Goal: Task Accomplishment & Management: Manage account settings

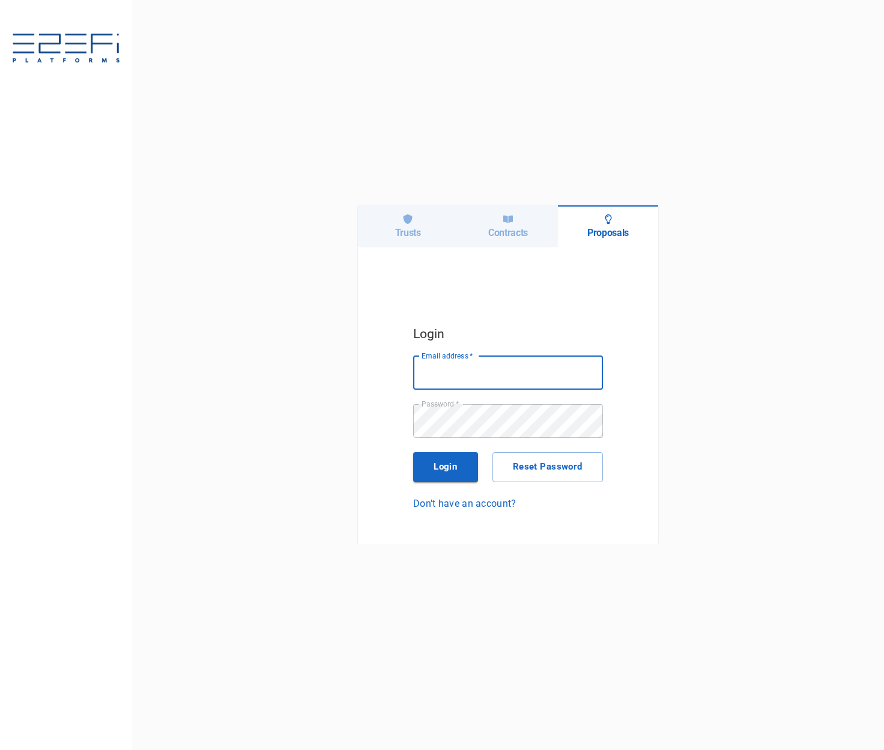
type input "[EMAIL_ADDRESS][DOMAIN_NAME]"
click at [409, 230] on h6 "Trusts" at bounding box center [408, 232] width 26 height 11
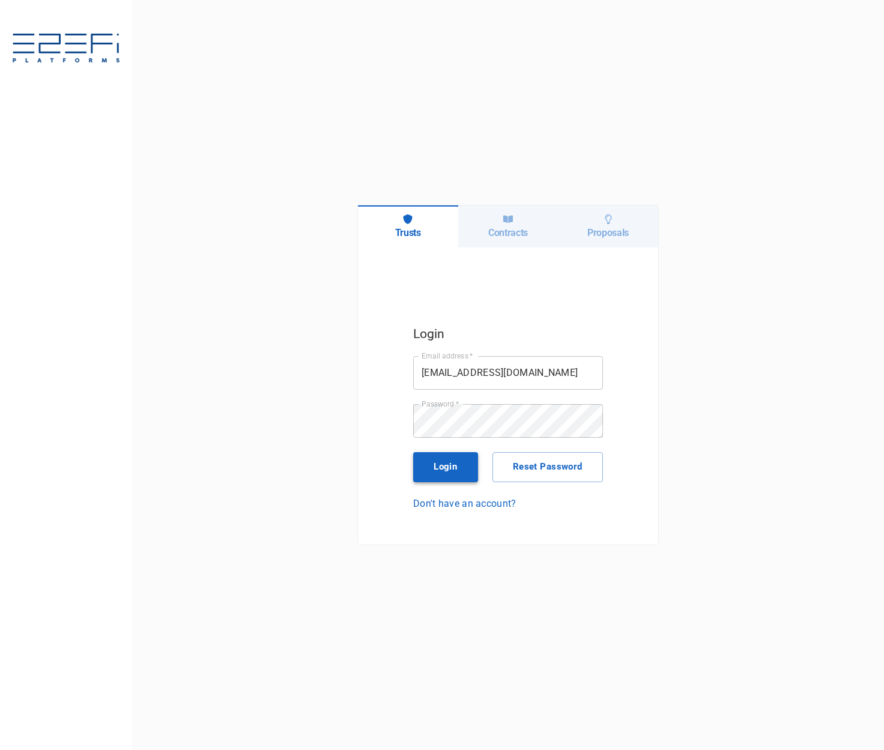
click at [448, 460] on button "Login" at bounding box center [445, 467] width 65 height 30
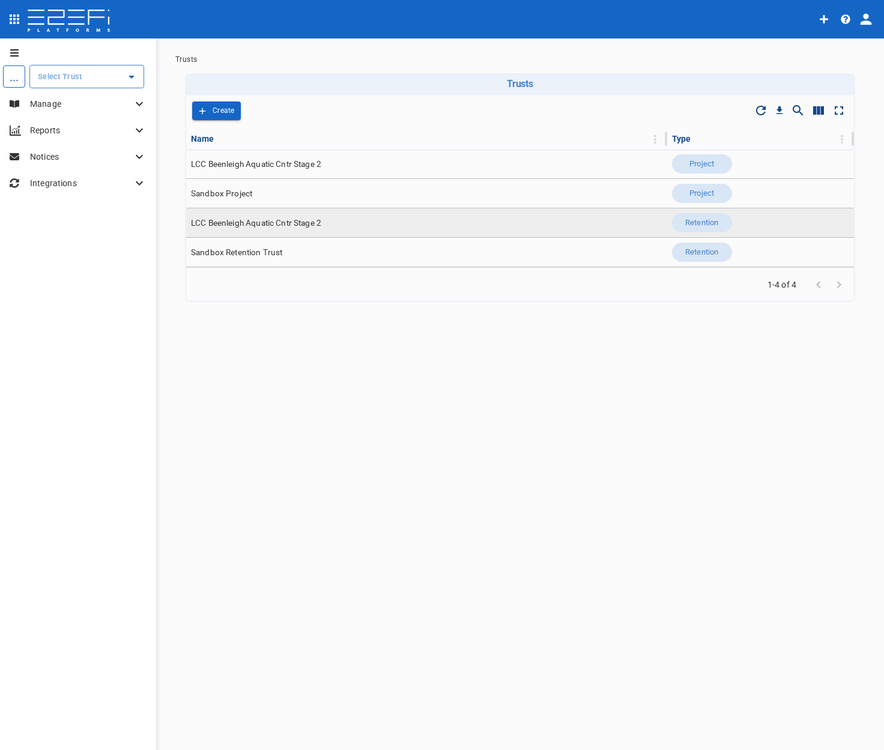
click at [270, 218] on span "LCC Beenleigh Aquatic Cntr Stage 2" at bounding box center [256, 222] width 130 height 11
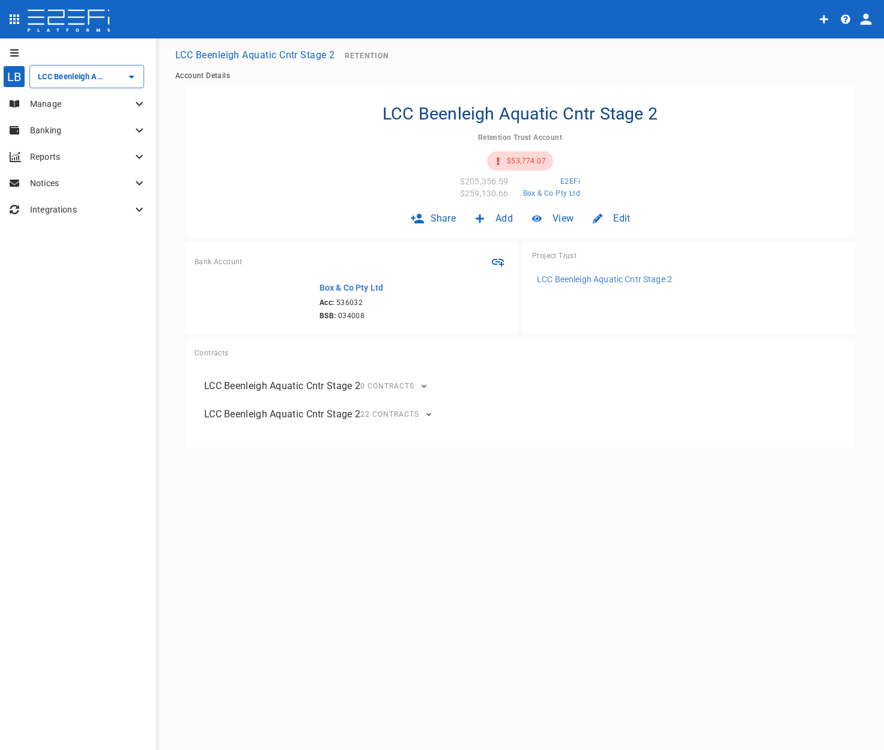
click at [91, 133] on p "Banking" at bounding box center [81, 130] width 102 height 12
click at [60, 203] on span "Receive Money" at bounding box center [50, 205] width 50 height 8
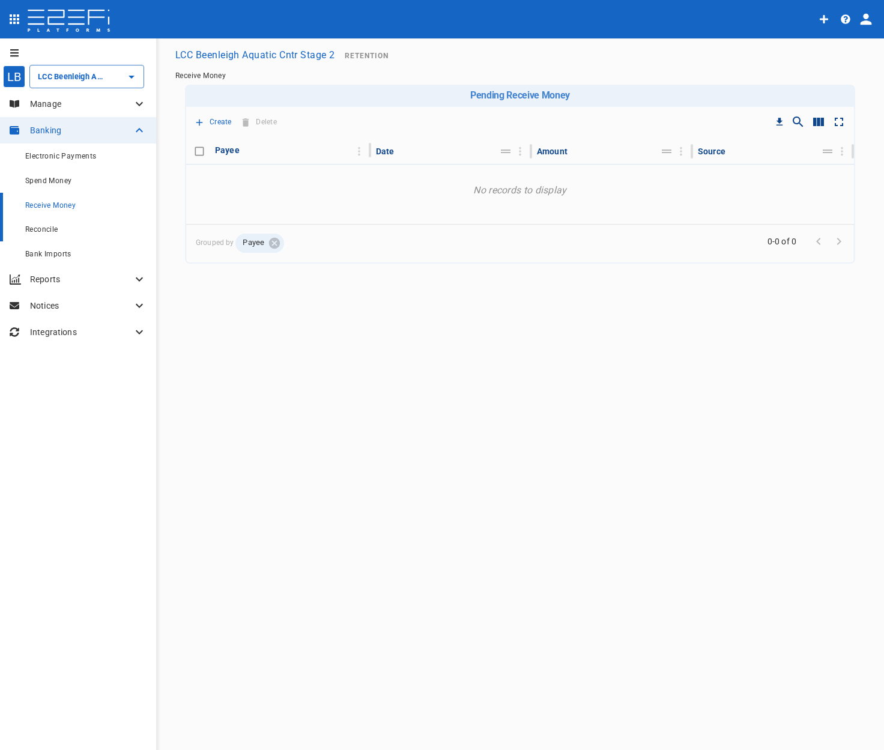
click at [53, 232] on span "Reconcile" at bounding box center [41, 229] width 33 height 8
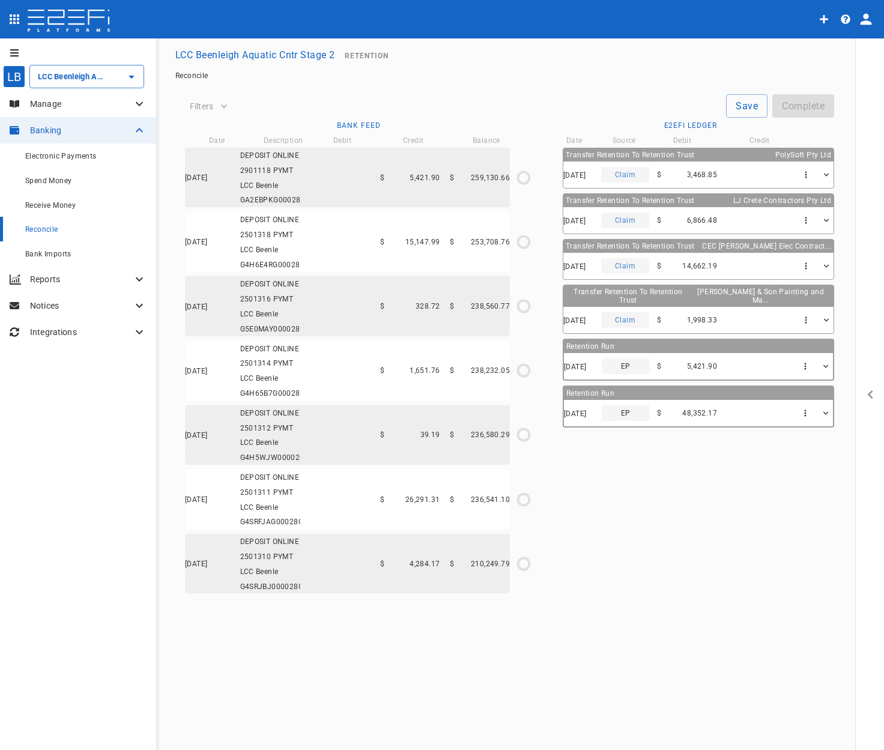
click at [802, 408] on icon "button" at bounding box center [825, 413] width 10 height 10
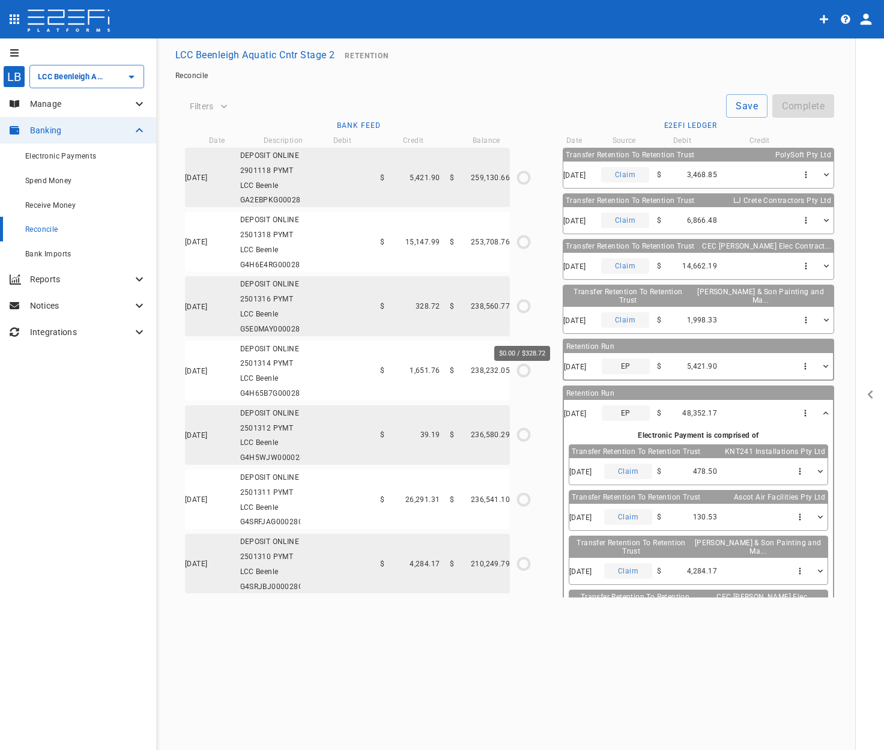
click at [524, 315] on icon "$0.00 / $328.72" at bounding box center [523, 306] width 18 height 18
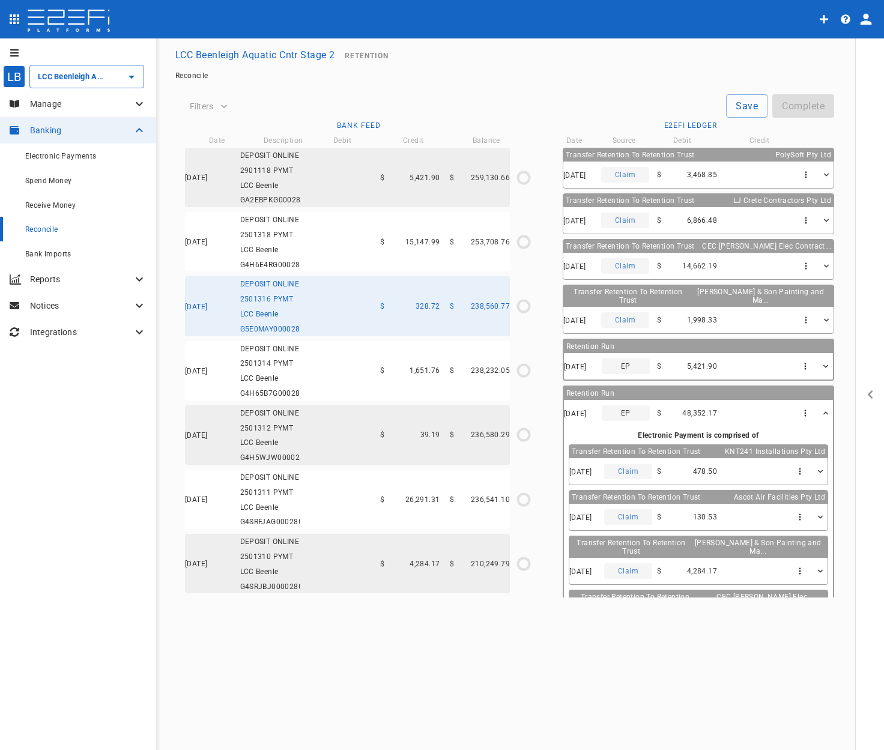
click at [351, 331] on div "[DATE] DEPOSIT ONLINE 2501316 PYMT LCC Beenle G5E0MAY000028G4H $ 328.72 $ 238,5…" at bounding box center [347, 305] width 325 height 59
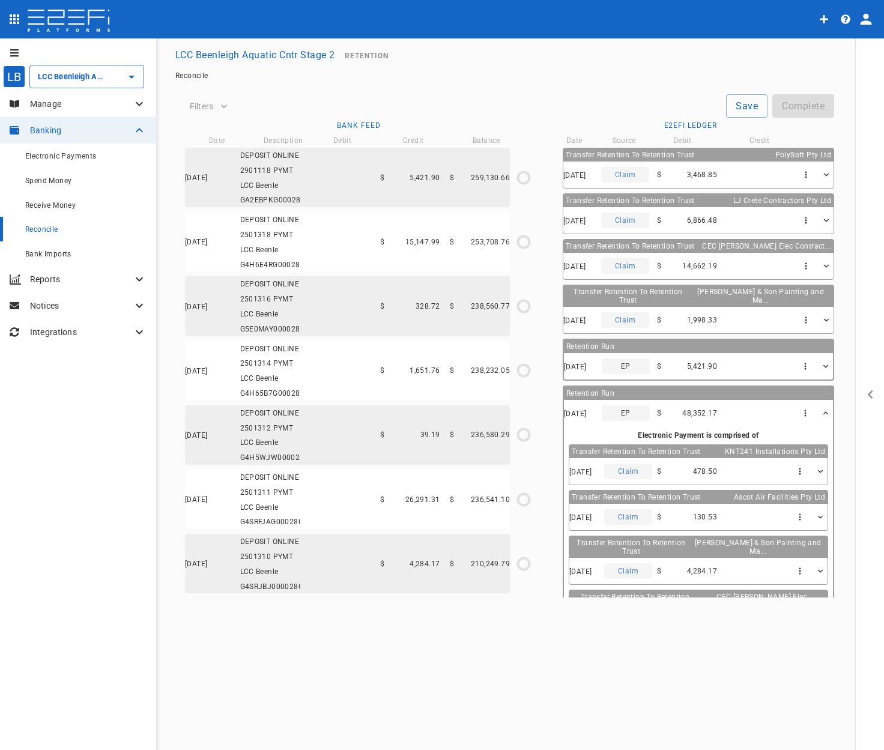
click at [351, 331] on div "[DATE] DEPOSIT ONLINE 2501316 PYMT LCC Beenle G5E0MAY000028G4H $ 328.72 $ 238,5…" at bounding box center [347, 305] width 325 height 59
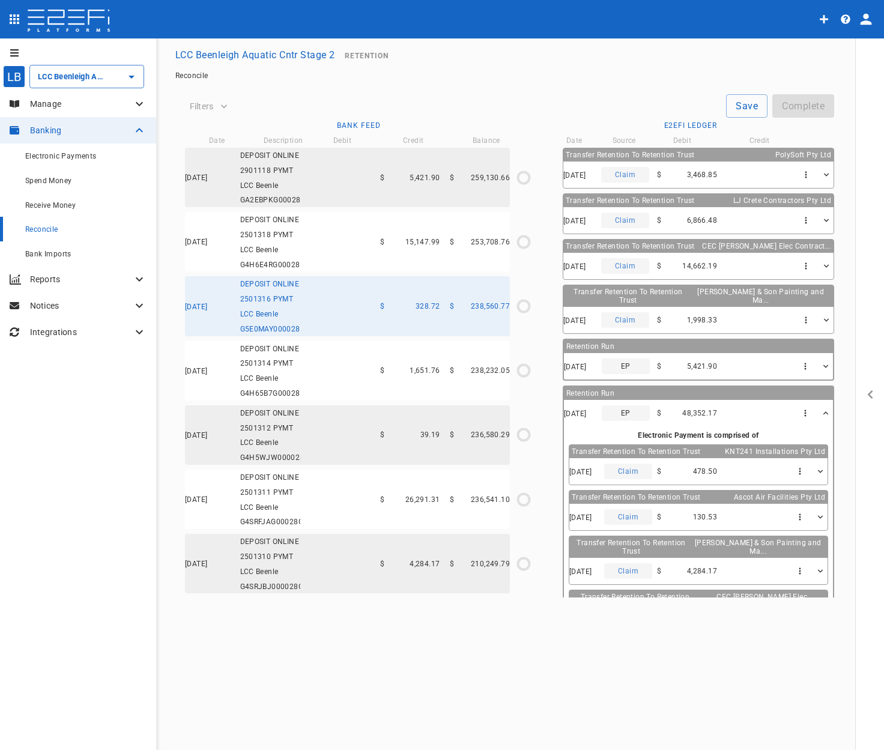
click at [354, 239] on div "[DATE] DEPOSIT ONLINE 2501318 PYMT LCC Beenle G4H6E4RG00028G4H $ 15,147.99 $ 25…" at bounding box center [347, 241] width 325 height 59
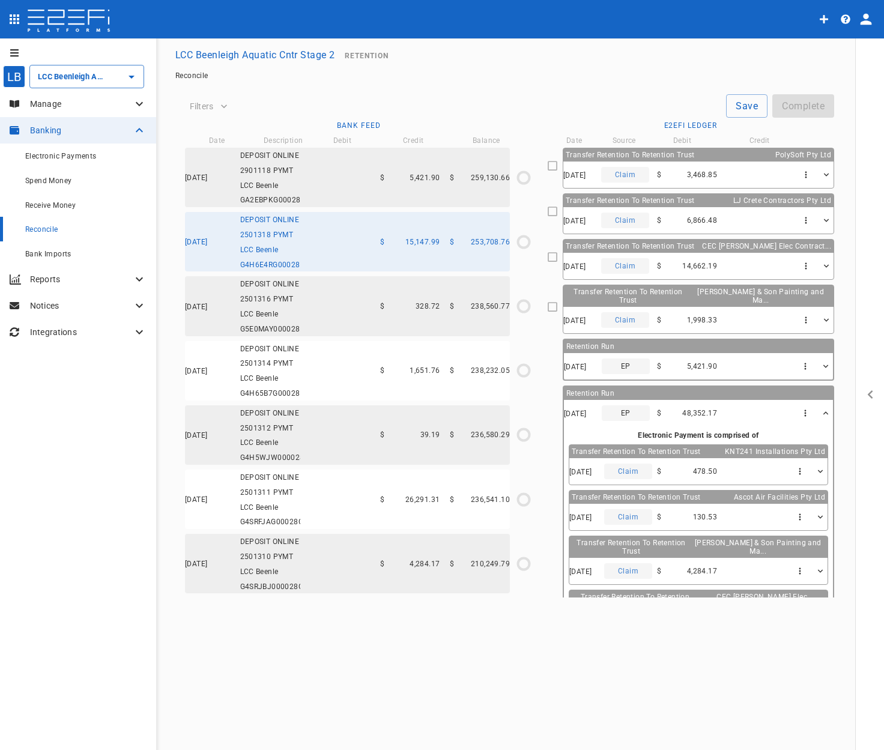
click at [360, 178] on div "[DATE] DEPOSIT ONLINE 2901118 PYMT LCC Beenle GA2EBPKG00028G4H $ 5,421.90 $ 259…" at bounding box center [347, 177] width 325 height 59
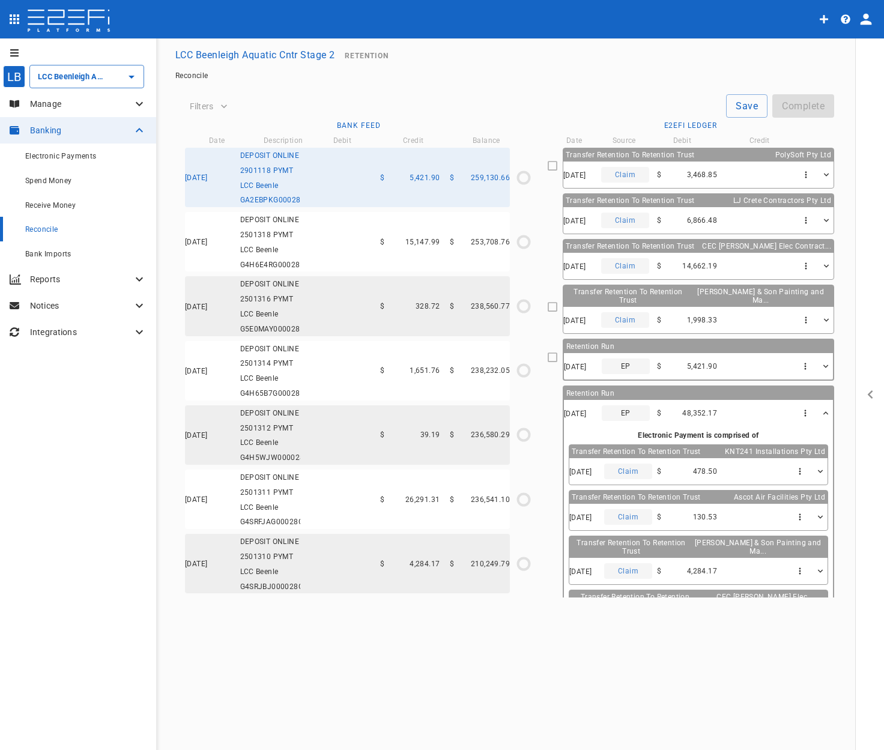
click at [255, 641] on div "LB LCC Beenleigh Aquatic Cntr Stage 2 ​ Manage Banking Electronic Payments Spen…" at bounding box center [442, 394] width 884 height 712
click at [589, 85] on div "Filters Save Complete" at bounding box center [509, 101] width 649 height 33
click at [70, 158] on span "Electronic Payments" at bounding box center [60, 156] width 71 height 8
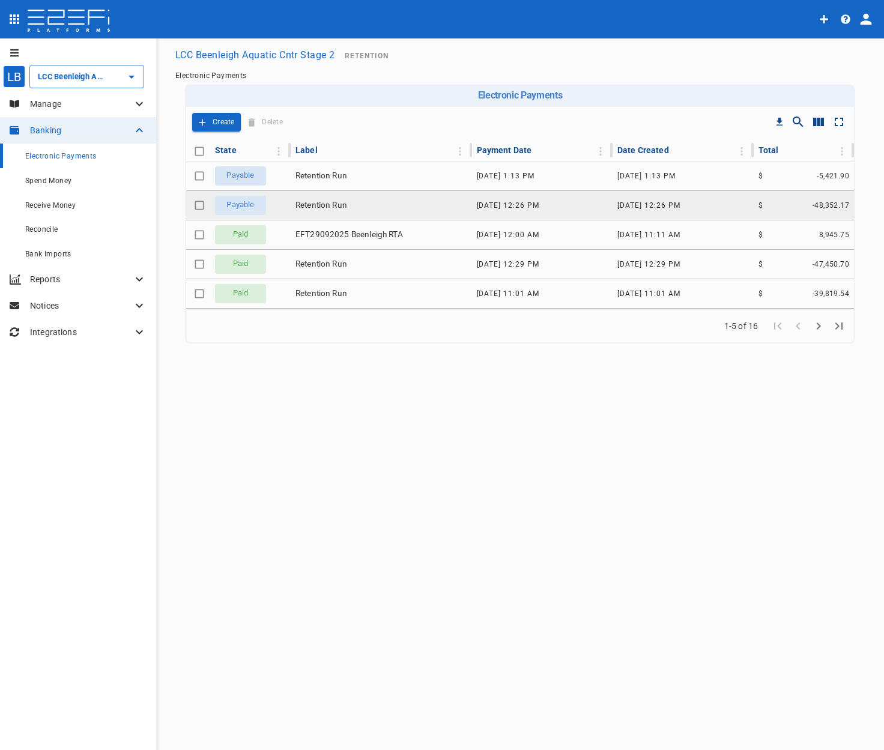
click at [402, 204] on td "Retention Run" at bounding box center [381, 205] width 181 height 29
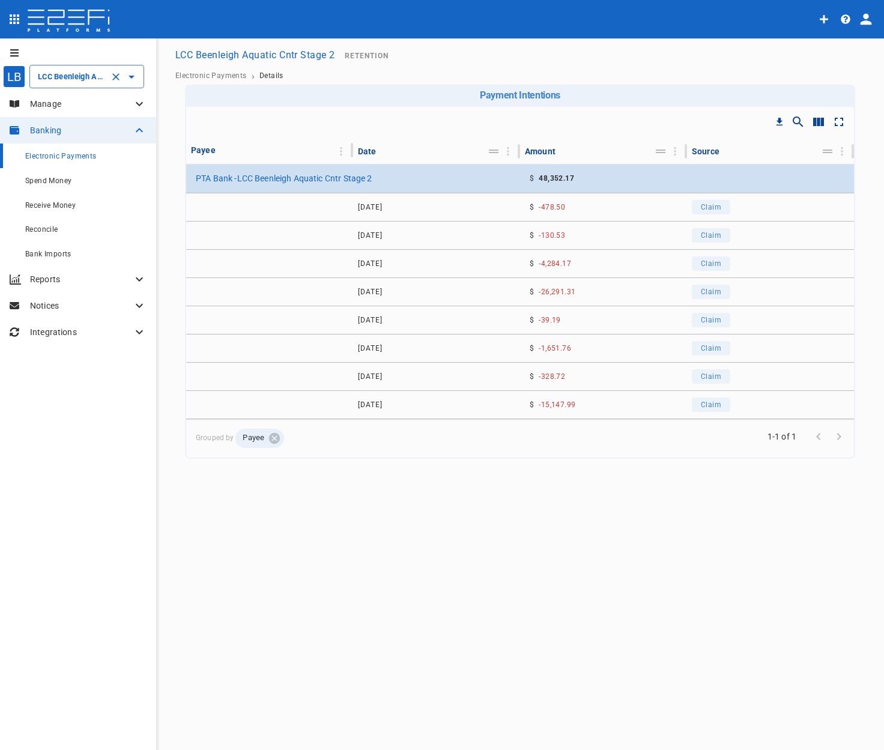
click at [121, 73] on icon "Clear" at bounding box center [116, 77] width 12 height 12
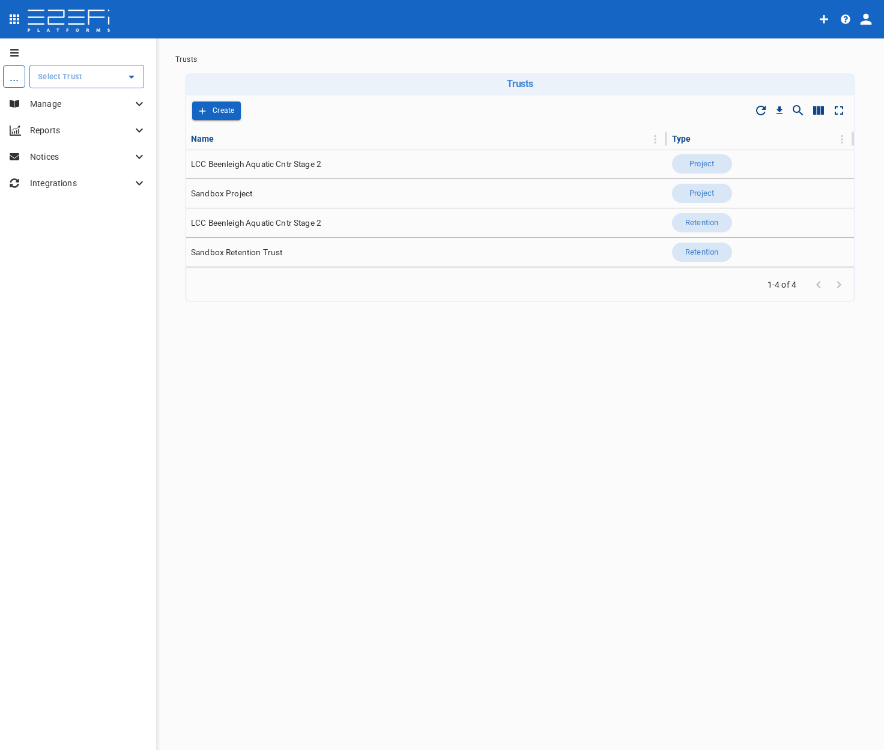
click at [138, 77] on icon "Open" at bounding box center [131, 77] width 14 height 14
click at [71, 139] on p "LCC Beenleigh A..." at bounding box center [58, 137] width 79 height 14
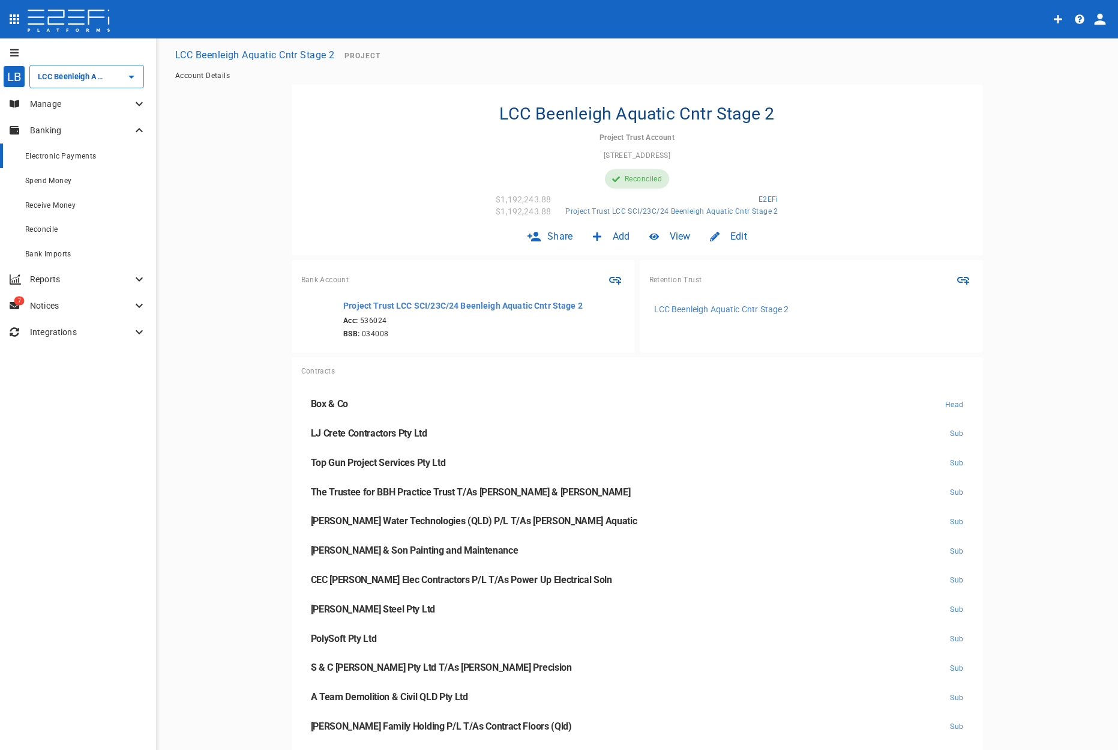
click at [66, 156] on span "Electronic Payments" at bounding box center [60, 156] width 71 height 8
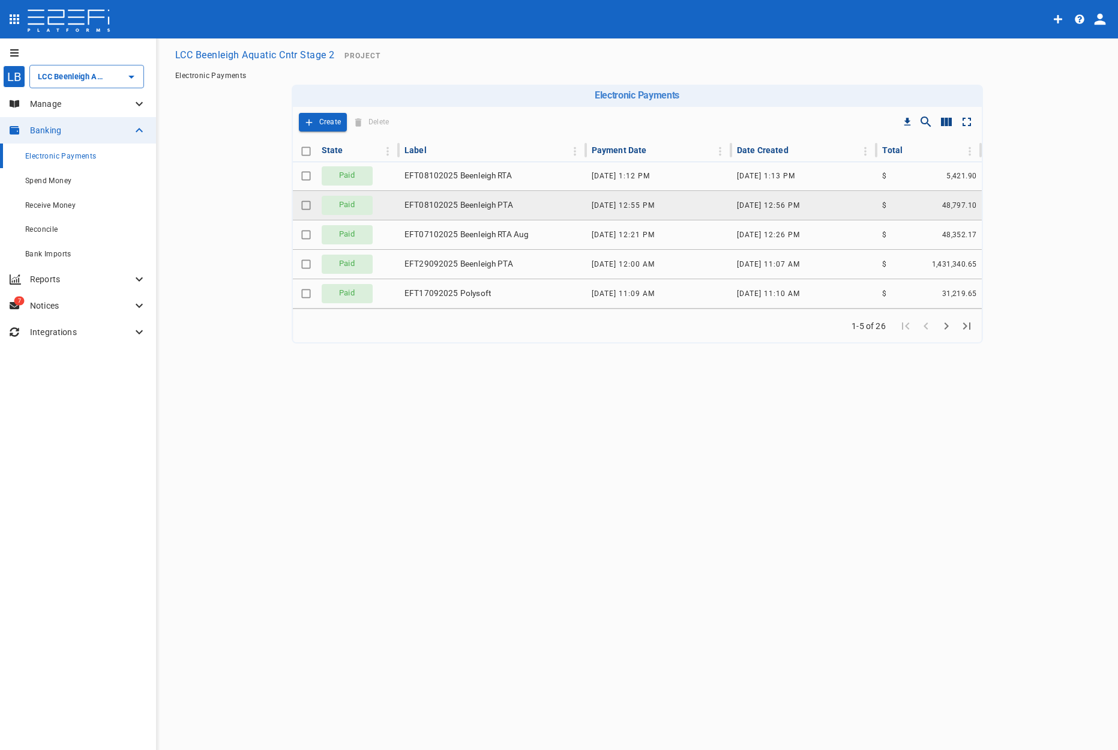
click at [630, 203] on span "[DATE] 12:55 pm" at bounding box center [623, 205] width 63 height 8
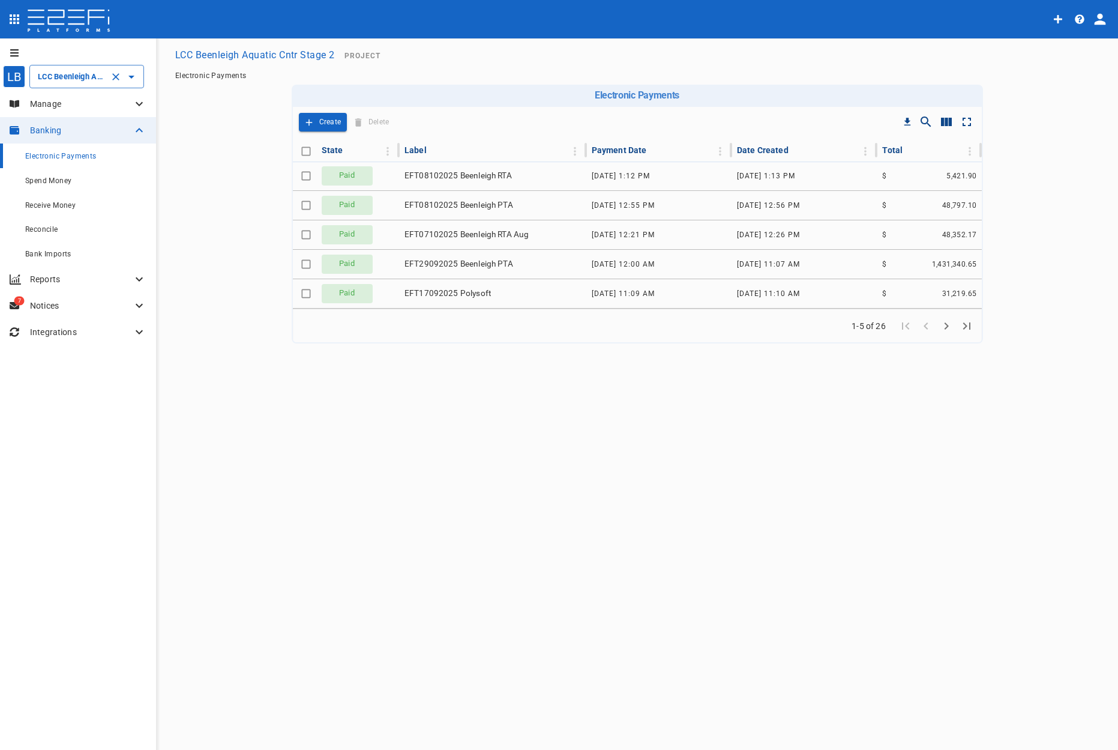
click at [118, 82] on icon "Clear" at bounding box center [116, 77] width 12 height 12
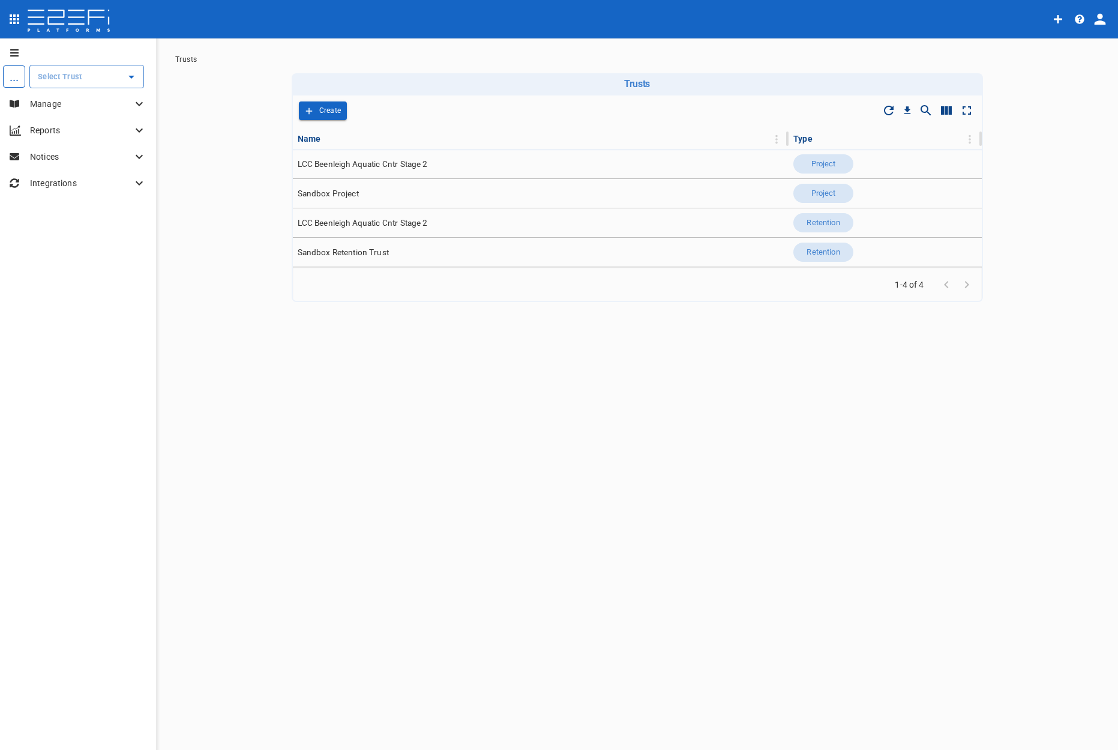
click at [128, 77] on icon "Open" at bounding box center [131, 77] width 14 height 14
click at [62, 217] on p "LCC Beenleigh A..." at bounding box center [58, 218] width 79 height 14
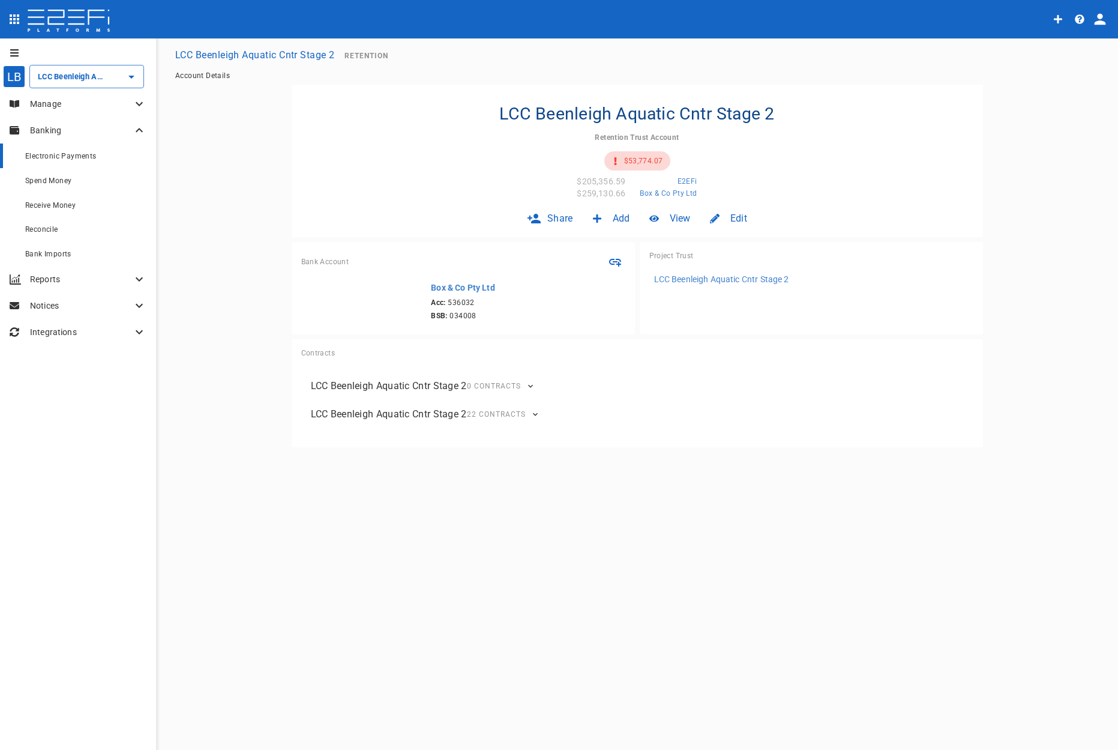
click at [74, 154] on span "Electronic Payments" at bounding box center [60, 156] width 71 height 8
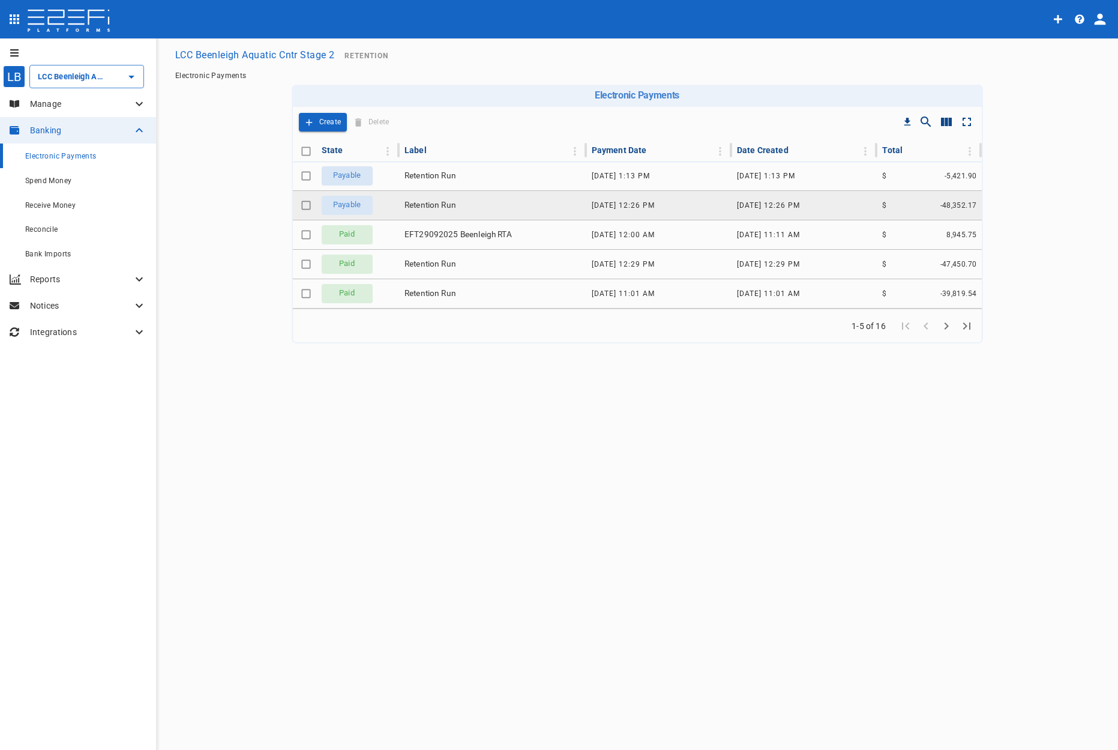
click at [465, 208] on td "Retention Run" at bounding box center [493, 205] width 187 height 29
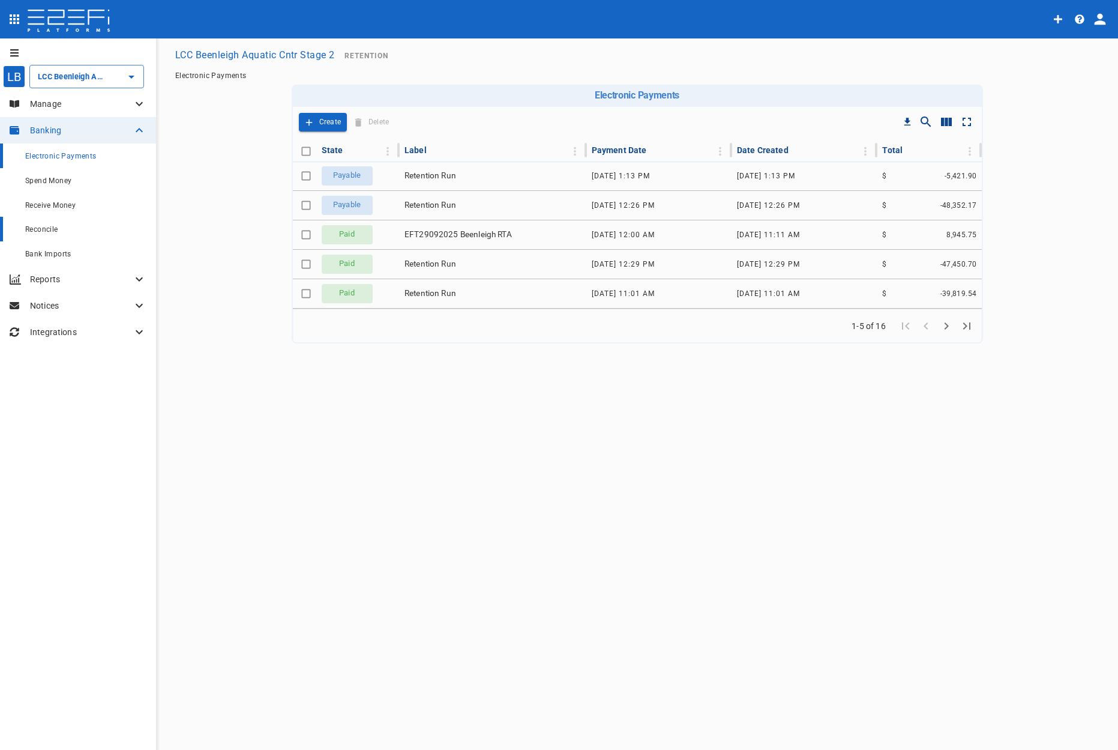
click at [48, 230] on span "Reconcile" at bounding box center [41, 229] width 33 height 8
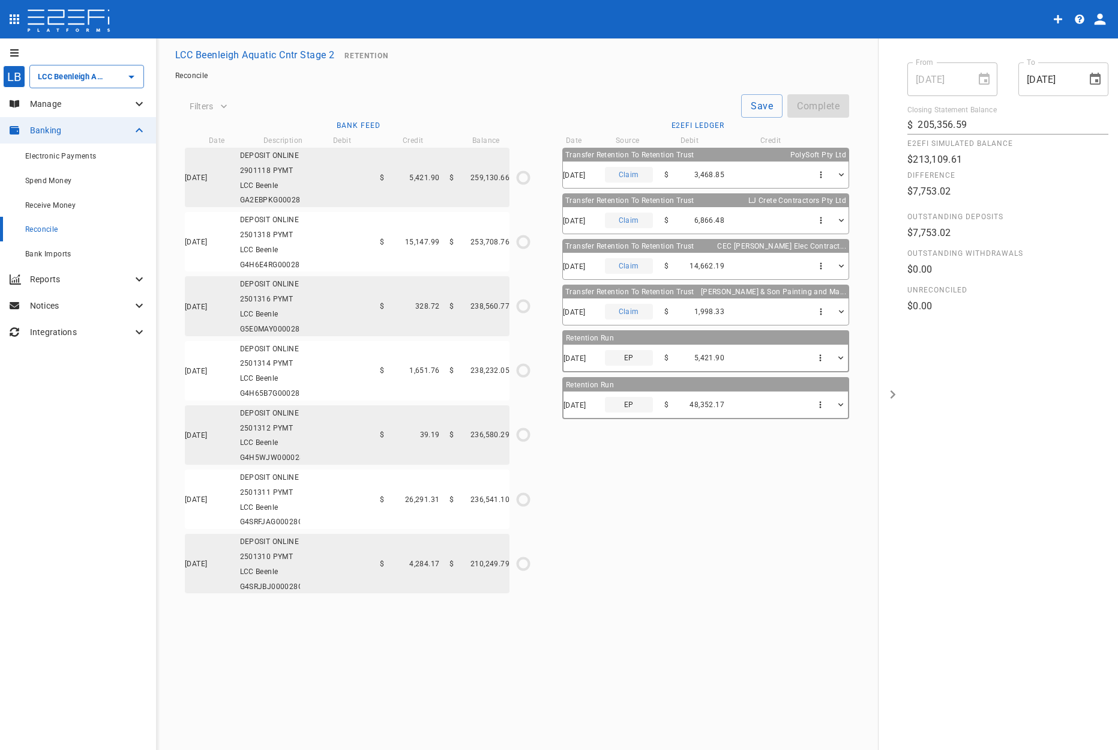
click at [802, 408] on icon "button" at bounding box center [841, 405] width 10 height 10
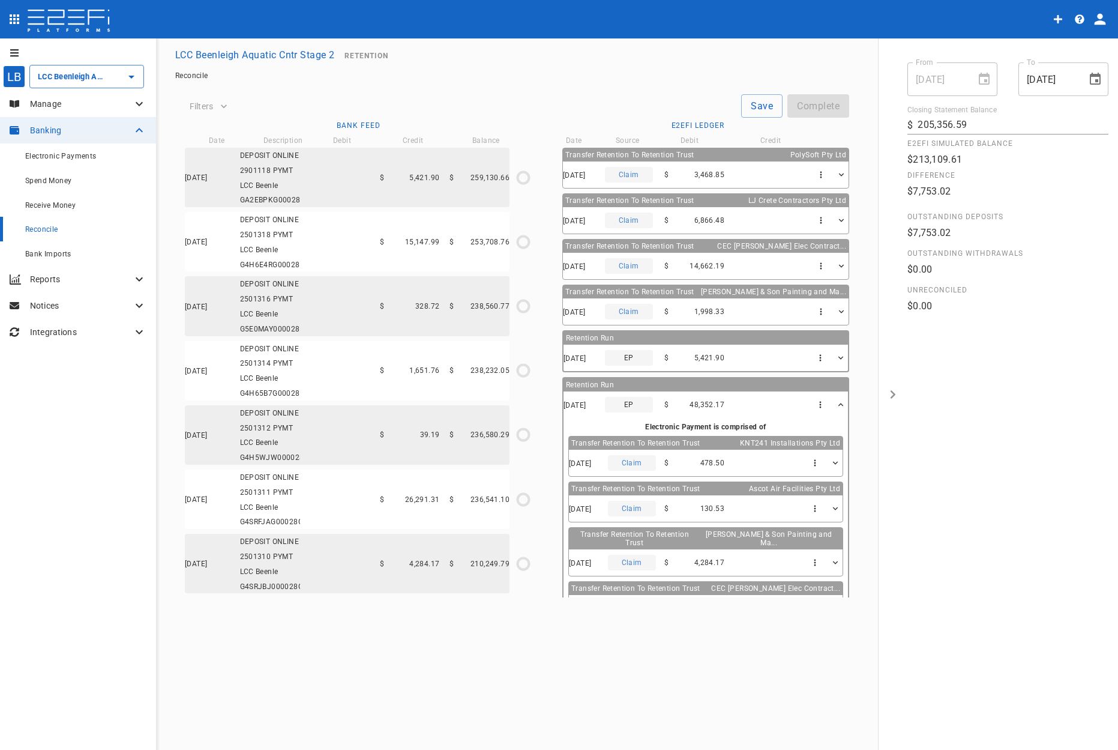
click at [327, 173] on div "[DATE] DEPOSIT ONLINE 2901118 PYMT LCC Beenle GA2EBPKG00028G4H $ 5,421.90 $ 259…" at bounding box center [347, 177] width 325 height 59
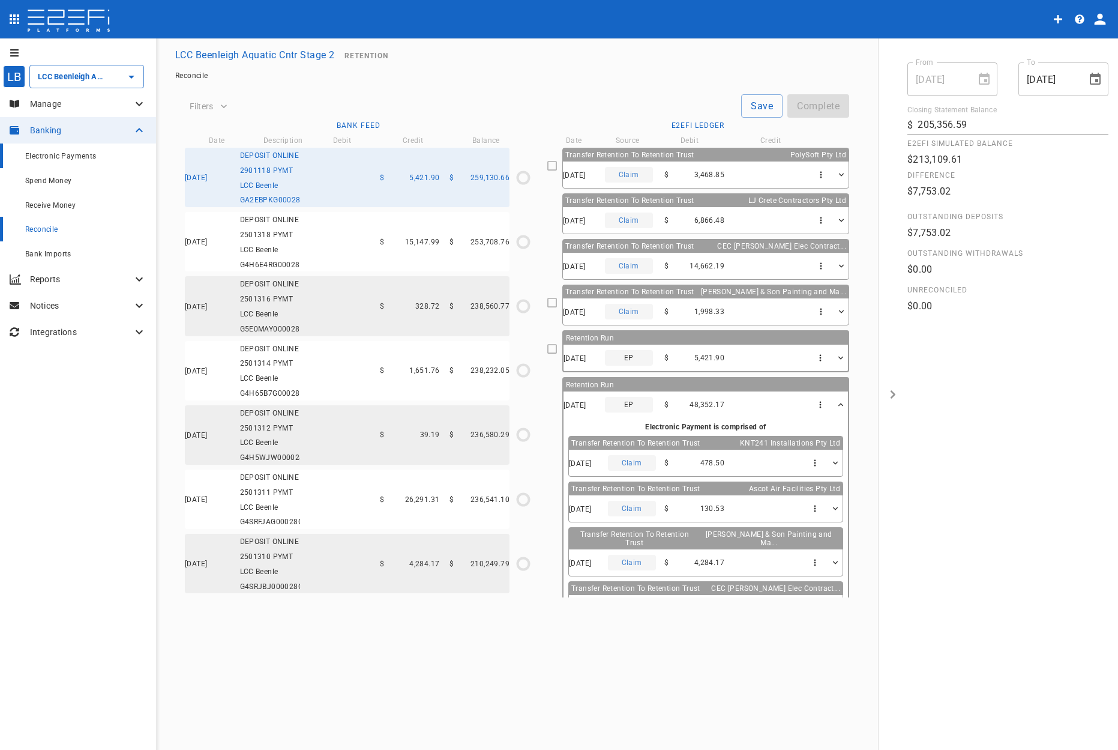
click at [50, 159] on span "Electronic Payments" at bounding box center [60, 156] width 71 height 8
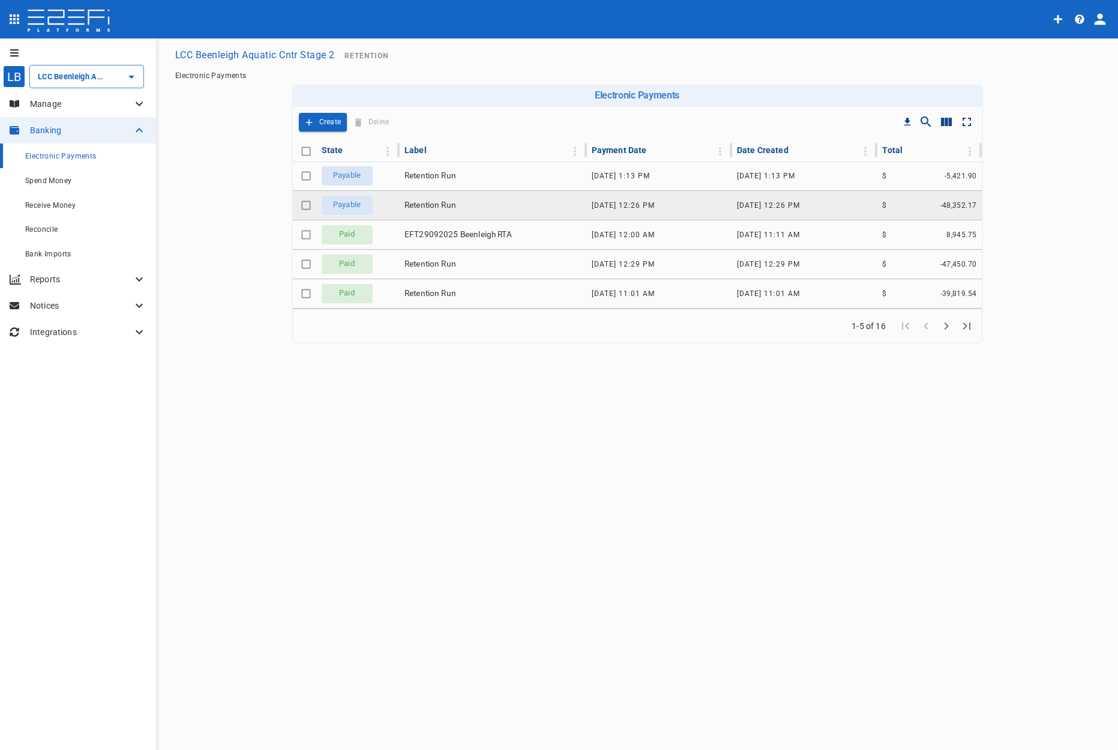
click at [519, 205] on td "Retention Run" at bounding box center [493, 205] width 187 height 29
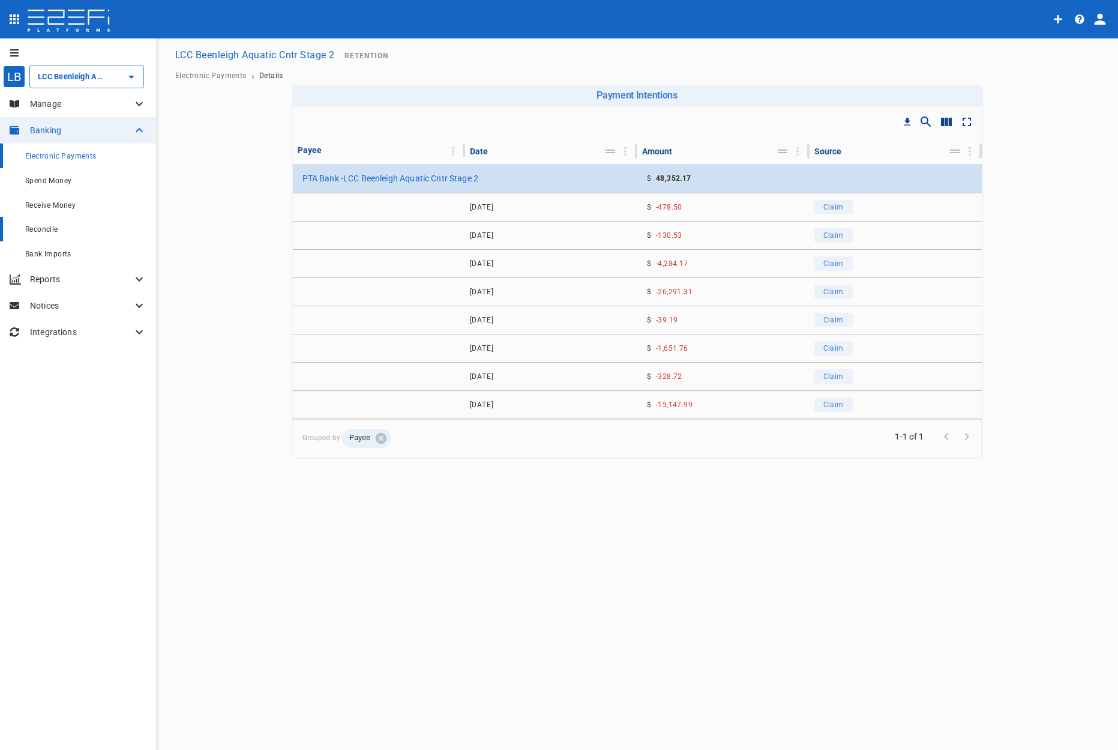
click at [41, 225] on div "Reconcile" at bounding box center [85, 228] width 121 height 15
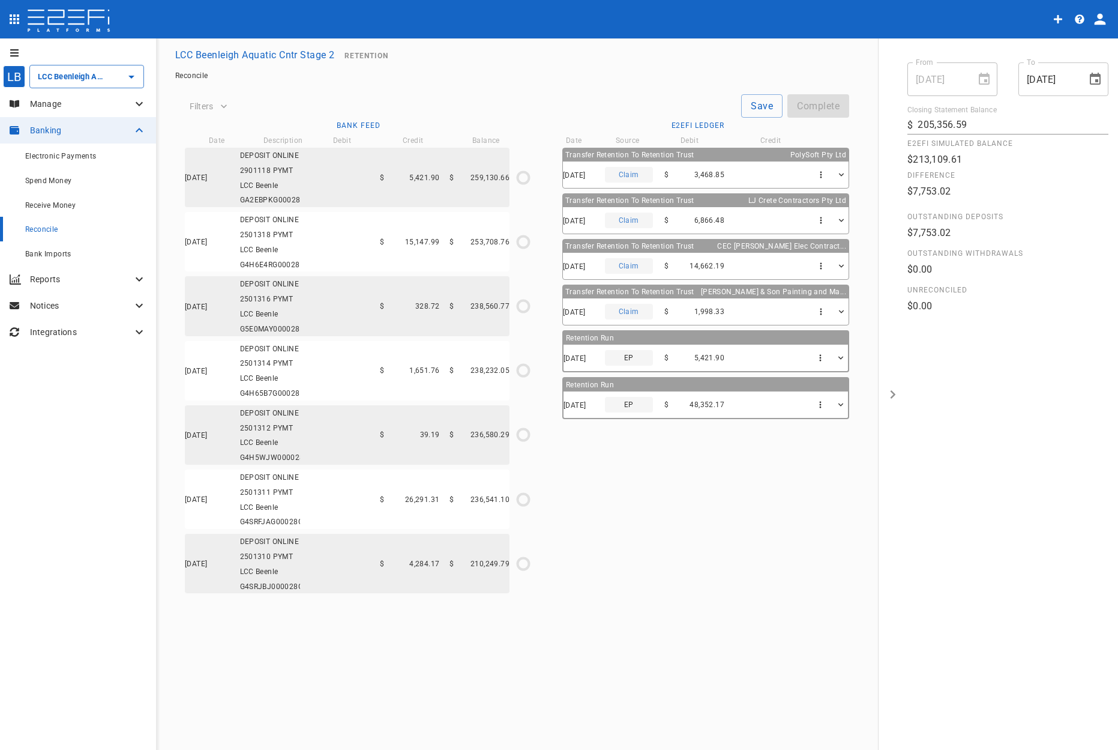
click at [605, 488] on div "Transfer Retention To Retention Trust PolySoft Pty Ltd [DATE] Claim $ 3,468.85 …" at bounding box center [698, 373] width 303 height 450
click at [802, 403] on icon "button" at bounding box center [840, 404] width 5 height 3
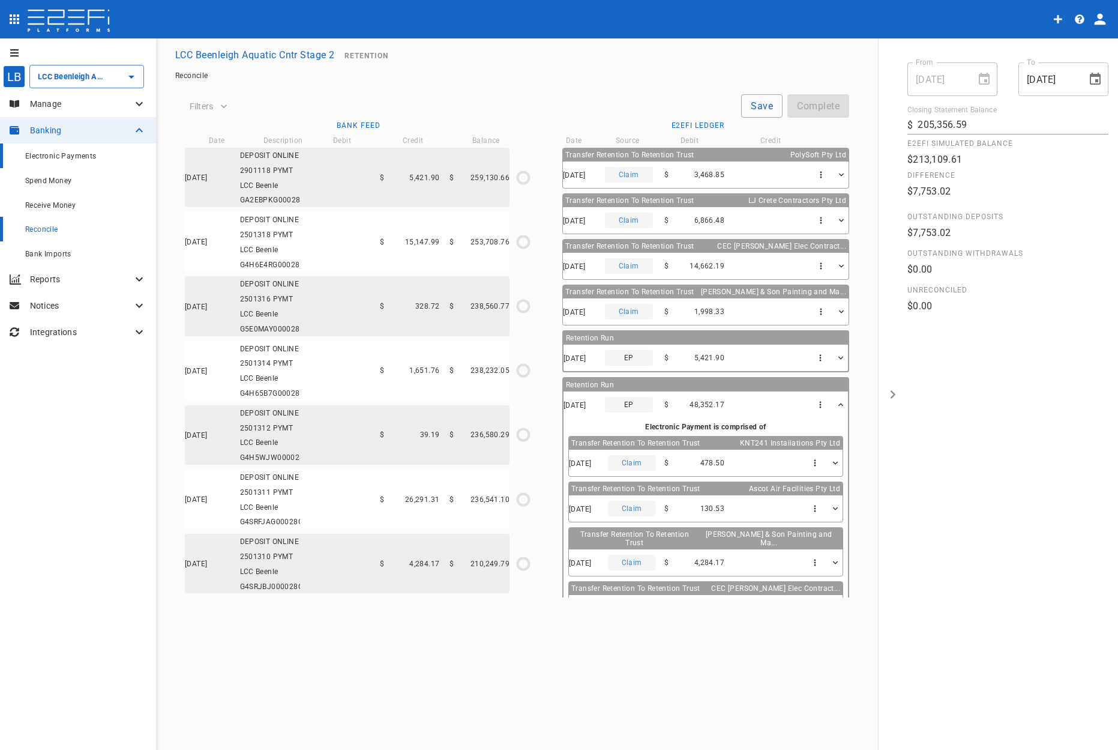
click at [29, 145] on link "Electronic Payments" at bounding box center [78, 155] width 156 height 25
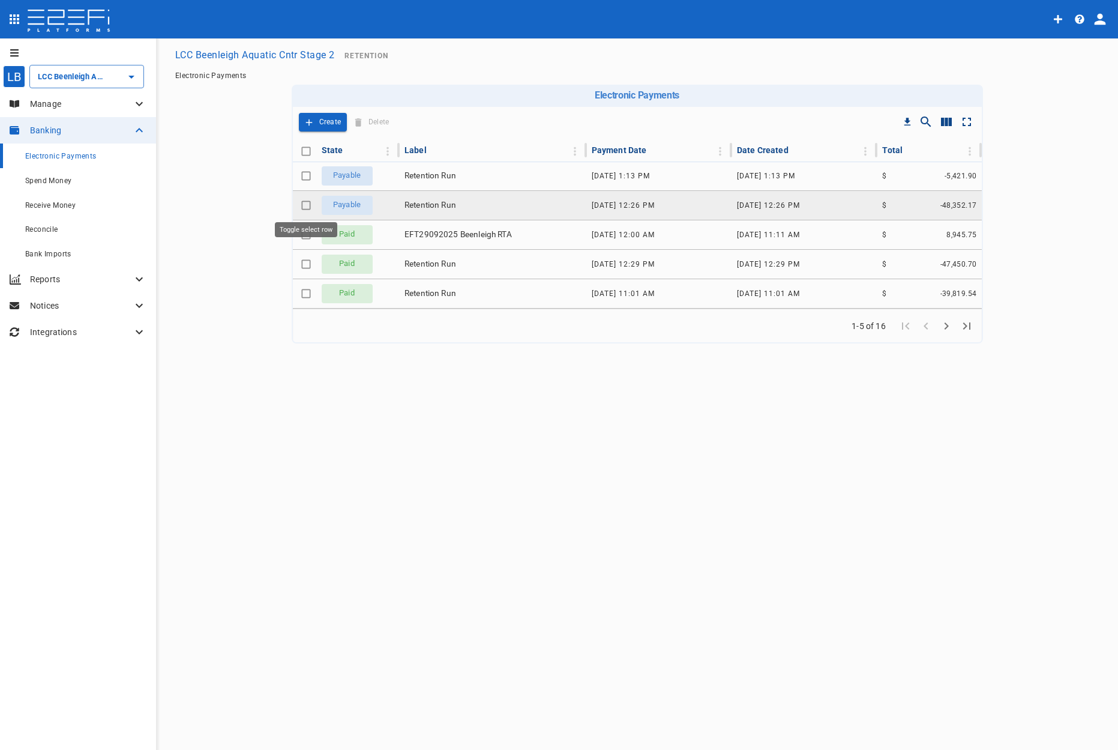
click at [305, 203] on input "Toggle select row" at bounding box center [306, 205] width 17 height 17
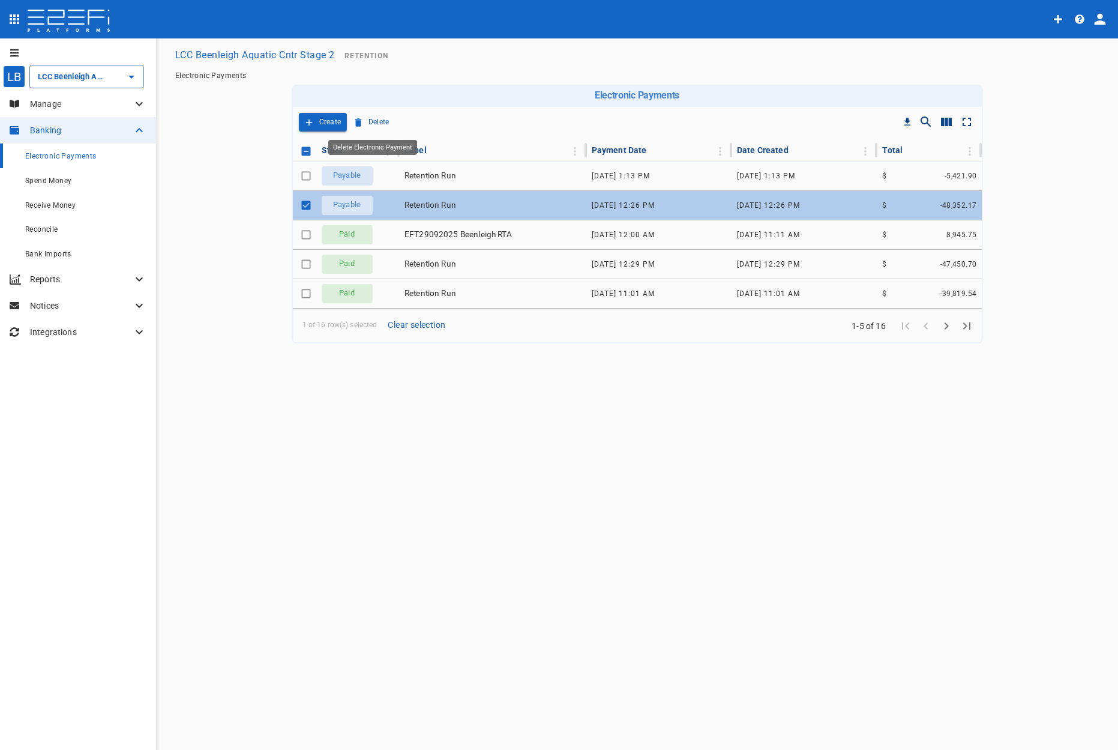
click at [378, 116] on p "Delete" at bounding box center [379, 122] width 21 height 14
checkbox input "false"
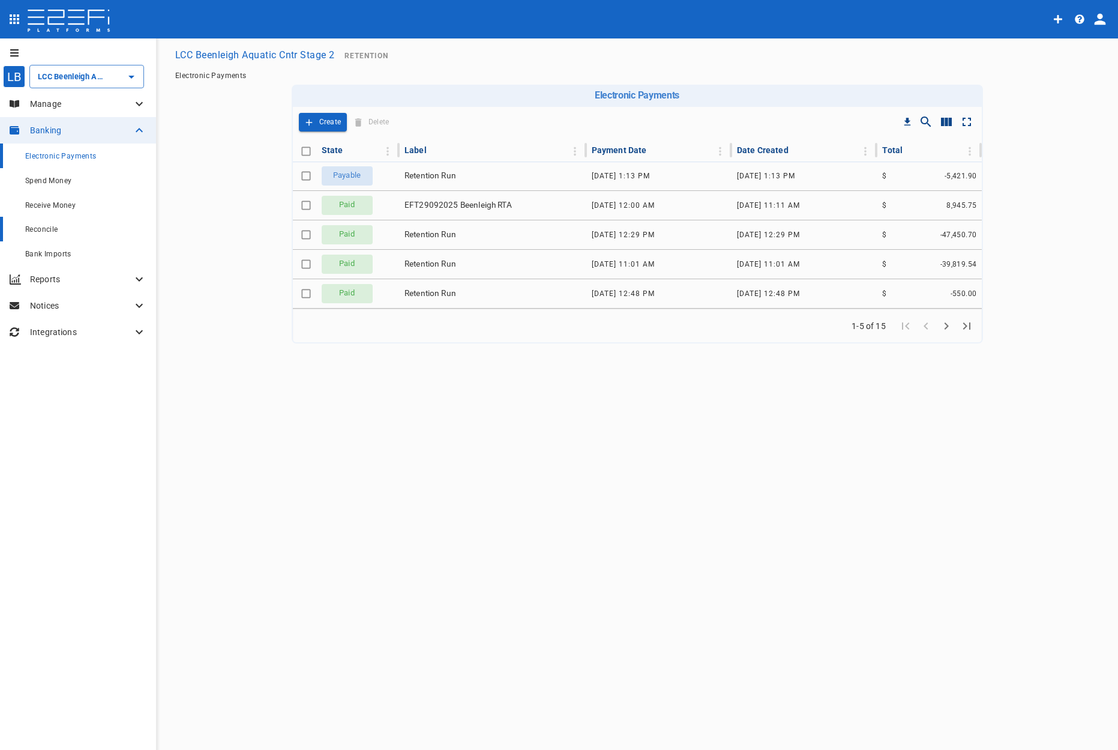
click at [22, 229] on link "Reconcile" at bounding box center [78, 229] width 156 height 25
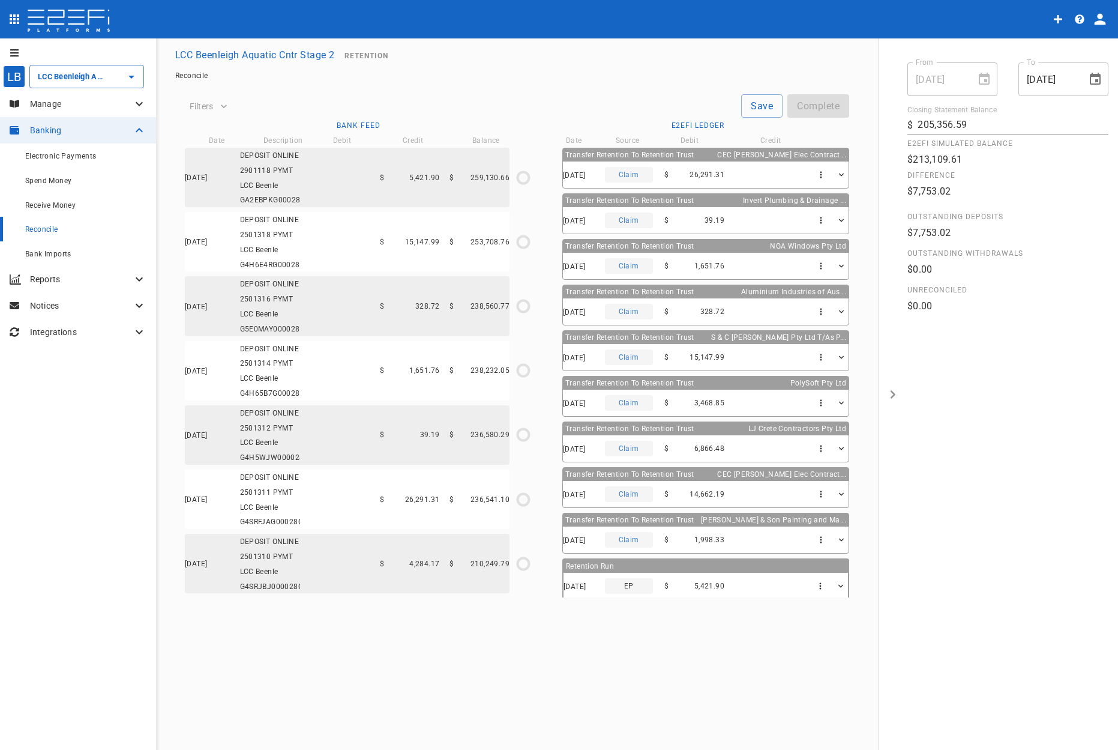
scroll to position [149, 0]
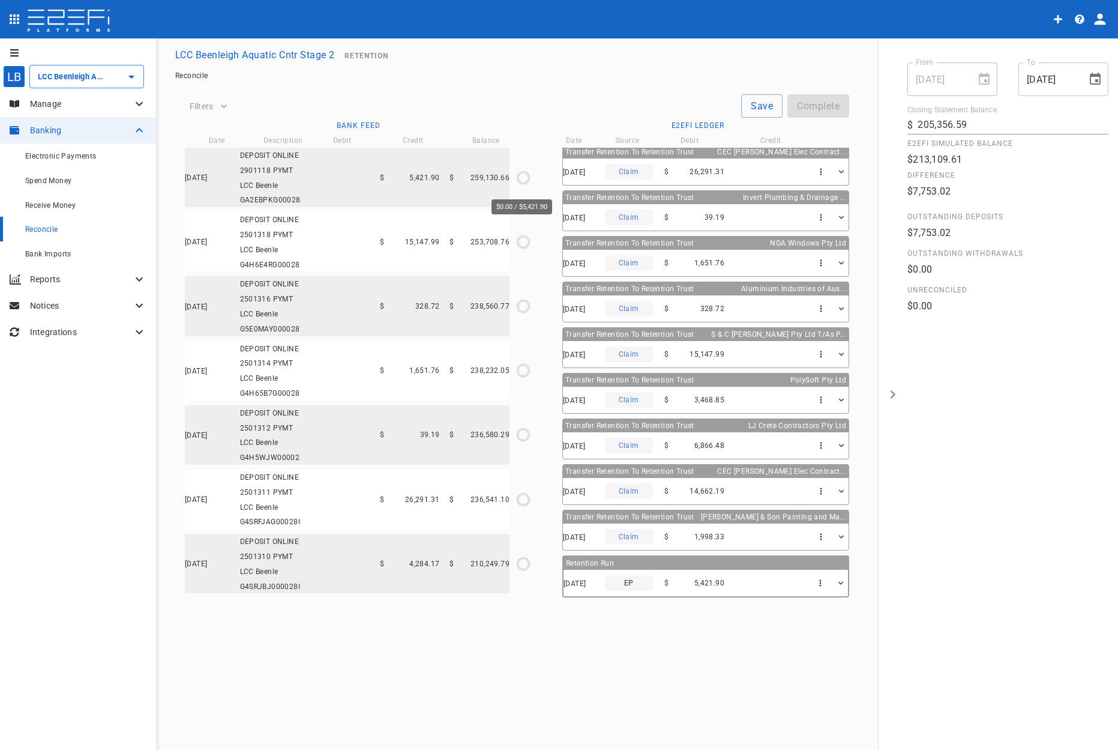
click at [523, 180] on icon "$0.00 / $5,421.90" at bounding box center [523, 178] width 18 height 18
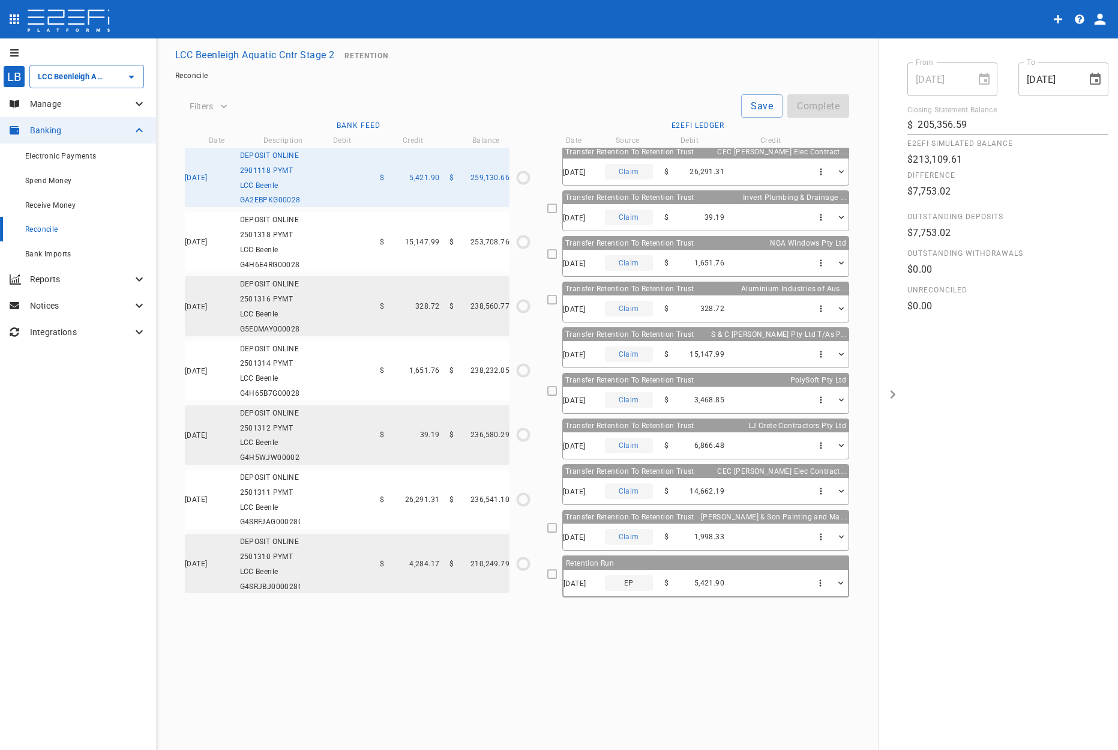
click at [558, 568] on icon at bounding box center [552, 573] width 11 height 11
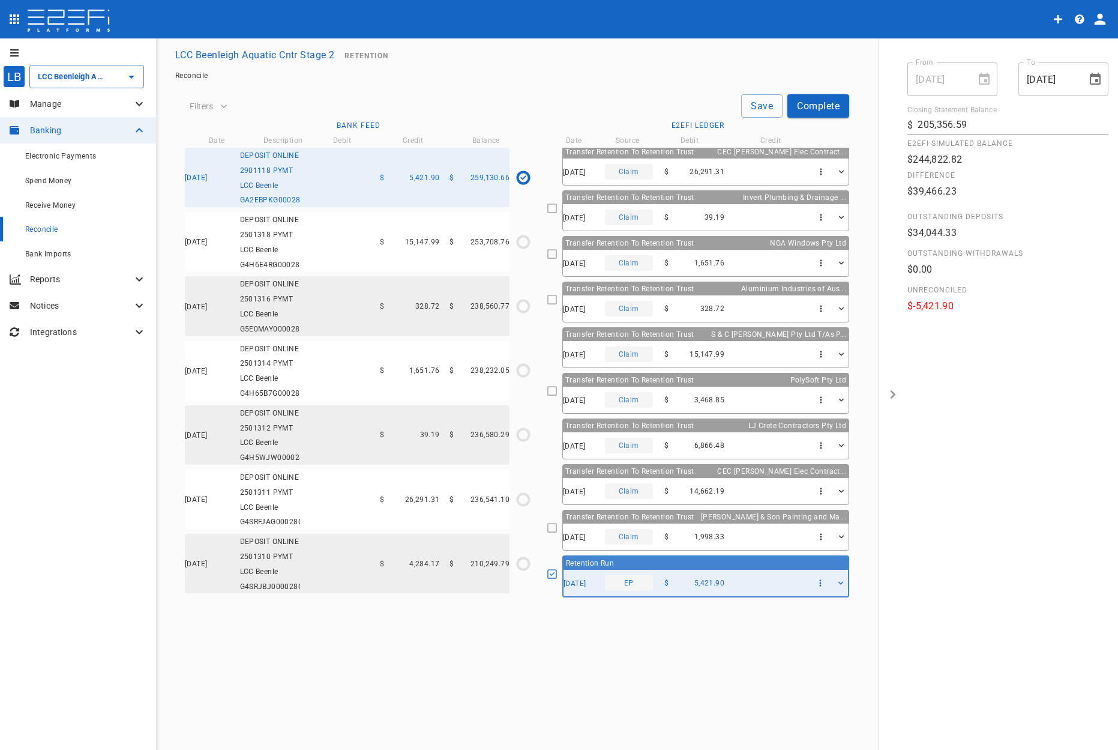
type input "[DATE]"
type input "259,130.66"
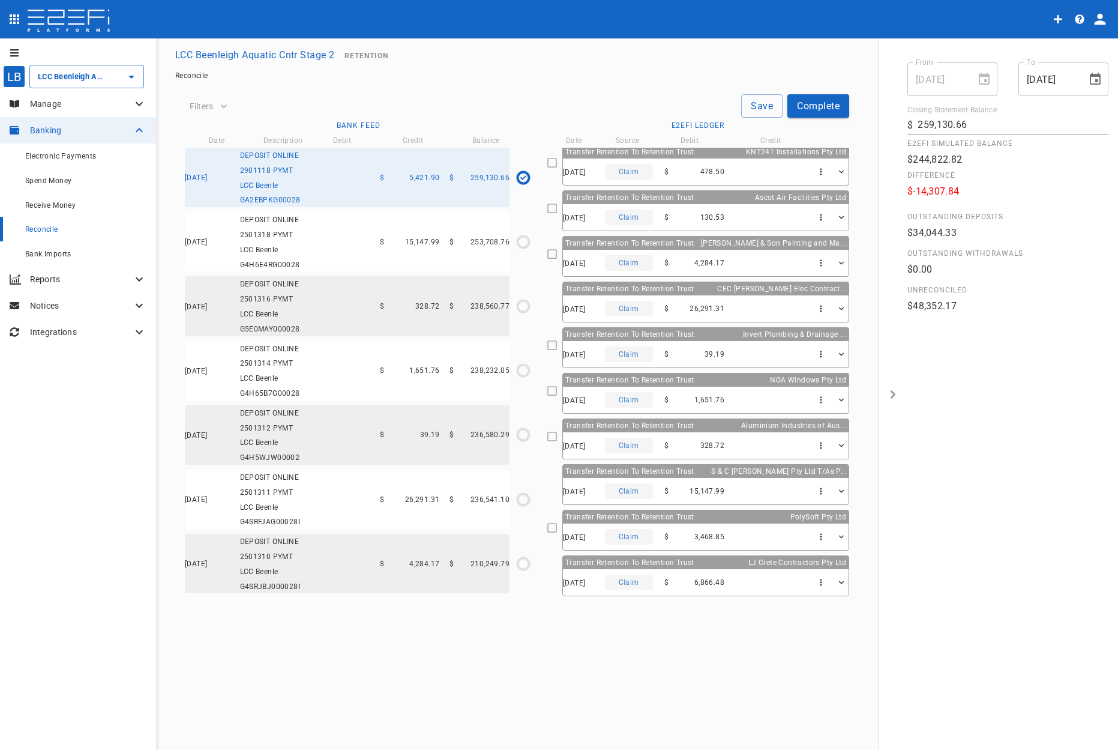
scroll to position [0, 0]
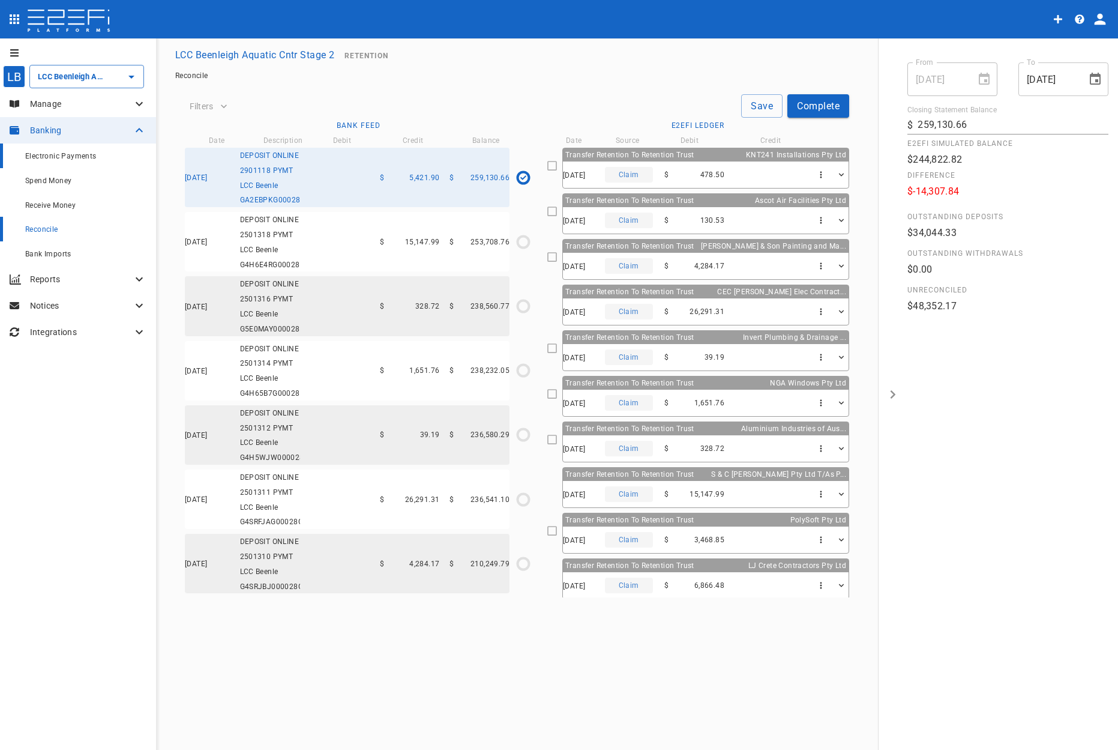
click at [60, 157] on span "Electronic Payments" at bounding box center [60, 156] width 71 height 8
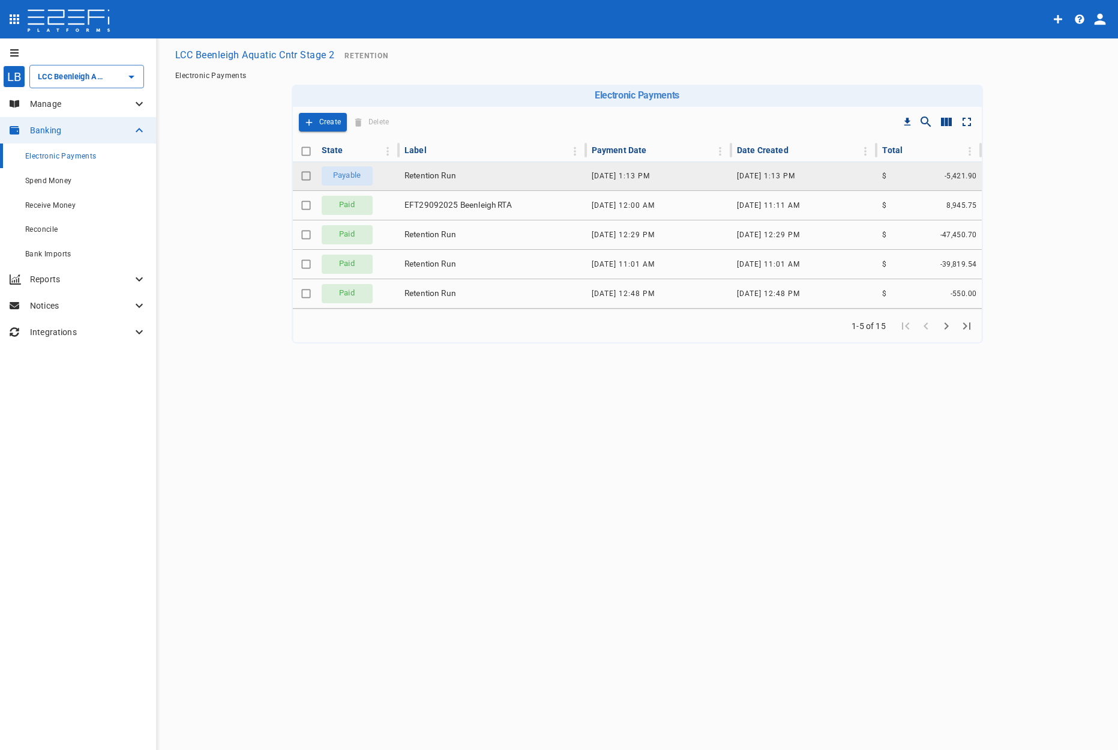
click at [305, 174] on input "Toggle select row" at bounding box center [306, 175] width 17 height 17
checkbox input "true"
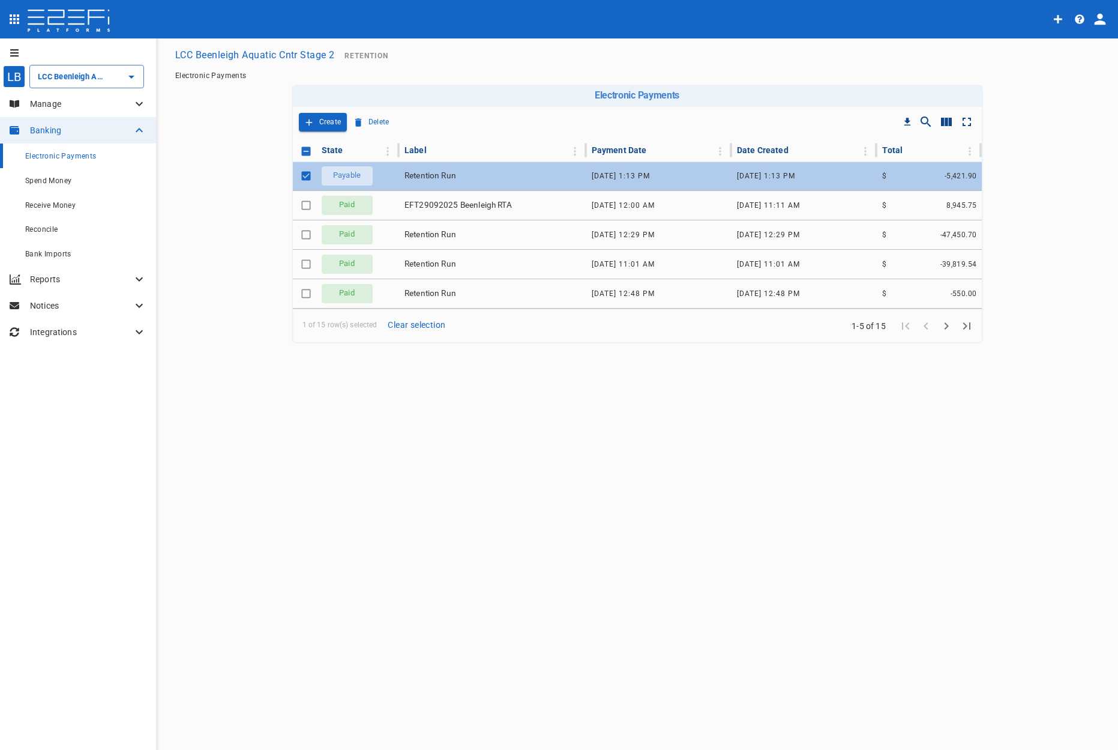
click at [245, 149] on main "LCC Beenleigh Aquatic Cntr Stage 2 Retention Electronic Payments Electronic Pay…" at bounding box center [636, 193] width 933 height 300
click at [56, 230] on span "Reconcile" at bounding box center [41, 229] width 33 height 8
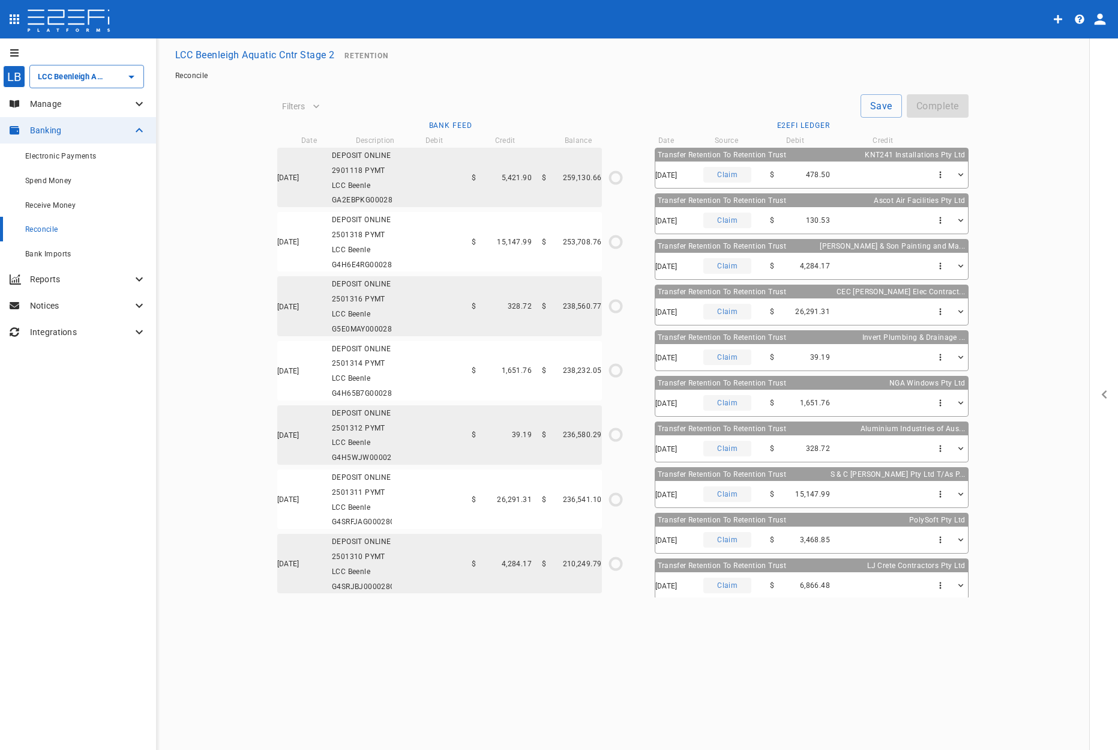
type input "[DATE]"
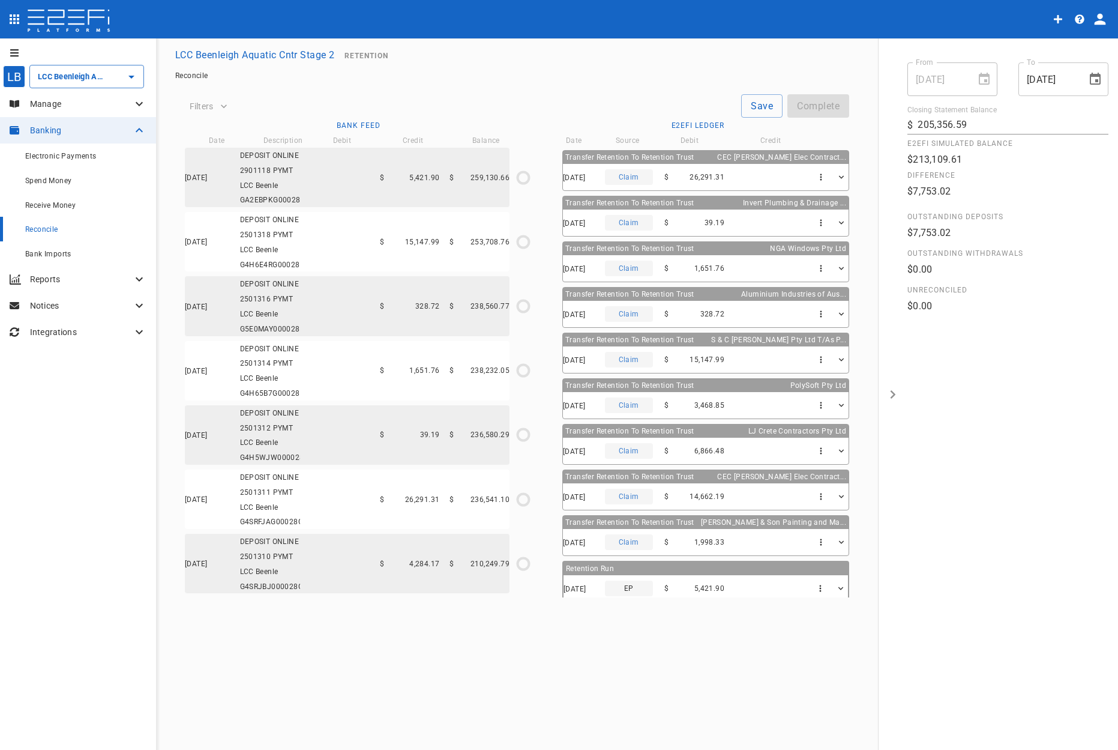
scroll to position [140, 0]
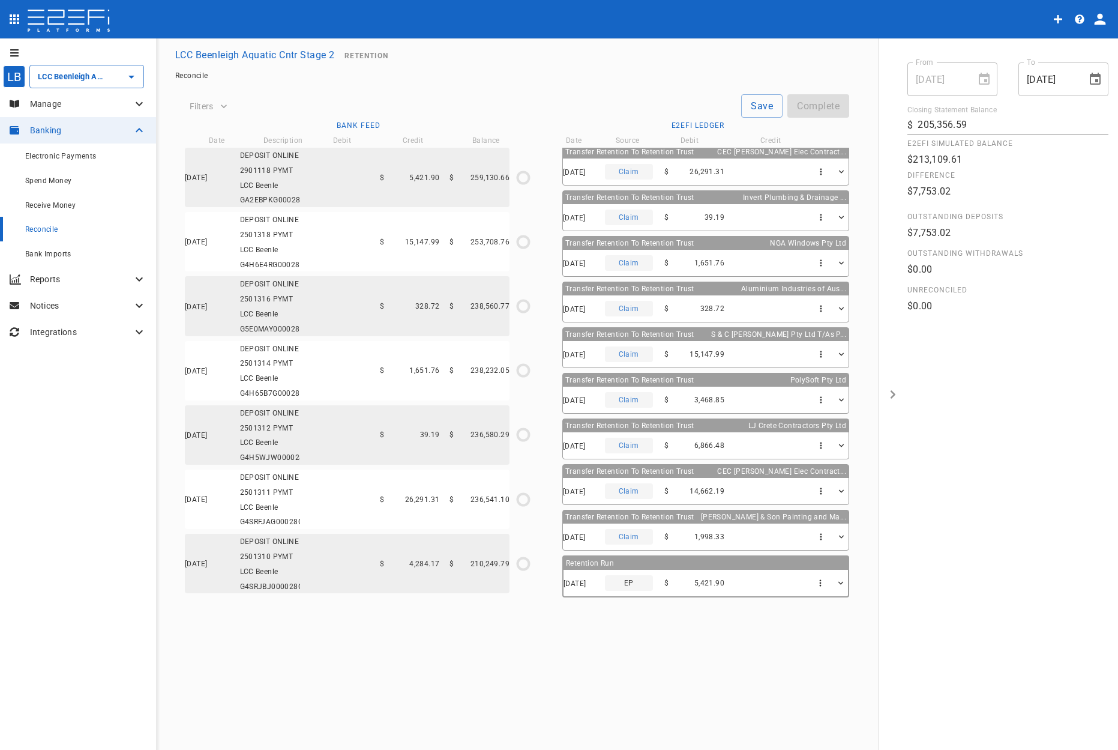
click at [139, 100] on icon at bounding box center [139, 104] width 14 height 14
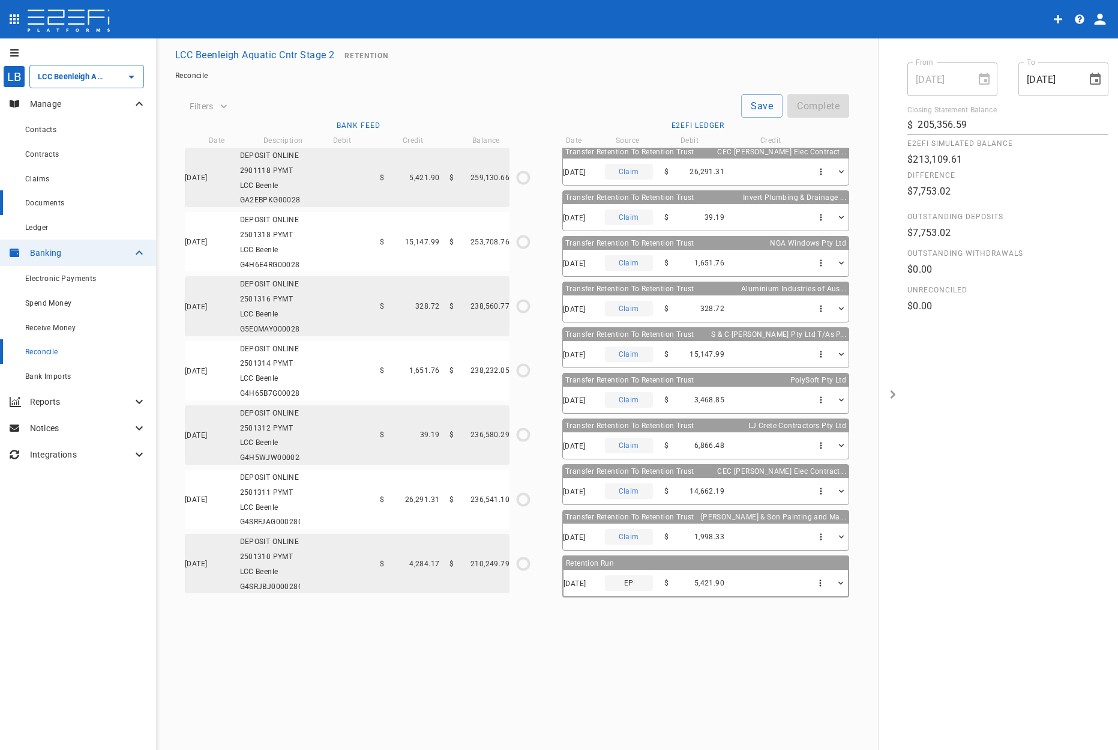
click at [47, 204] on span "Documents" at bounding box center [45, 203] width 40 height 8
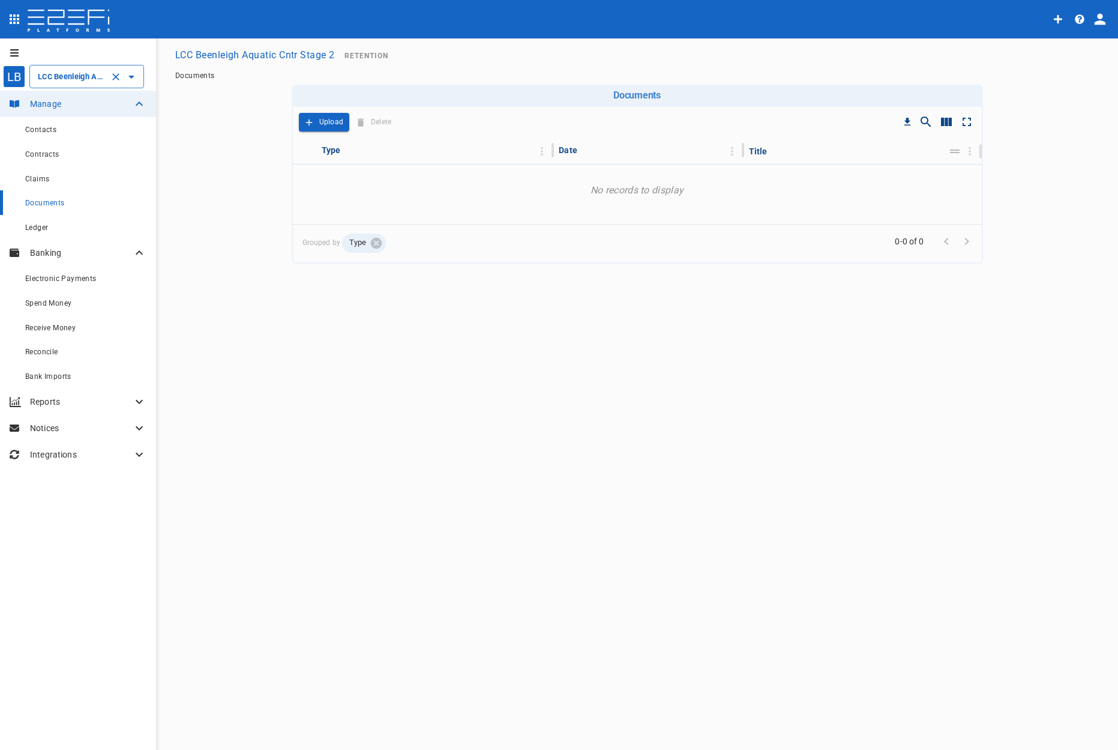
click at [132, 75] on icon "Open" at bounding box center [131, 77] width 14 height 14
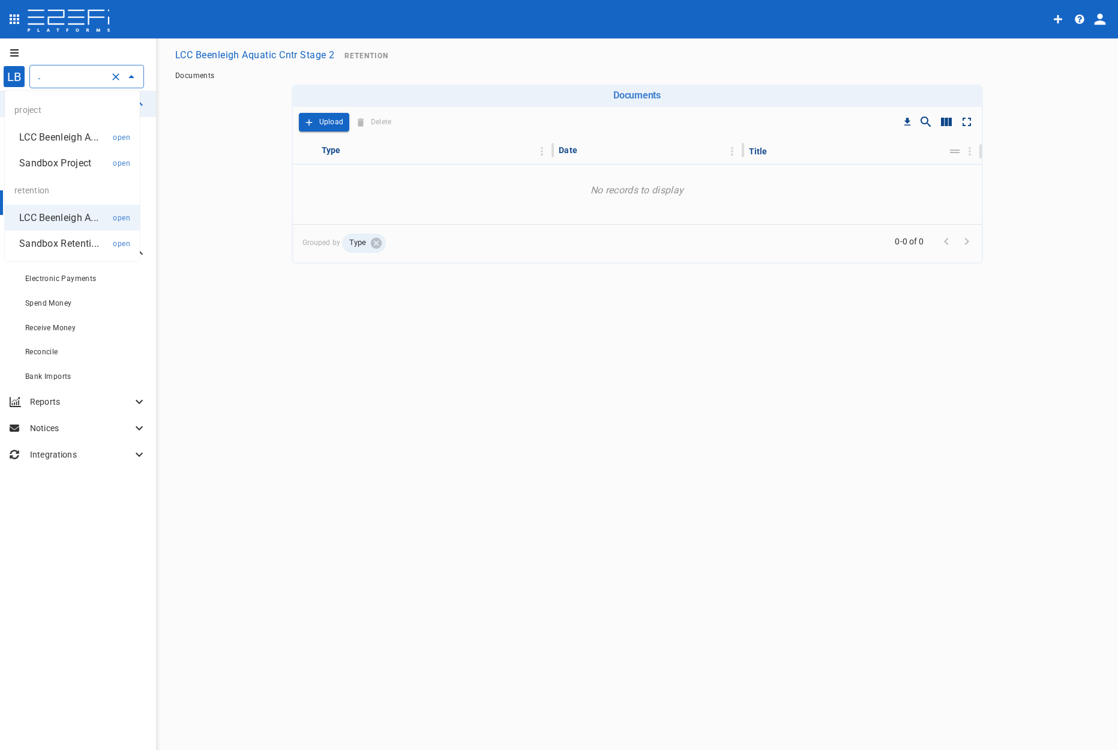
click at [69, 140] on p "LCC Beenleigh A..." at bounding box center [58, 137] width 79 height 14
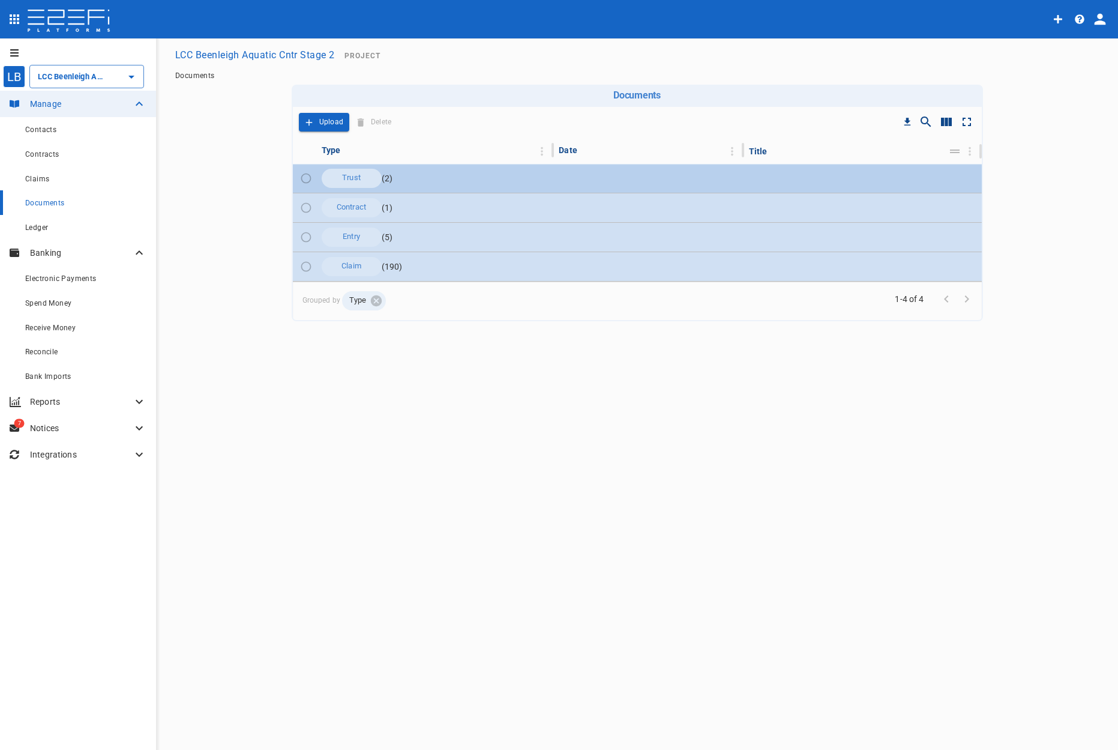
click at [363, 177] on span "Trust" at bounding box center [351, 177] width 33 height 11
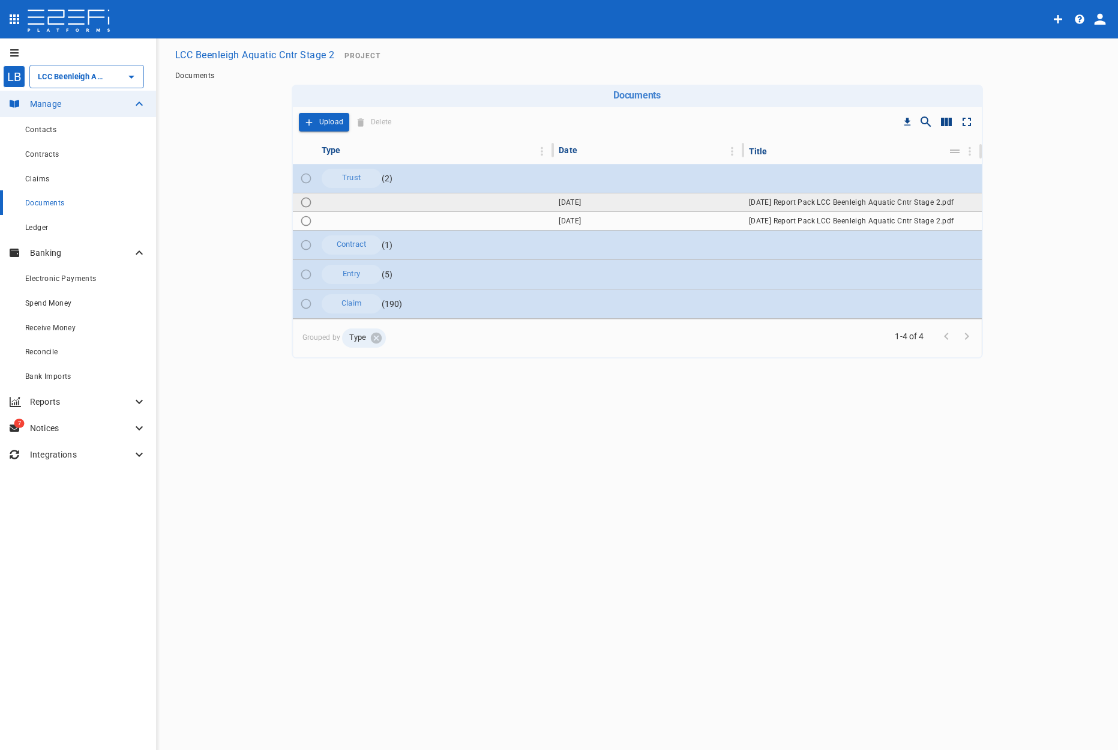
click at [581, 205] on span "[DATE]" at bounding box center [570, 202] width 22 height 8
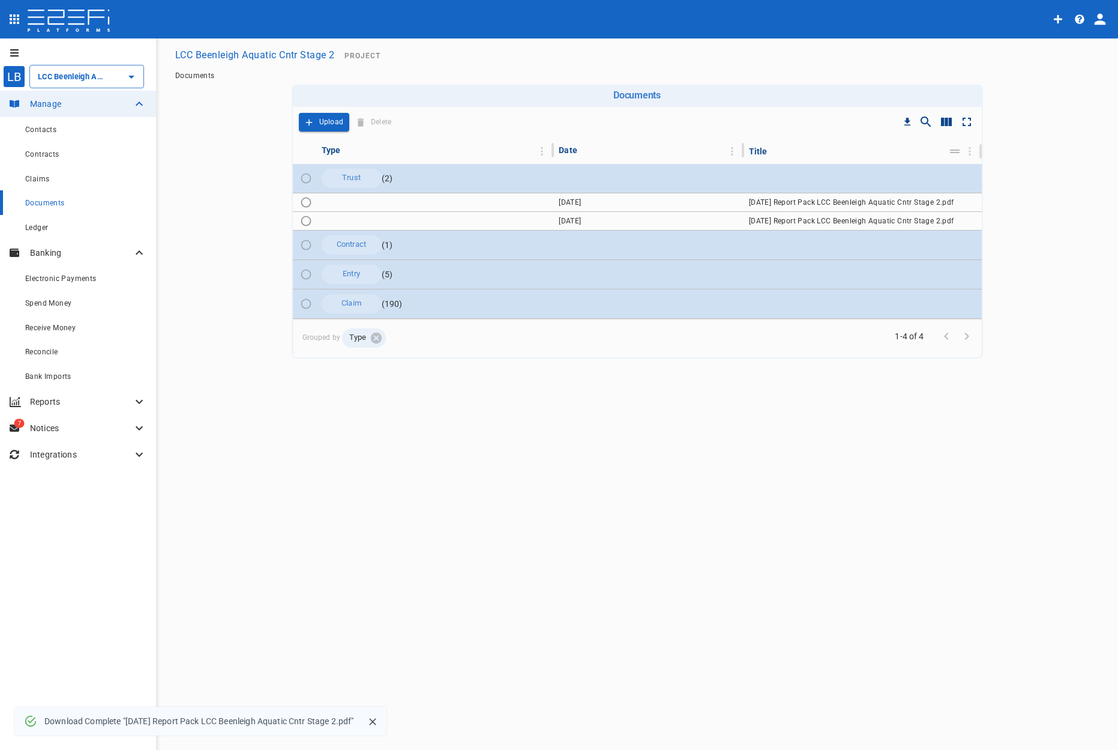
click at [802, 106] on main "LCC Beenleigh Aquatic Cntr Stage 2 Project Documents Download Complete " [DATE]…" at bounding box center [636, 200] width 933 height 315
click at [802, 120] on icon "Show/Hide search" at bounding box center [926, 122] width 14 height 14
click at [802, 118] on main "LCC Beenleigh Aquatic Cntr Stage 2 Project Documents Documents Drop to group by…" at bounding box center [636, 200] width 933 height 315
click at [802, 179] on main "LCC Beenleigh Aquatic Cntr Stage 2 Project Documents Documents Drop to group by…" at bounding box center [636, 200] width 933 height 315
click at [429, 597] on div "LB LCC Beenleigh Aquatic Cntr Stage 2 ​ Manage Contacts Contracts Claims Docume…" at bounding box center [559, 394] width 1118 height 712
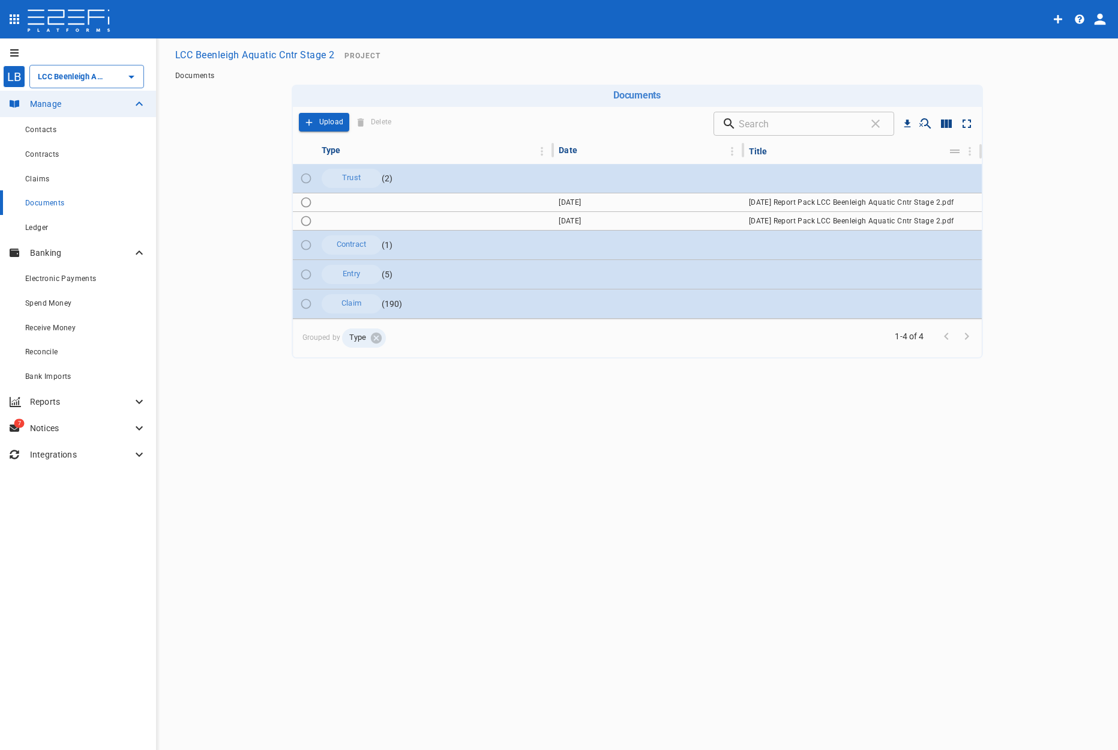
click at [142, 399] on icon at bounding box center [139, 401] width 14 height 14
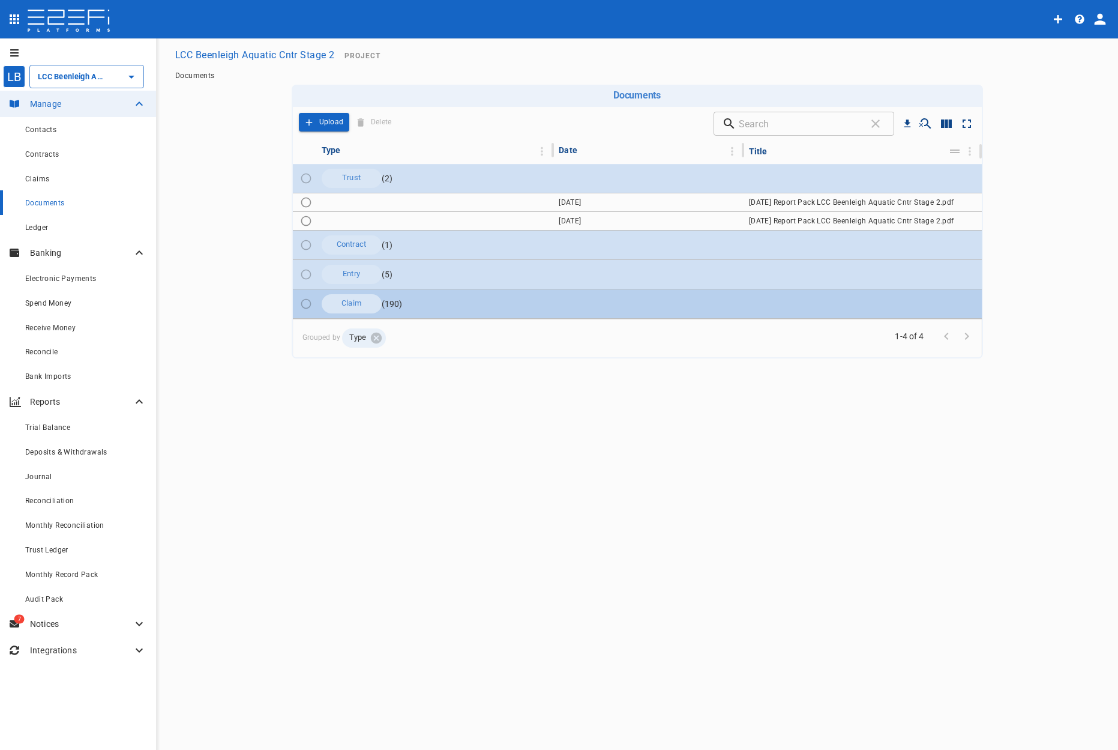
click at [369, 303] on div "Claim" at bounding box center [352, 303] width 60 height 19
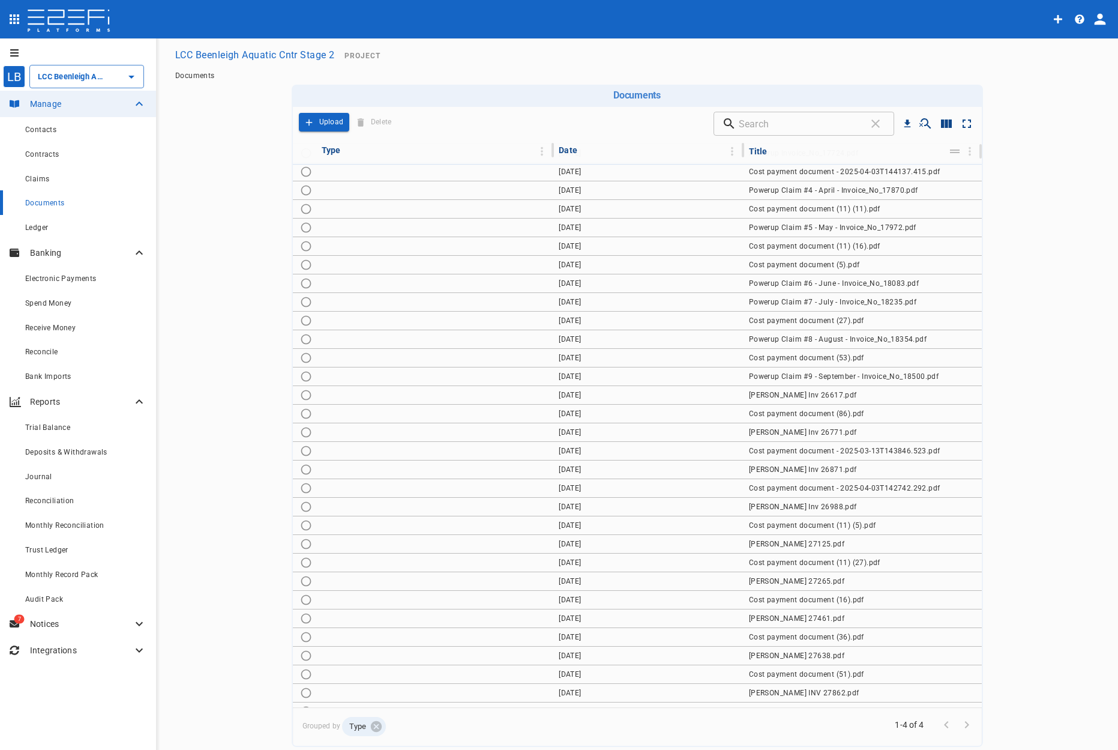
scroll to position [240, 0]
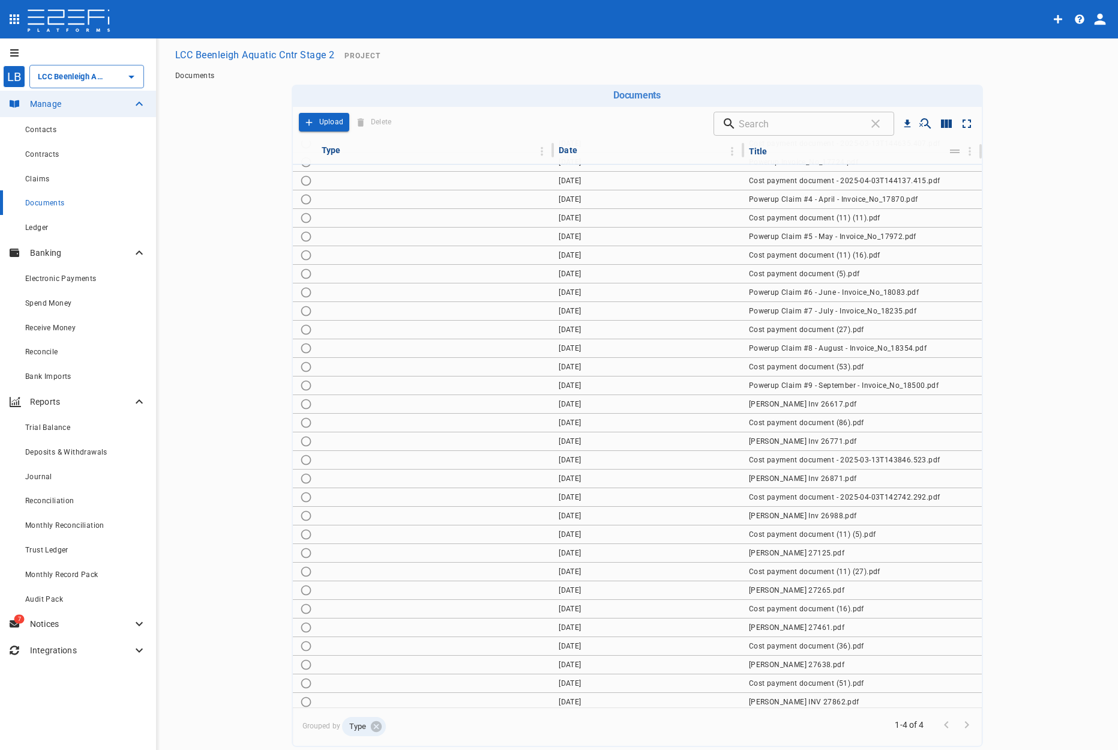
click at [802, 312] on main "LCC Beenleigh Aquatic Cntr Stage 2 Project Documents Documents Drop to group by…" at bounding box center [636, 394] width 933 height 703
click at [802, 405] on main "LCC Beenleigh Aquatic Cntr Stage 2 Project Documents Documents Drop to group by…" at bounding box center [636, 394] width 933 height 703
click at [139, 618] on icon at bounding box center [139, 623] width 14 height 14
click at [74, 649] on div "Tasks" at bounding box center [85, 649] width 121 height 15
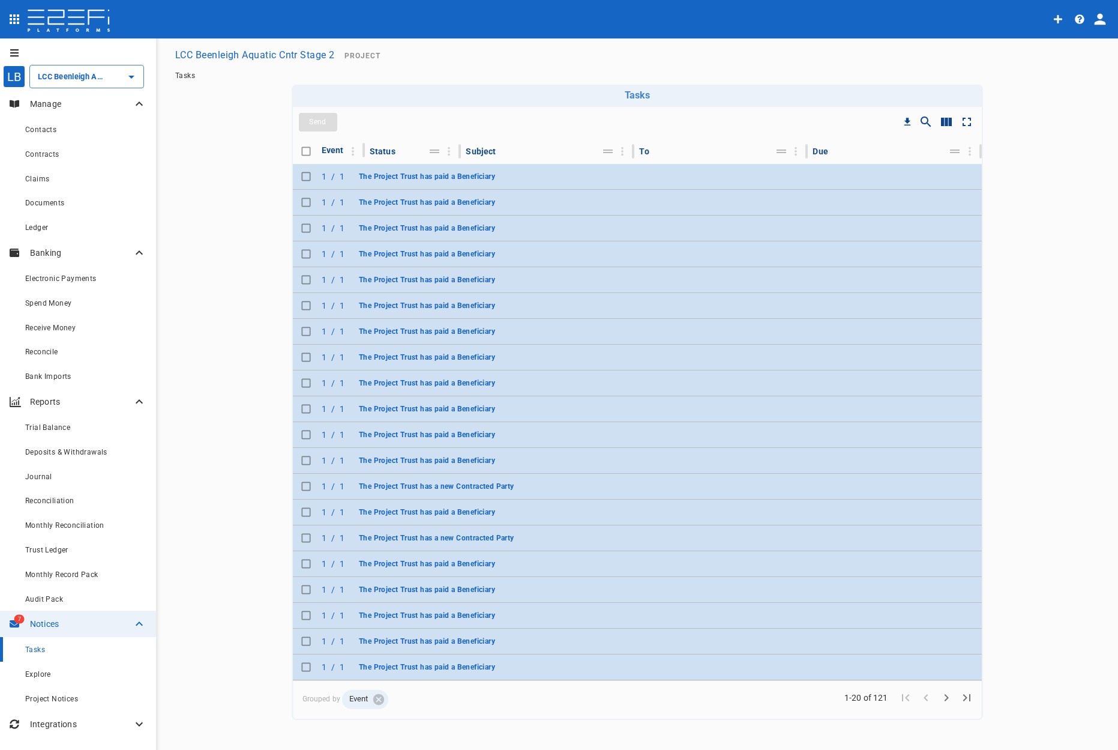
click at [222, 306] on main "LCC Beenleigh Aquatic Cntr Stage 2 Project Tasks Tasks Drop to group by Send Ev…" at bounding box center [636, 381] width 933 height 676
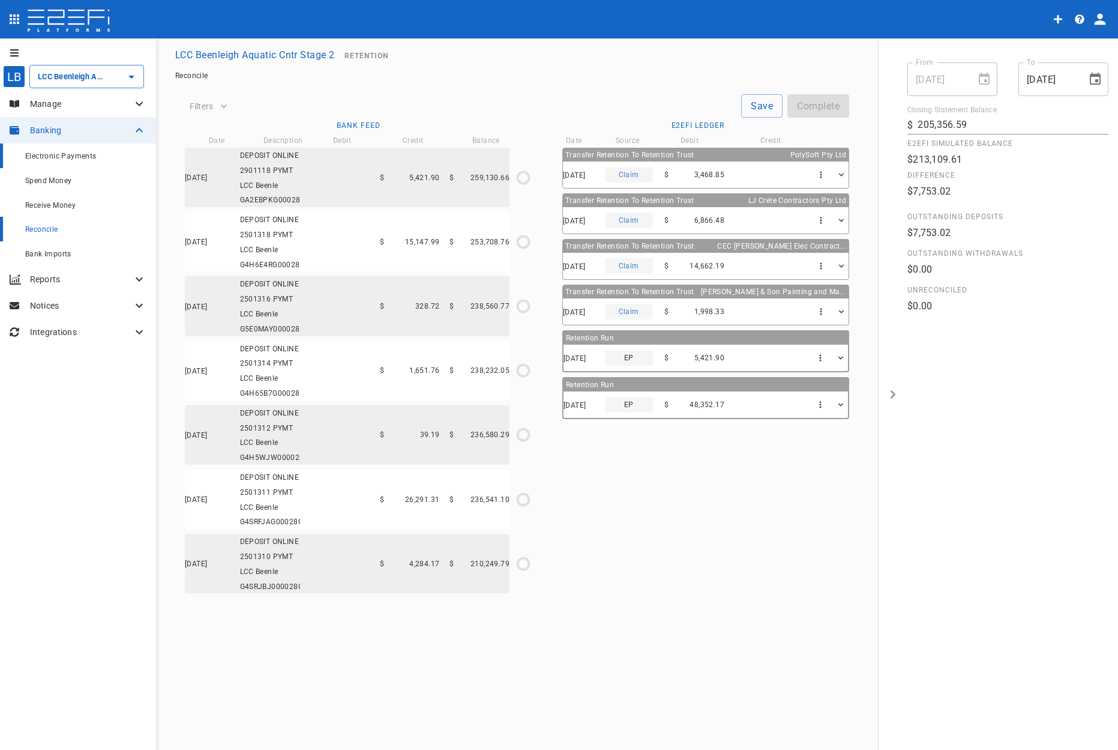
click at [74, 159] on span "Electronic Payments" at bounding box center [60, 156] width 71 height 8
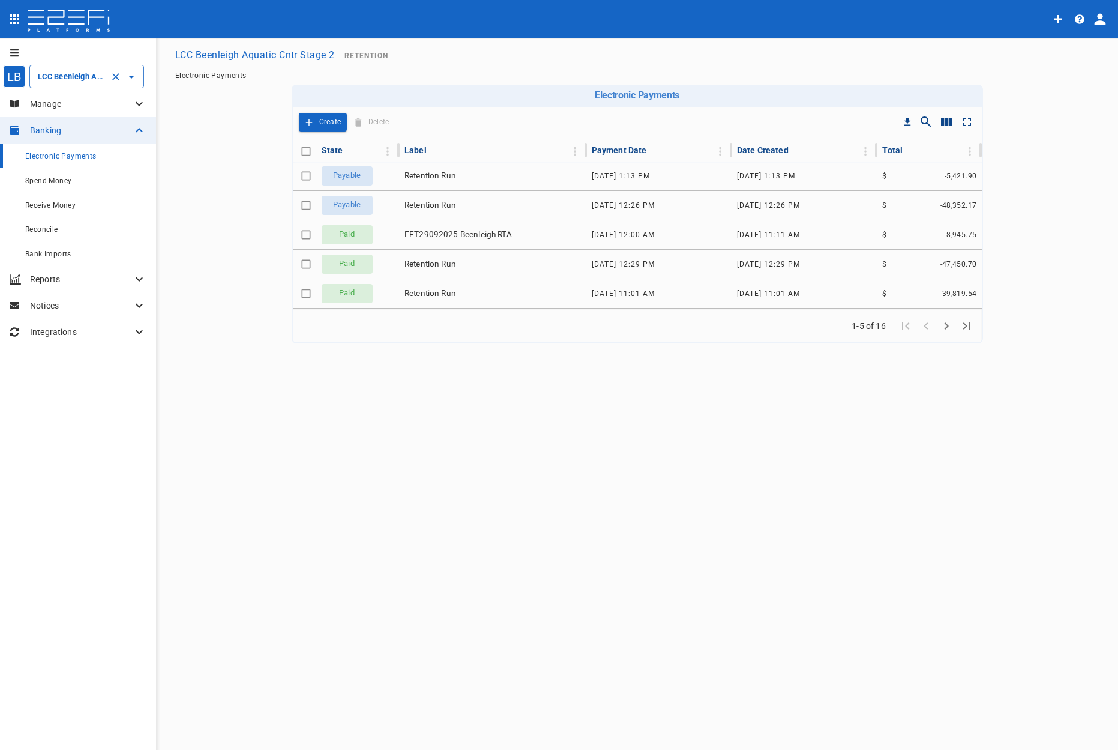
click at [88, 67] on div "LCC Beenleigh Aquatic Cntr Stage 2 ​" at bounding box center [86, 76] width 115 height 23
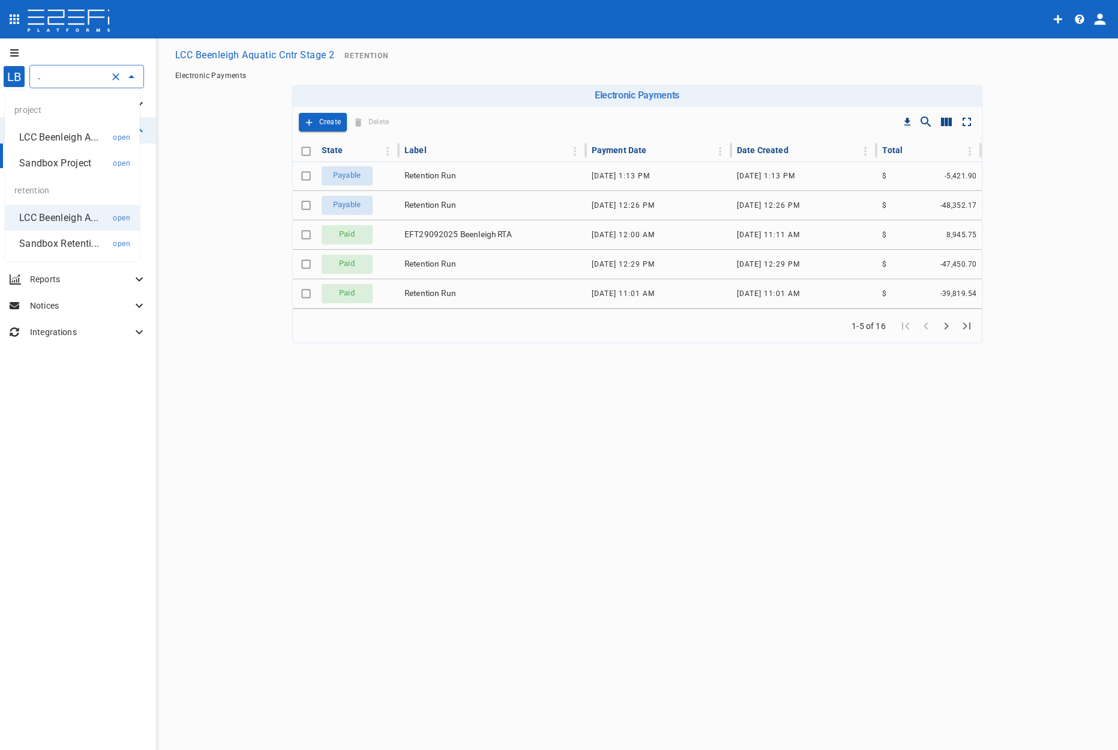
click at [80, 140] on p "LCC Beenleigh A..." at bounding box center [58, 137] width 79 height 14
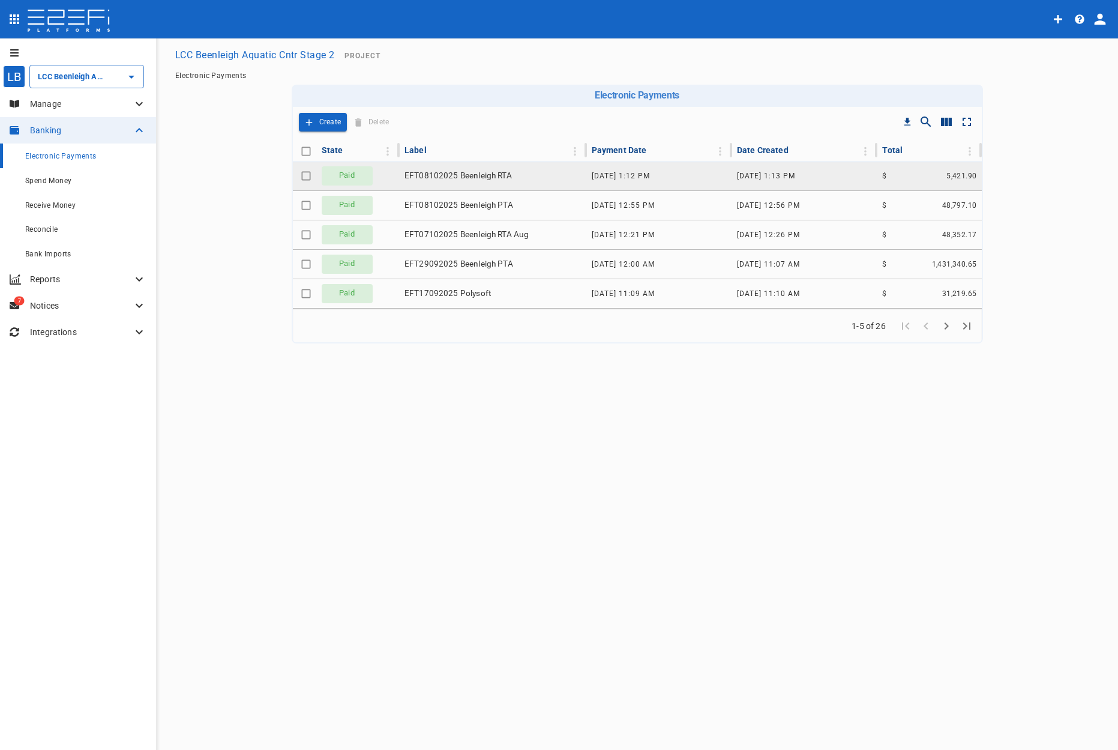
click at [463, 178] on span "EFT08102025 Beenleigh RTA" at bounding box center [458, 175] width 107 height 11
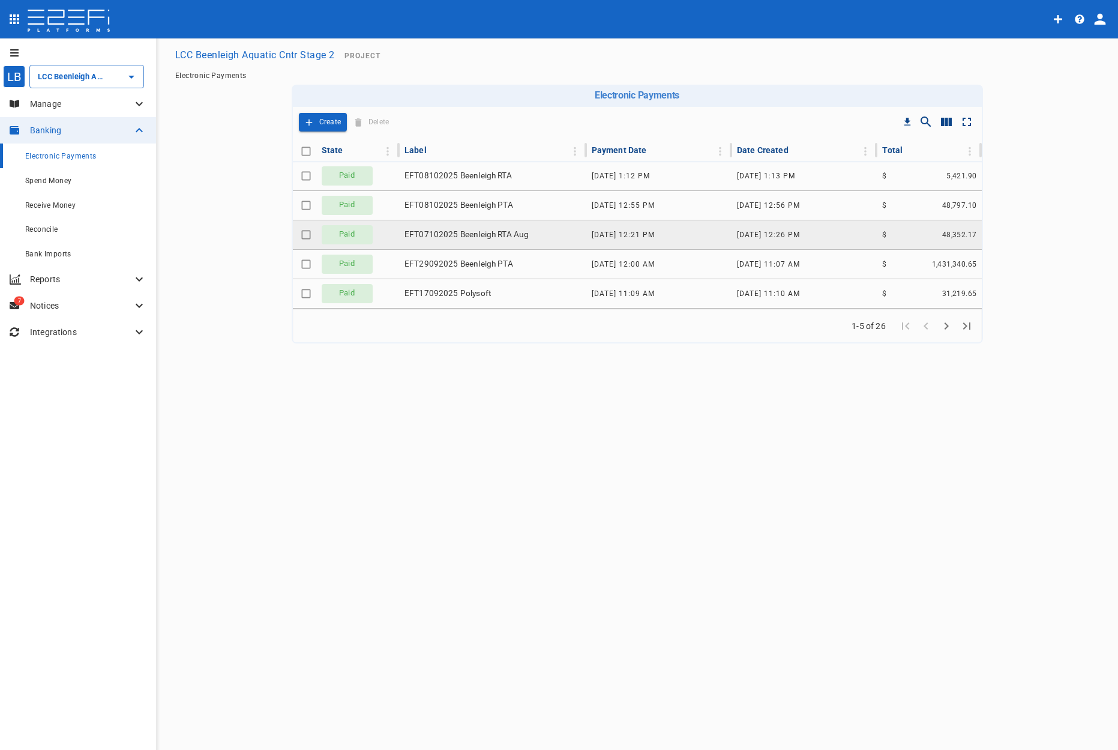
click at [545, 231] on td "EFT07102025 Beenleigh RTA Aug" at bounding box center [493, 234] width 187 height 29
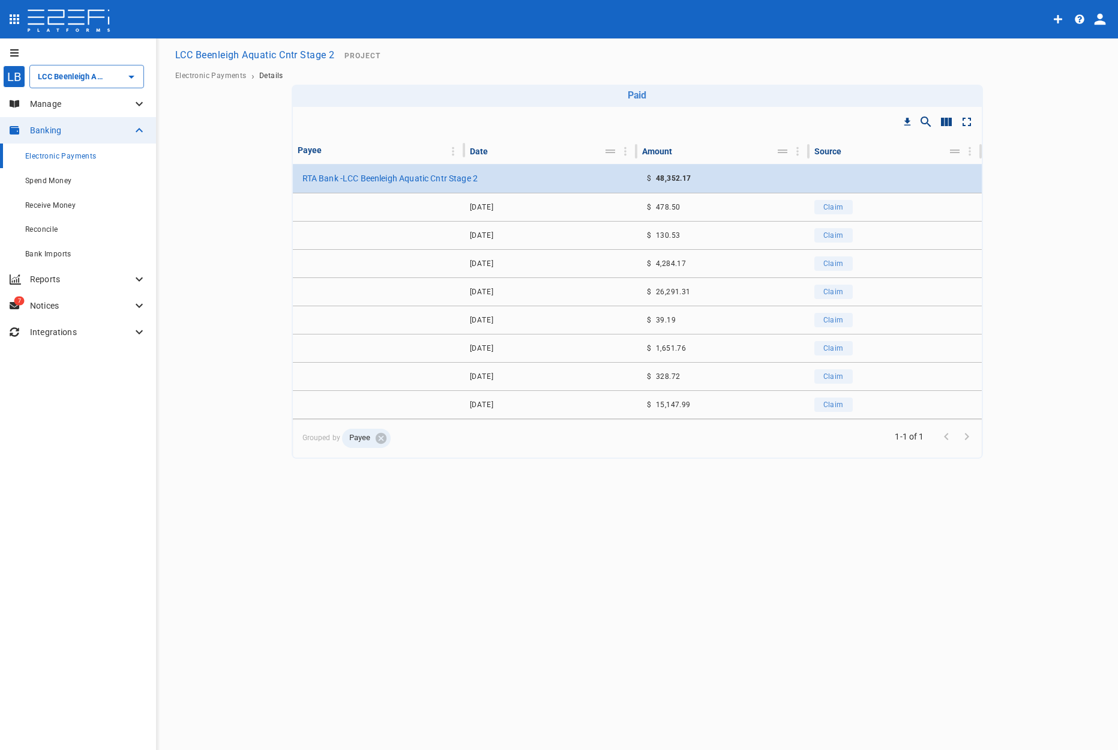
click at [272, 59] on button "LCC Beenleigh Aquatic Cntr Stage 2" at bounding box center [254, 54] width 169 height 23
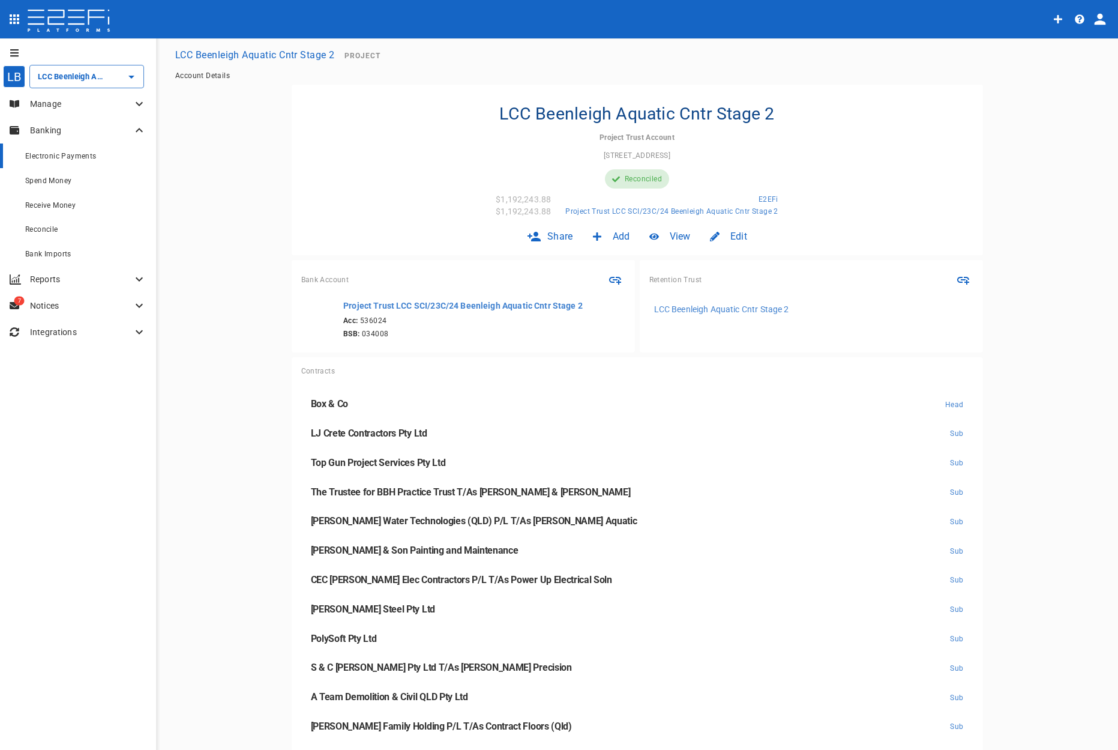
click at [74, 160] on span "Electronic Payments" at bounding box center [60, 156] width 71 height 8
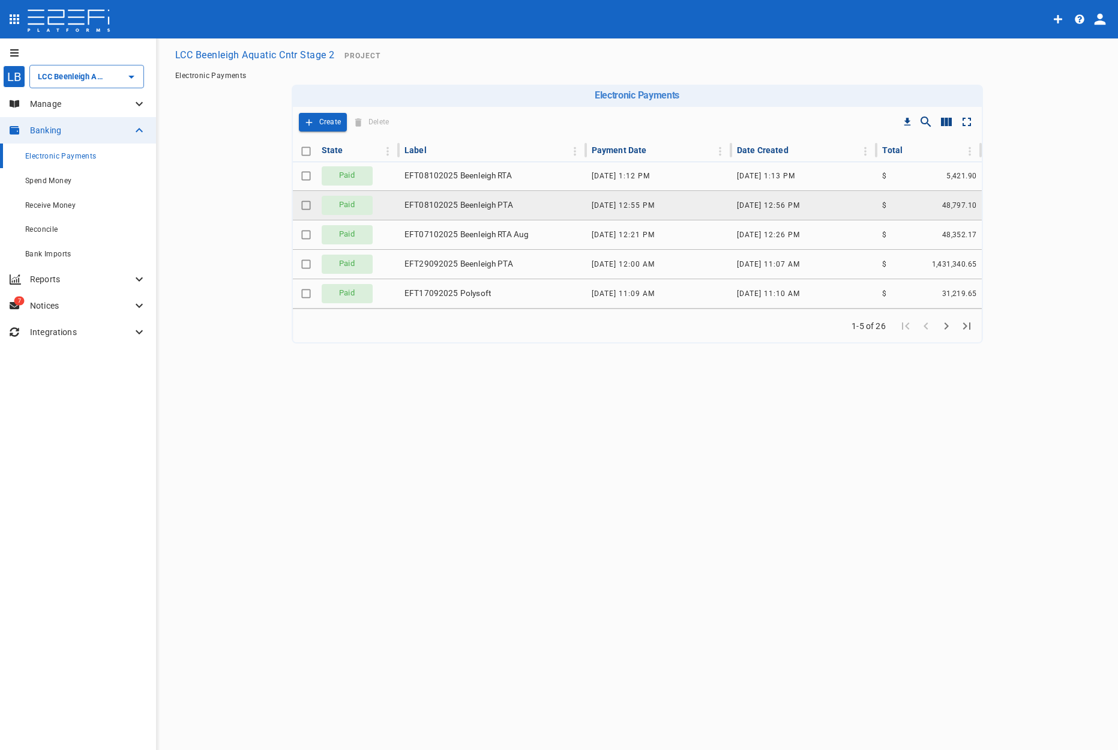
click at [546, 209] on td "EFT08102025 Beenleigh PTA" at bounding box center [493, 205] width 187 height 29
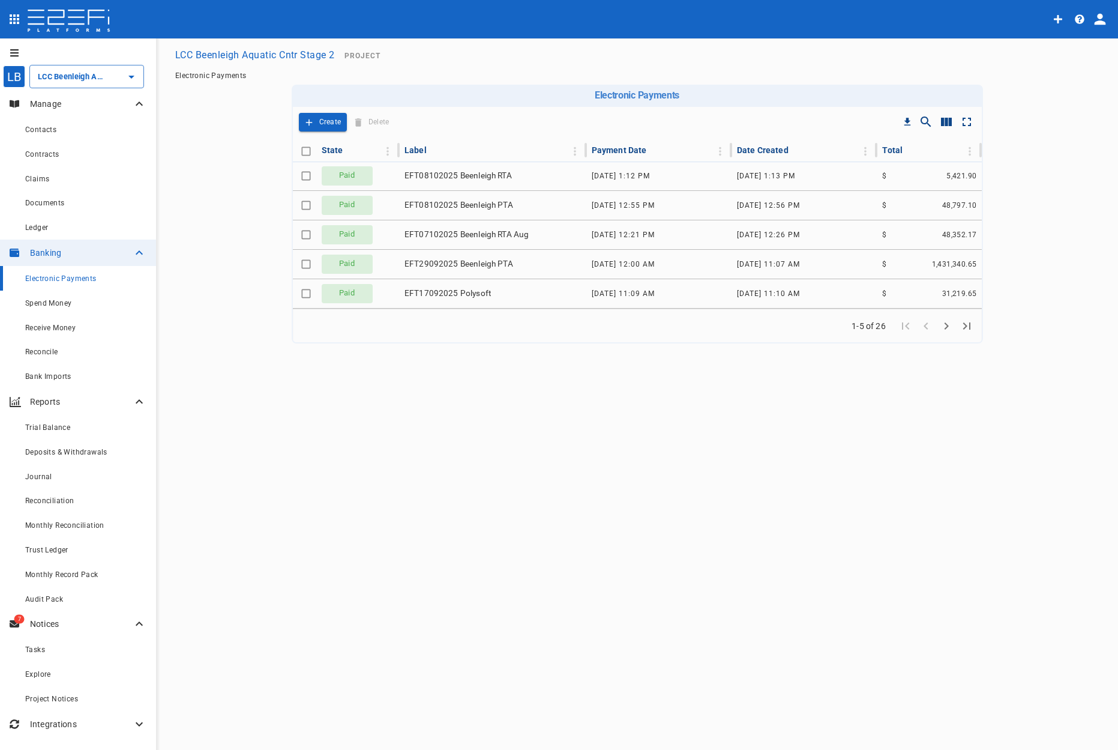
click at [206, 145] on main "LCC Beenleigh Aquatic Cntr Stage 2 Project Electronic Payments Electronic Payme…" at bounding box center [636, 193] width 933 height 300
click at [58, 645] on div "Tasks" at bounding box center [85, 649] width 121 height 15
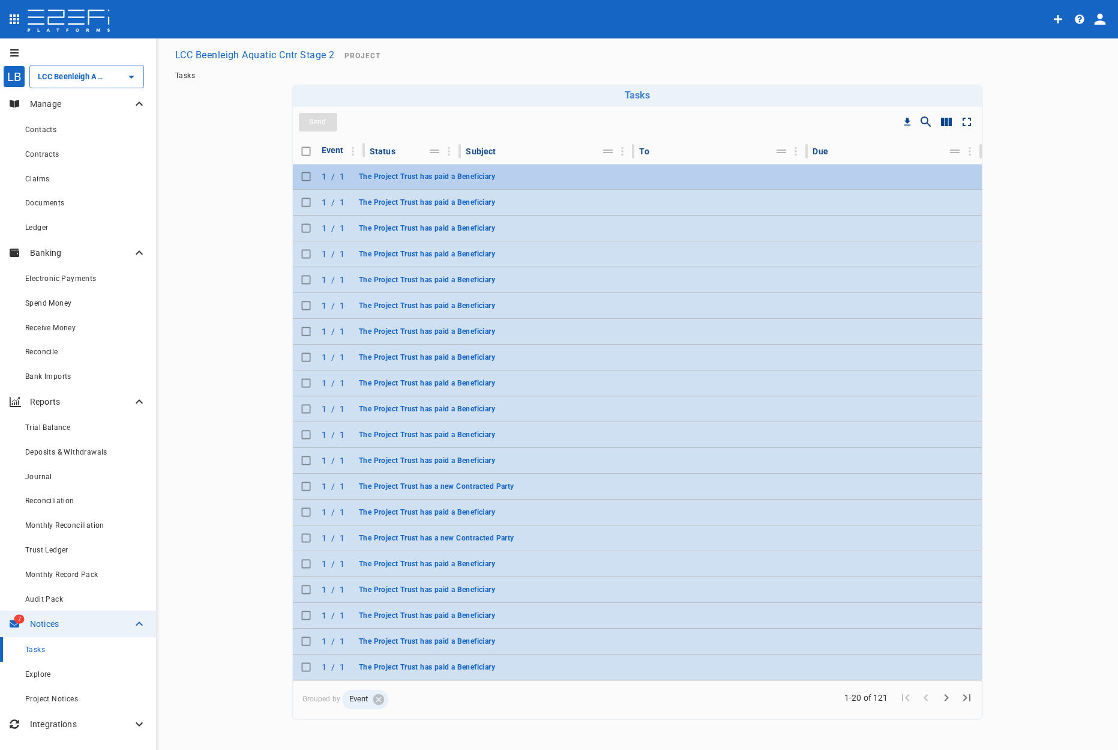
click at [407, 175] on span "The Project Trust has paid a Beneficiary" at bounding box center [427, 176] width 136 height 8
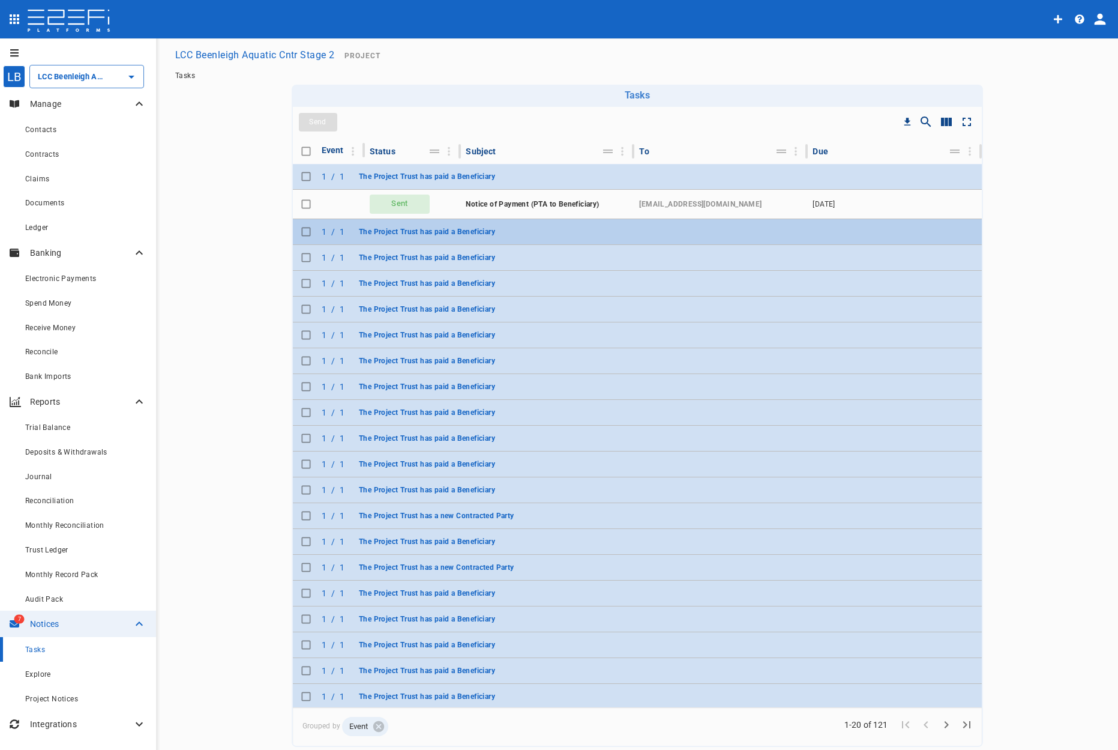
click at [343, 229] on div "1 / 1 The Project Trust has paid a Beneficiary" at bounding box center [411, 232] width 178 height 16
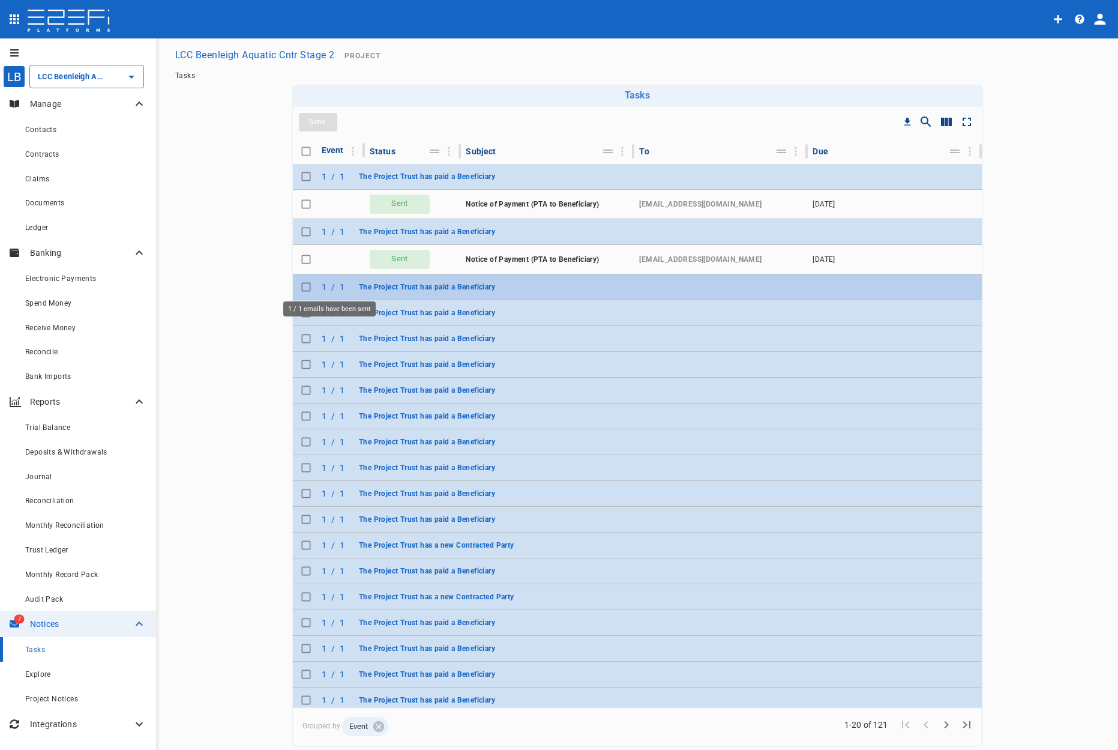
click at [331, 283] on p "/" at bounding box center [333, 287] width 4 height 12
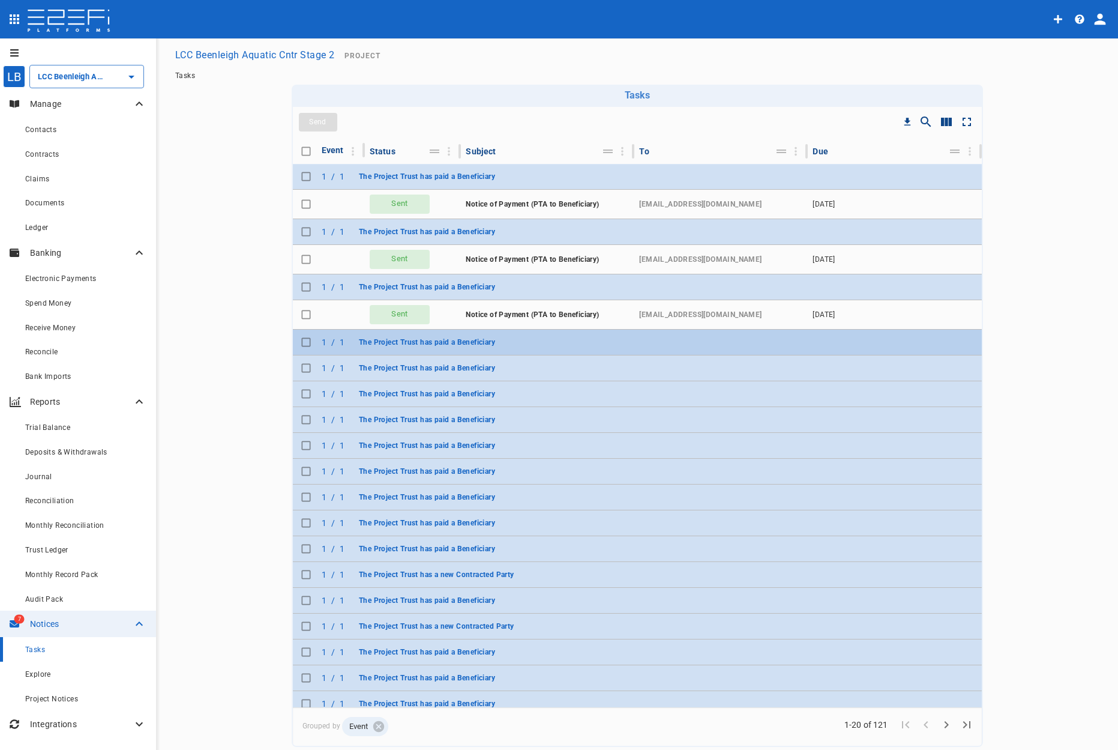
click at [340, 339] on div "1 / 1 The Project Trust has paid a Beneficiary" at bounding box center [411, 342] width 178 height 16
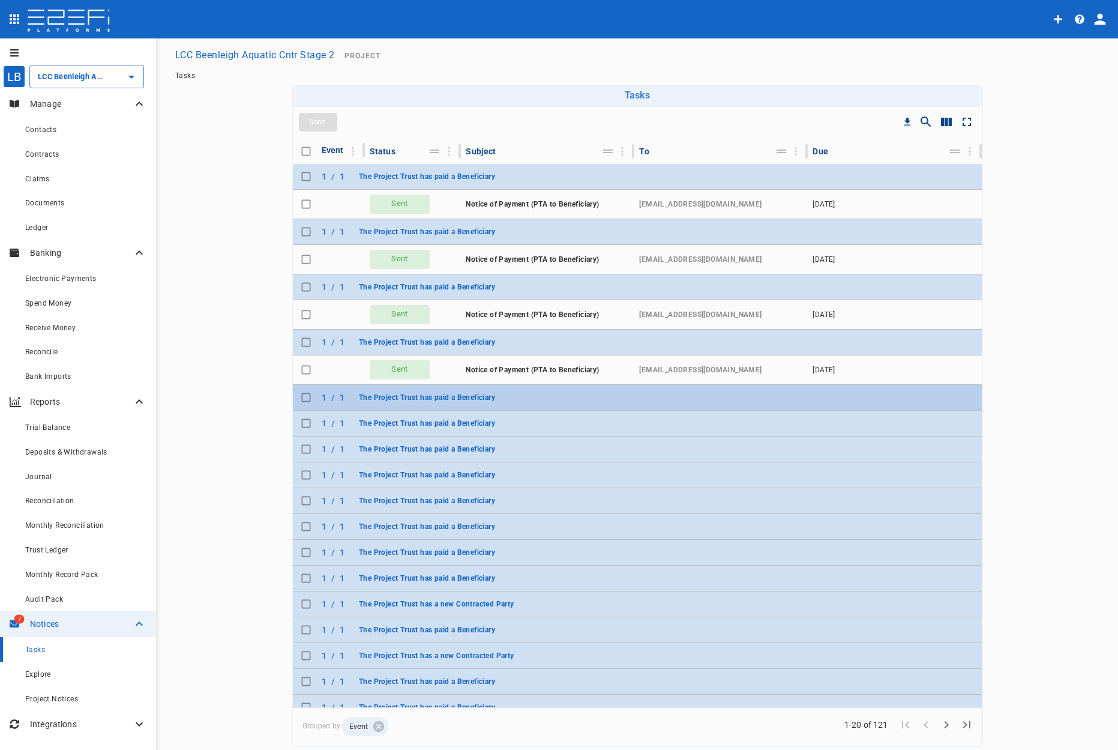
drag, startPoint x: 342, startPoint y: 394, endPoint x: 349, endPoint y: 409, distance: 16.4
click at [342, 394] on div "1 / 1 The Project Trust has paid a Beneficiary" at bounding box center [411, 398] width 178 height 16
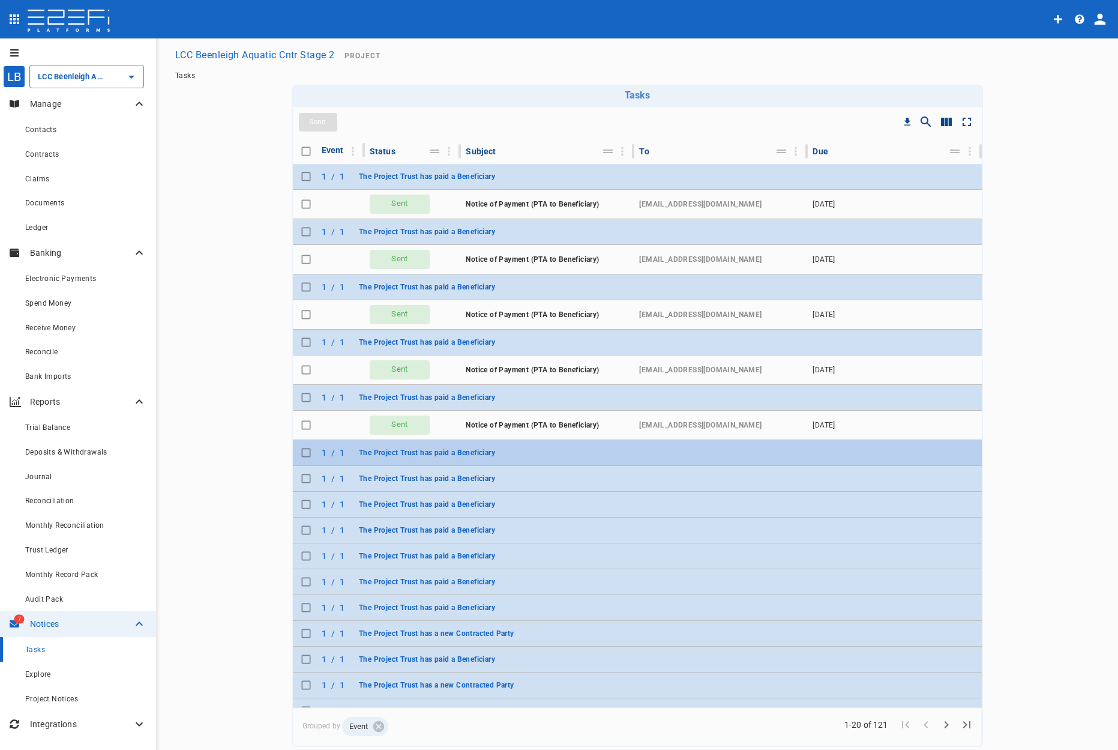
click at [354, 453] on button "The Project Trust has paid a Beneficiary" at bounding box center [427, 453] width 146 height 16
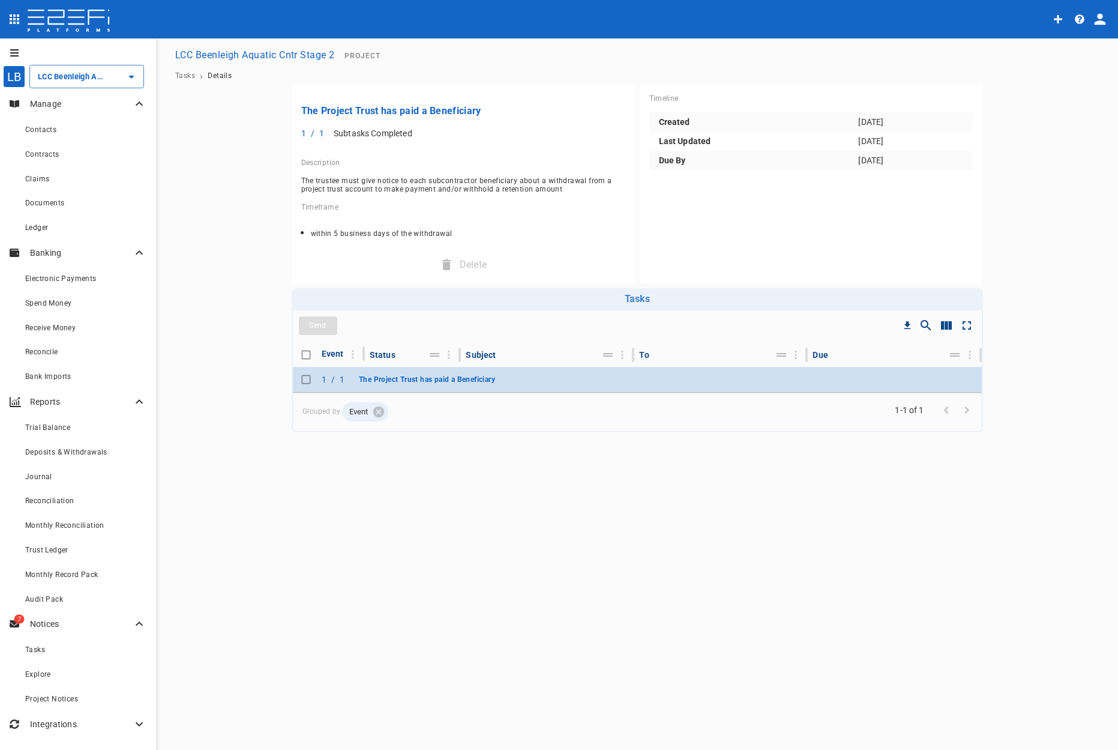
drag, startPoint x: 263, startPoint y: 382, endPoint x: 265, endPoint y: 376, distance: 7.0
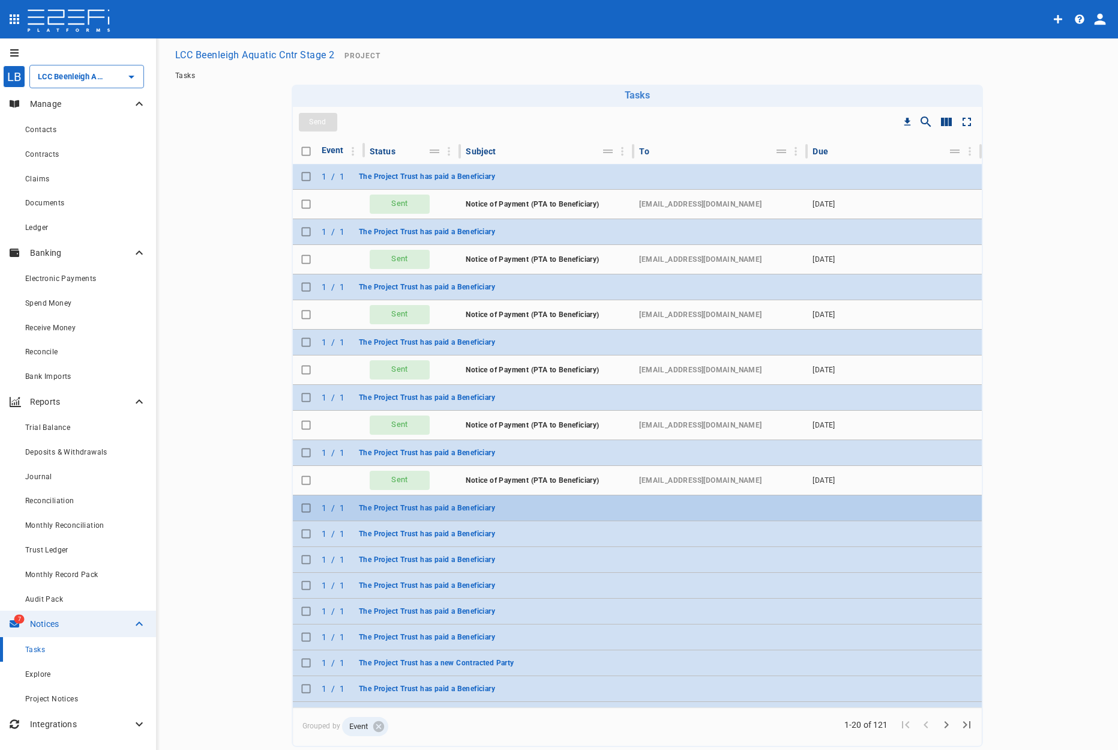
click at [537, 505] on tr "1 / 1 The Project Trust has paid a Beneficiary" at bounding box center [637, 508] width 689 height 26
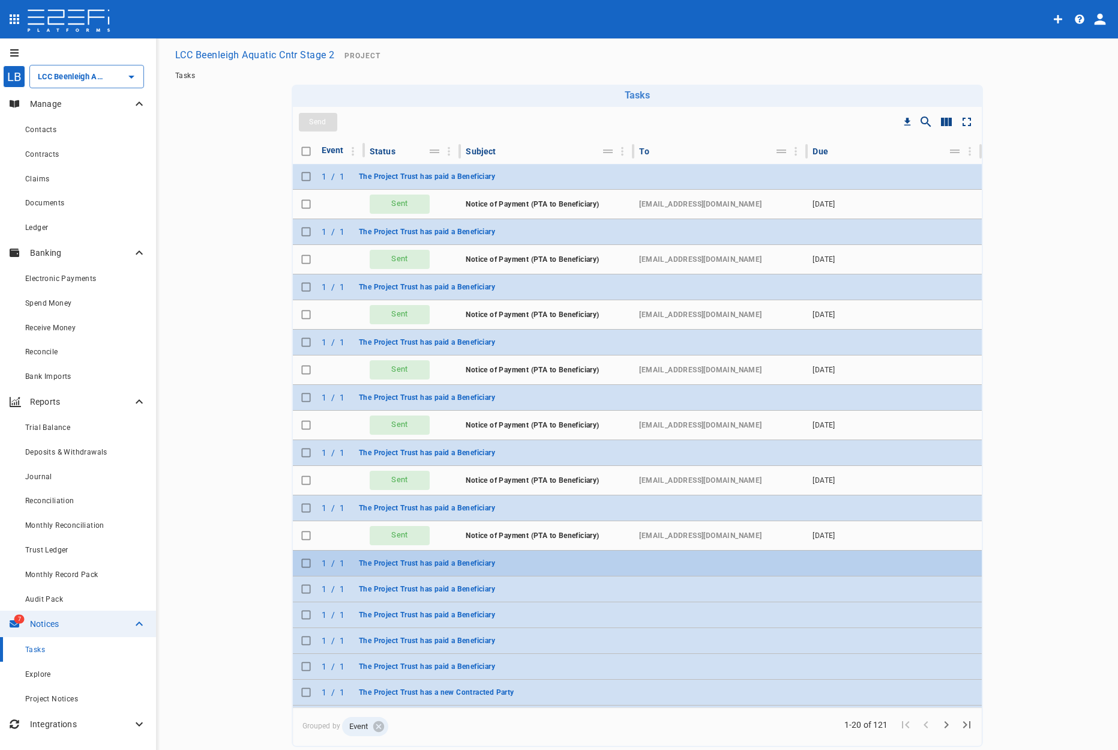
click at [565, 562] on tr "1 / 1 The Project Trust has paid a Beneficiary" at bounding box center [637, 563] width 689 height 26
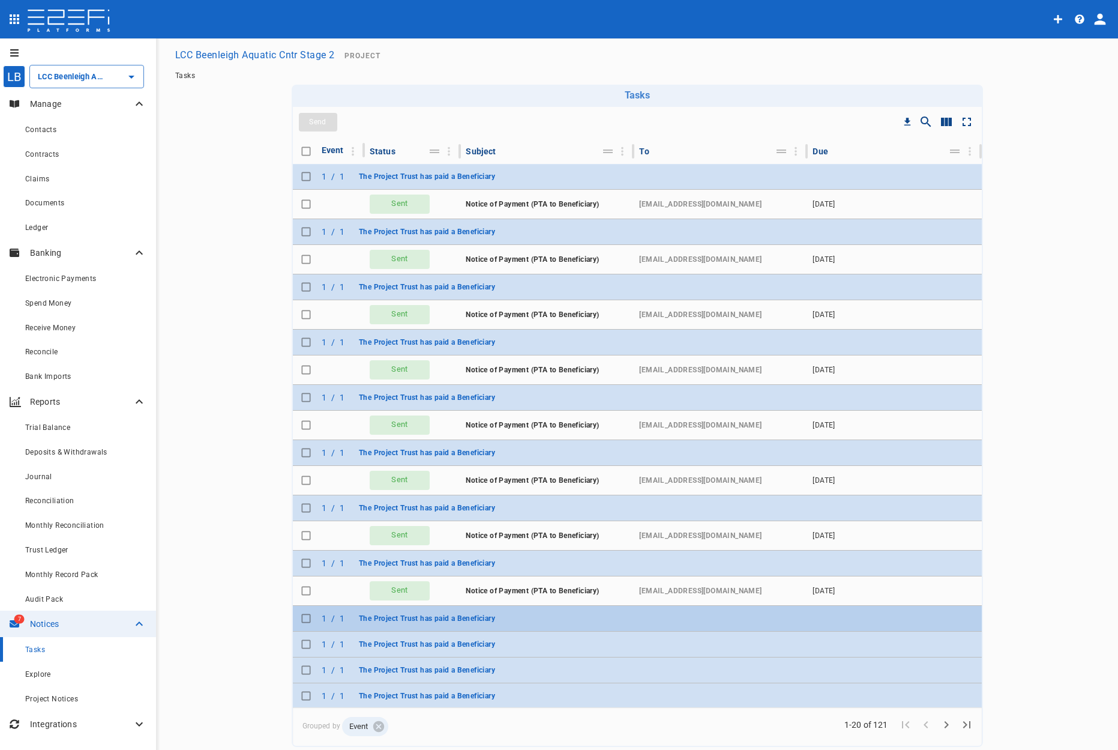
drag, startPoint x: 557, startPoint y: 621, endPoint x: 560, endPoint y: 629, distance: 8.4
click at [557, 622] on tr "1 / 1 The Project Trust has paid a Beneficiary" at bounding box center [637, 619] width 689 height 26
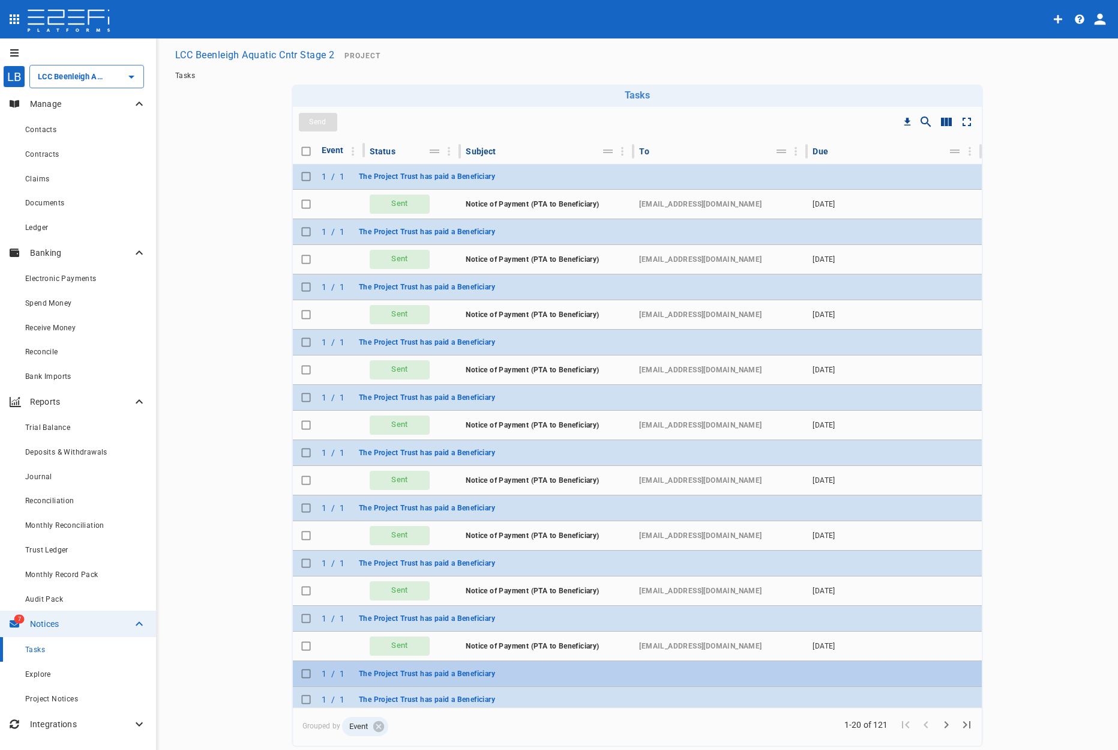
click at [553, 672] on tr "1 / 1 The Project Trust has paid a Beneficiary" at bounding box center [637, 674] width 689 height 26
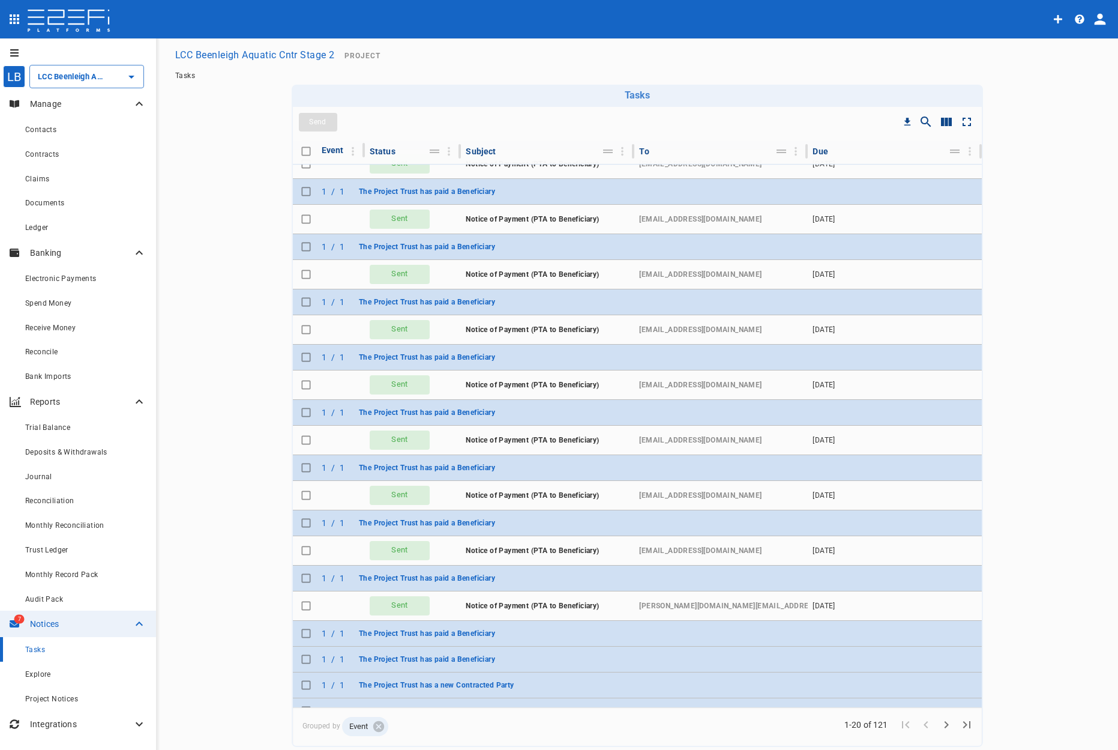
scroll to position [266, 0]
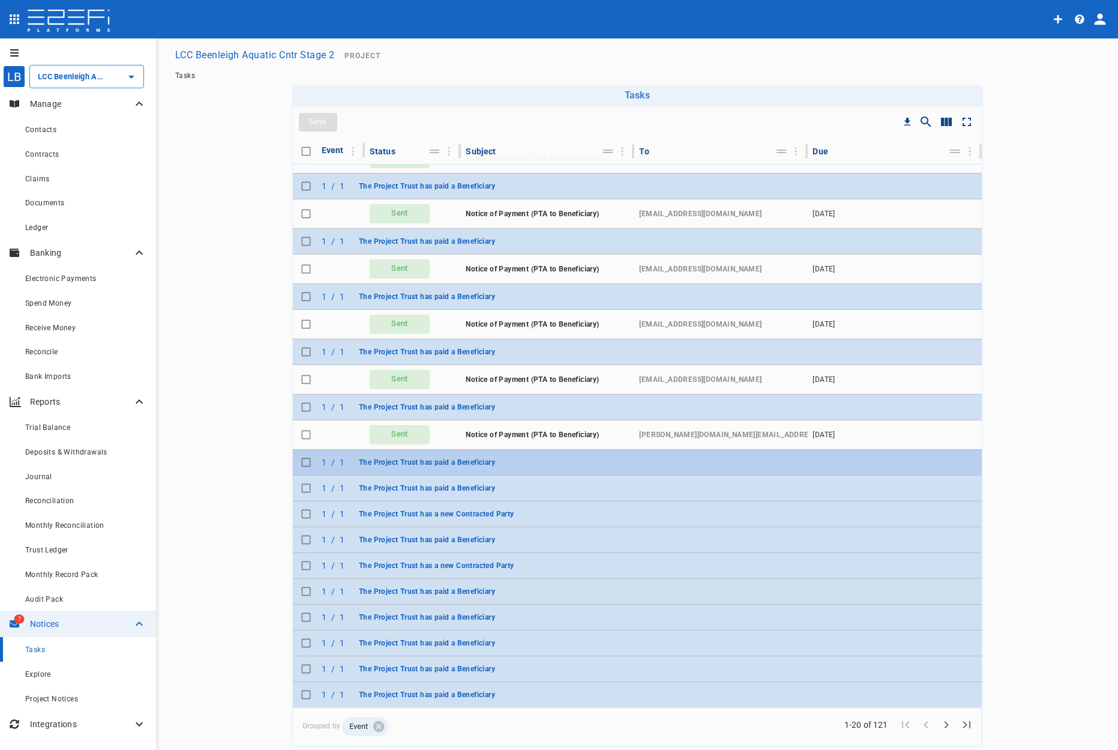
click at [554, 463] on tr "1 / 1 The Project Trust has paid a Beneficiary" at bounding box center [637, 463] width 689 height 26
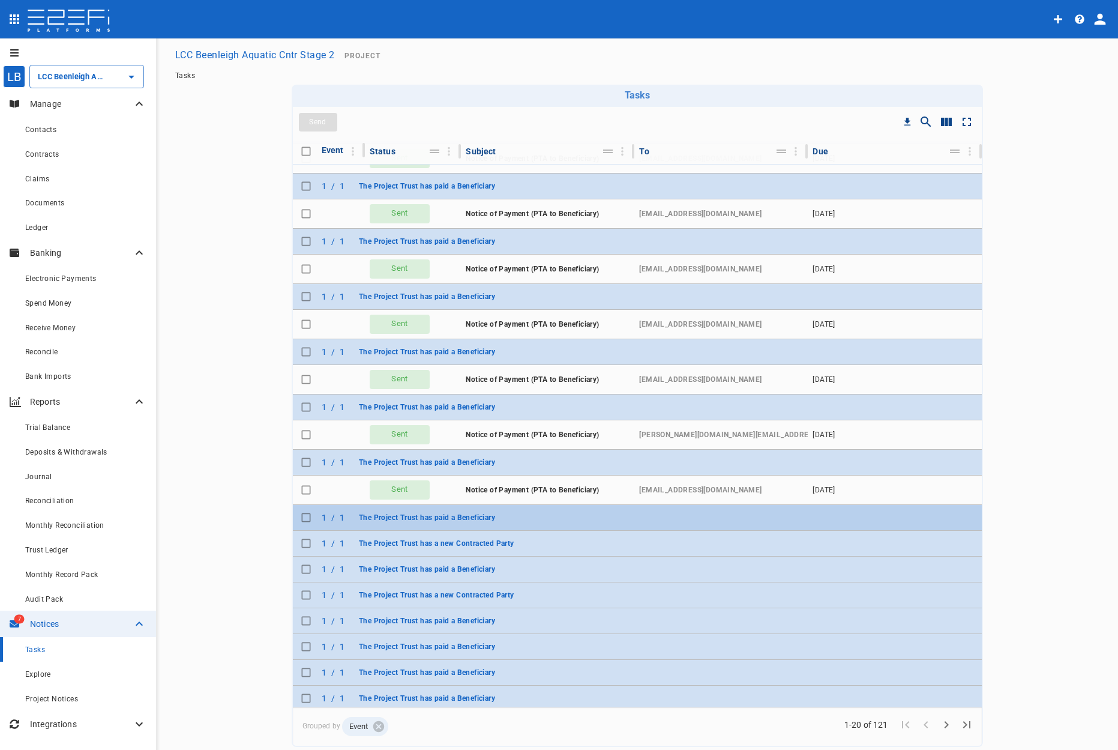
click at [549, 520] on tr "1 / 1 The Project Trust has paid a Beneficiary" at bounding box center [637, 518] width 689 height 26
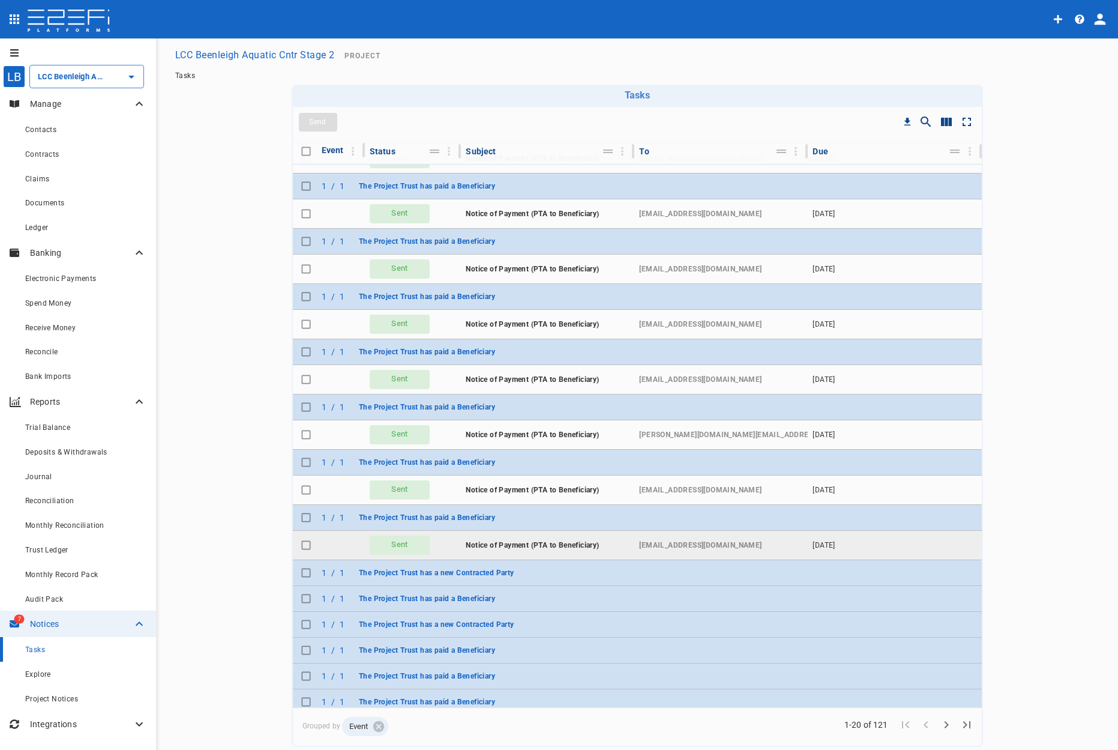
drag, startPoint x: 547, startPoint y: 528, endPoint x: 544, endPoint y: 552, distance: 24.2
click at [544, 552] on td "Notice of Payment (PTA to Beneficiary)" at bounding box center [547, 545] width 173 height 29
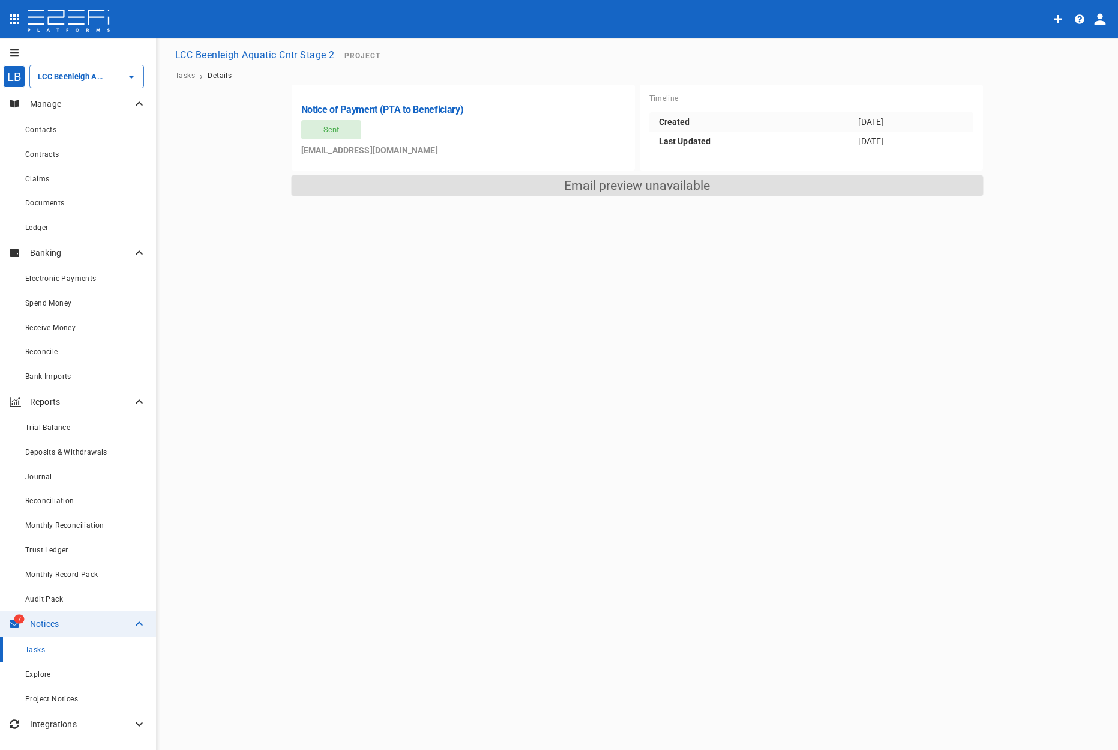
drag, startPoint x: 541, startPoint y: 537, endPoint x: 550, endPoint y: 532, distance: 10.2
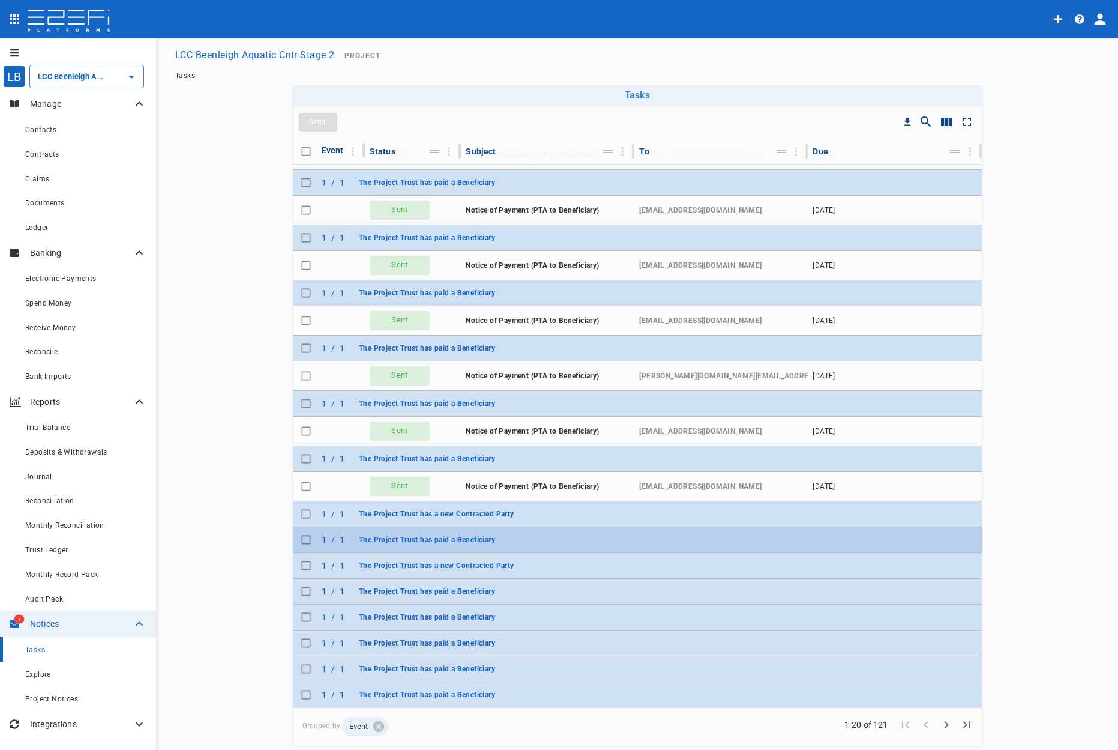
scroll to position [37, 0]
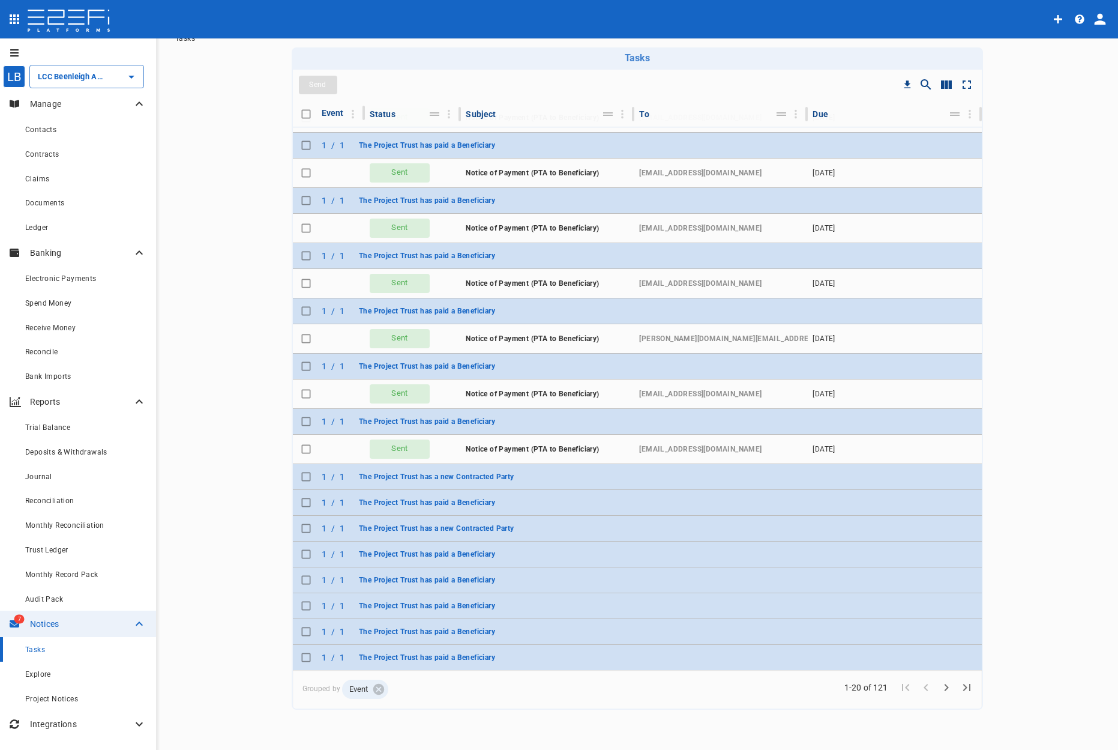
click at [373, 690] on icon at bounding box center [378, 688] width 13 height 13
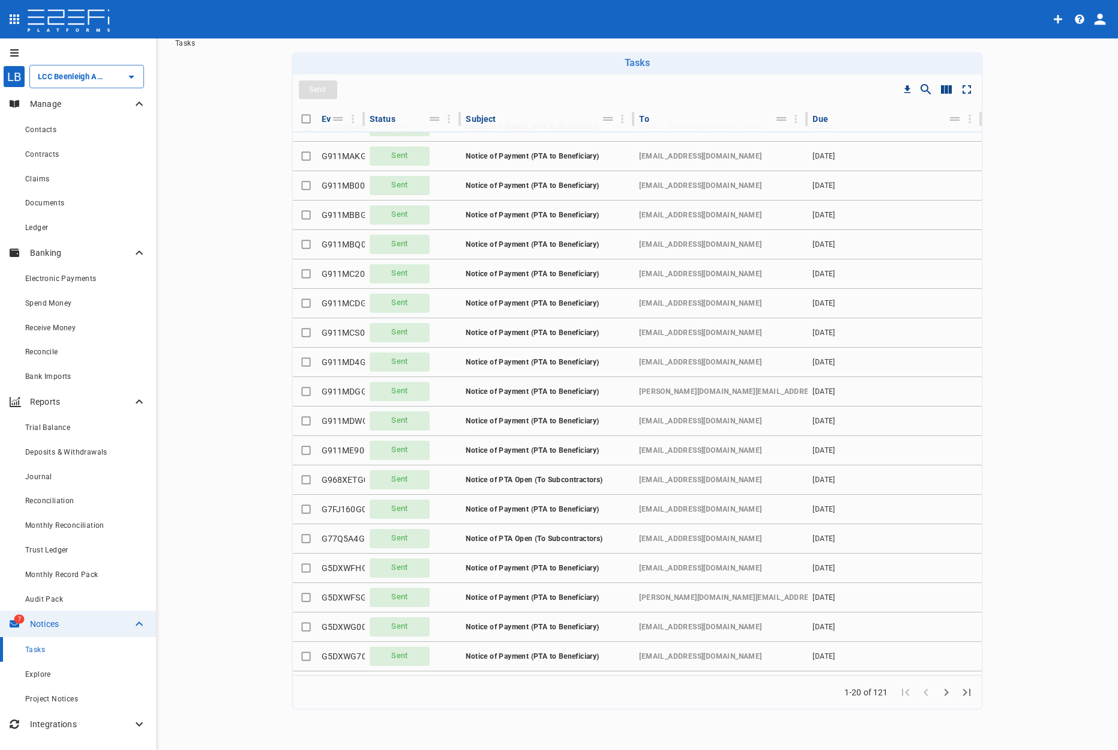
scroll to position [44, 0]
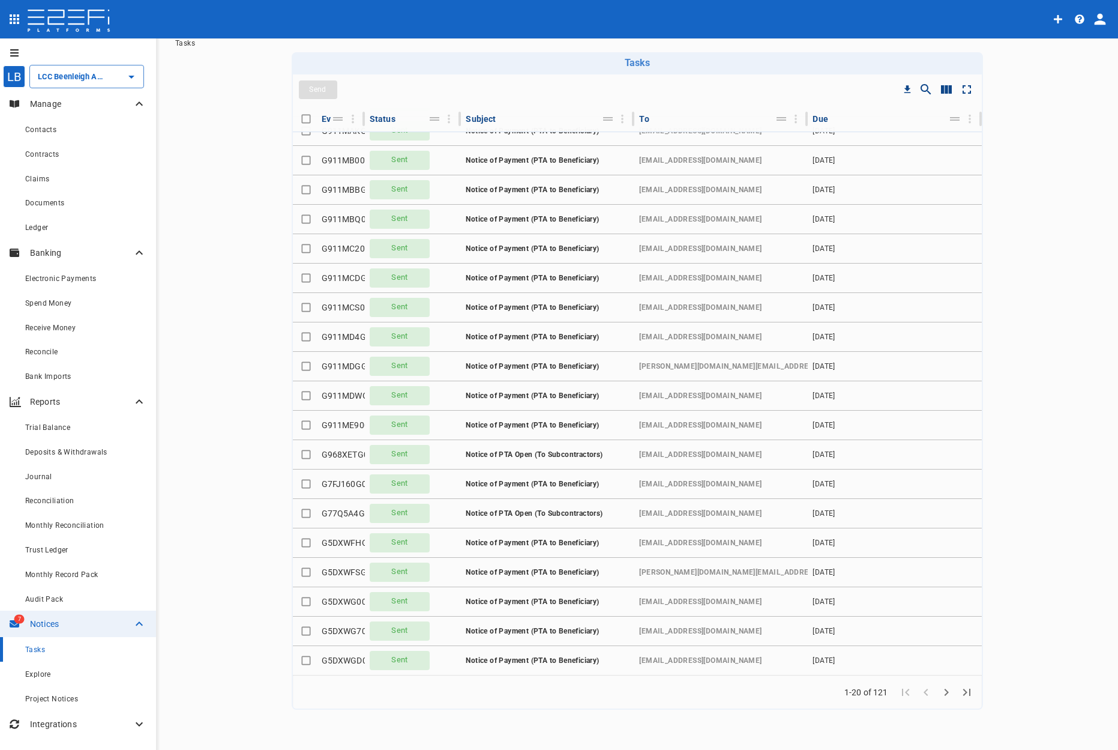
click at [944, 694] on icon "Go to next page" at bounding box center [946, 692] width 14 height 14
click at [439, 121] on button "Column Actions" at bounding box center [448, 118] width 19 height 19
click at [461, 158] on div at bounding box center [454, 162] width 22 height 12
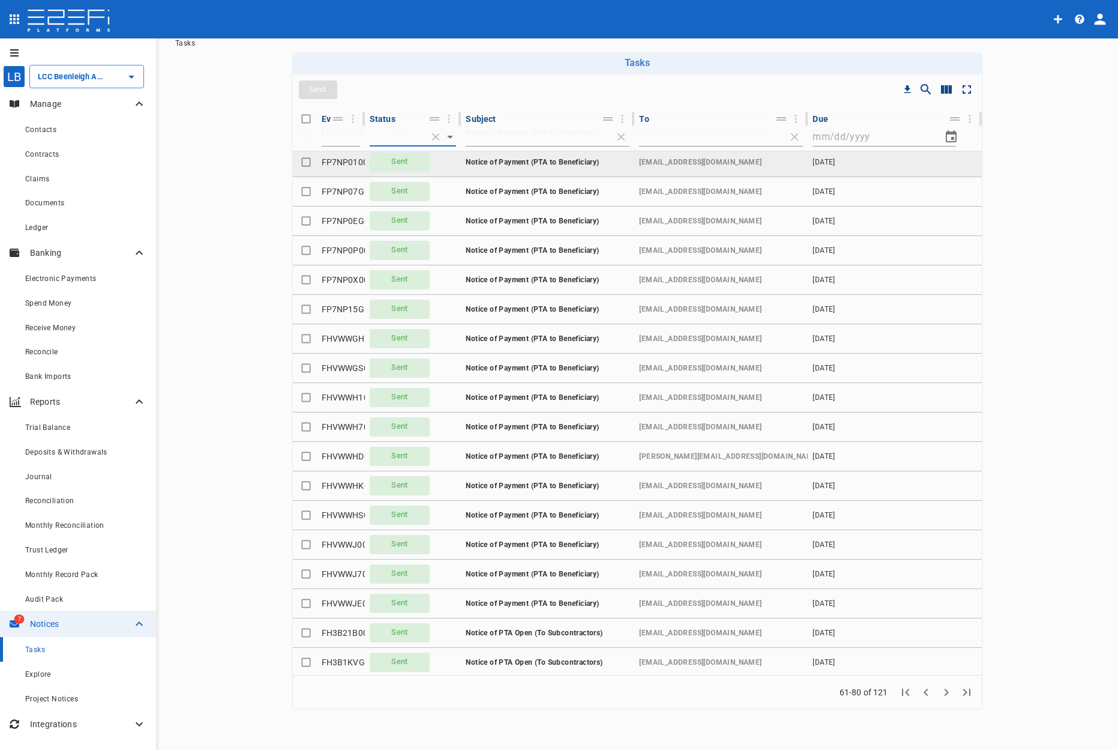
scroll to position [64, 0]
click at [430, 134] on span "Clear filter" at bounding box center [435, 136] width 19 height 19
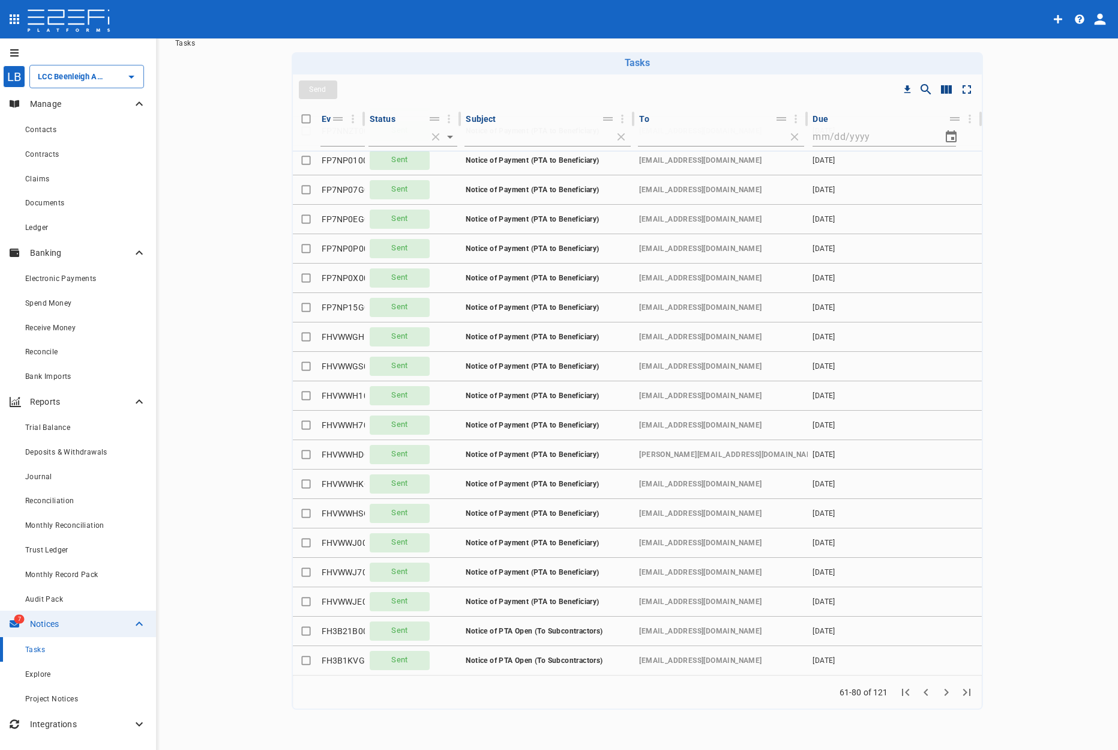
click at [372, 134] on body "LB LCC Beenleigh Aquatic Cntr Stage 2 ​ Manage Contacts Contracts Claims Docume…" at bounding box center [559, 375] width 1118 height 750
click at [403, 168] on li "created" at bounding box center [407, 169] width 88 height 21
type input "created"
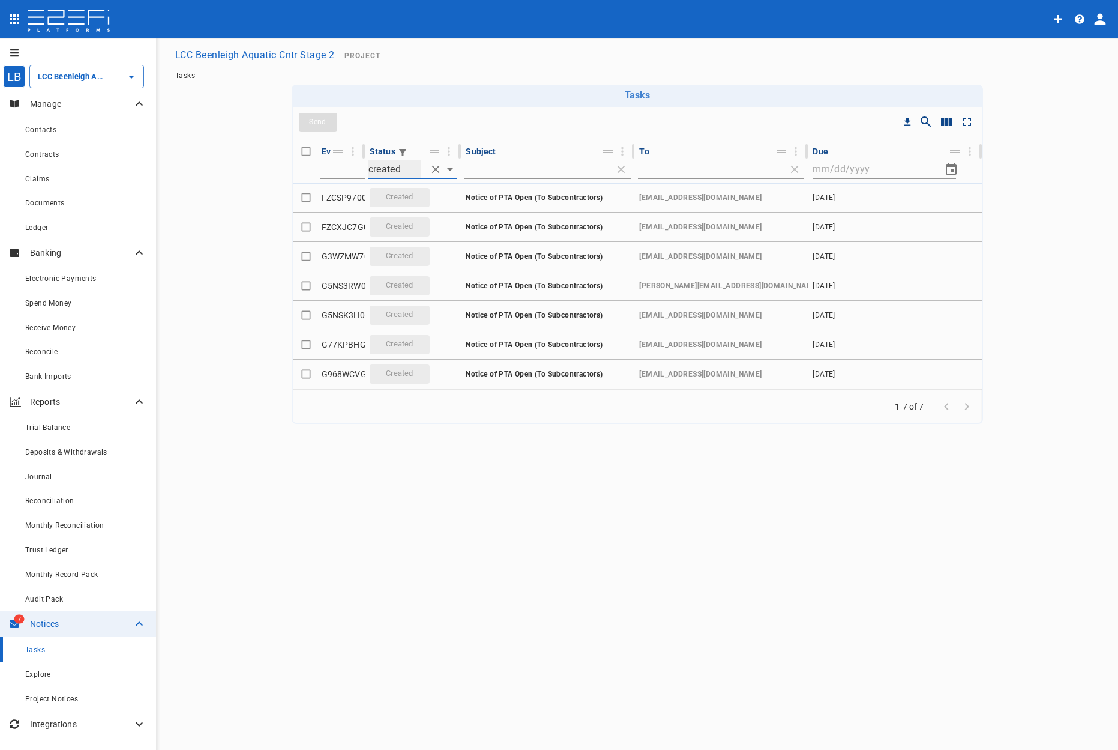
scroll to position [0, 0]
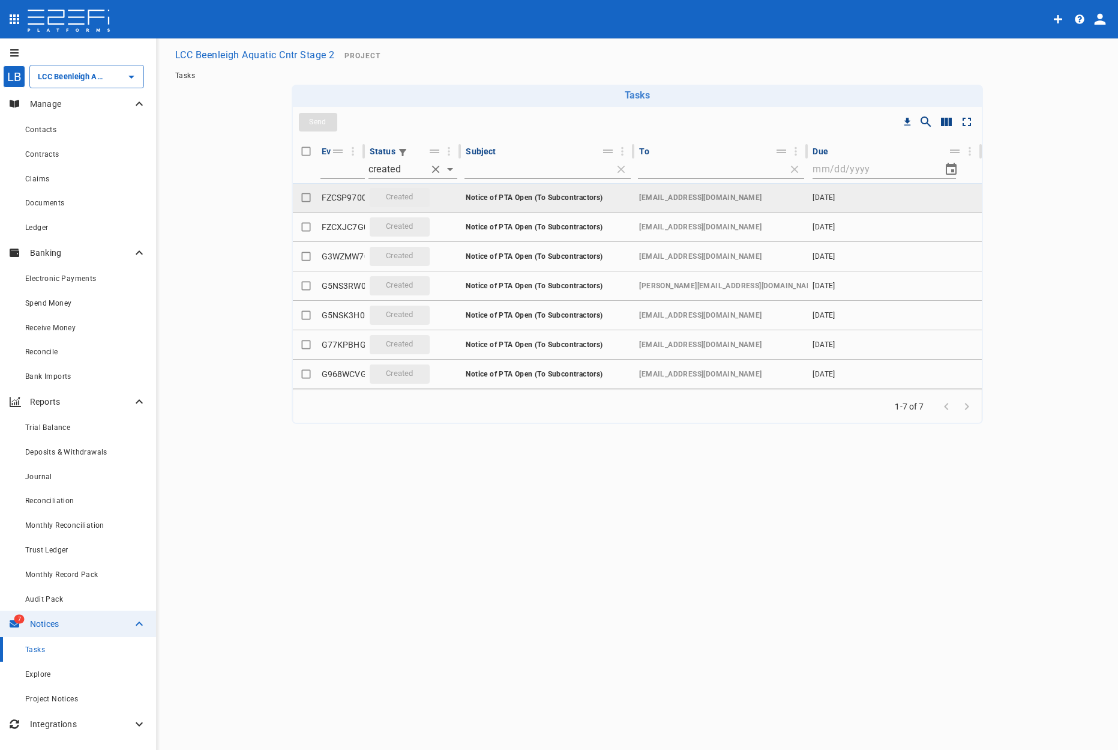
click at [627, 196] on td "Notice of PTA Open (To Subcontractors)" at bounding box center [547, 197] width 173 height 29
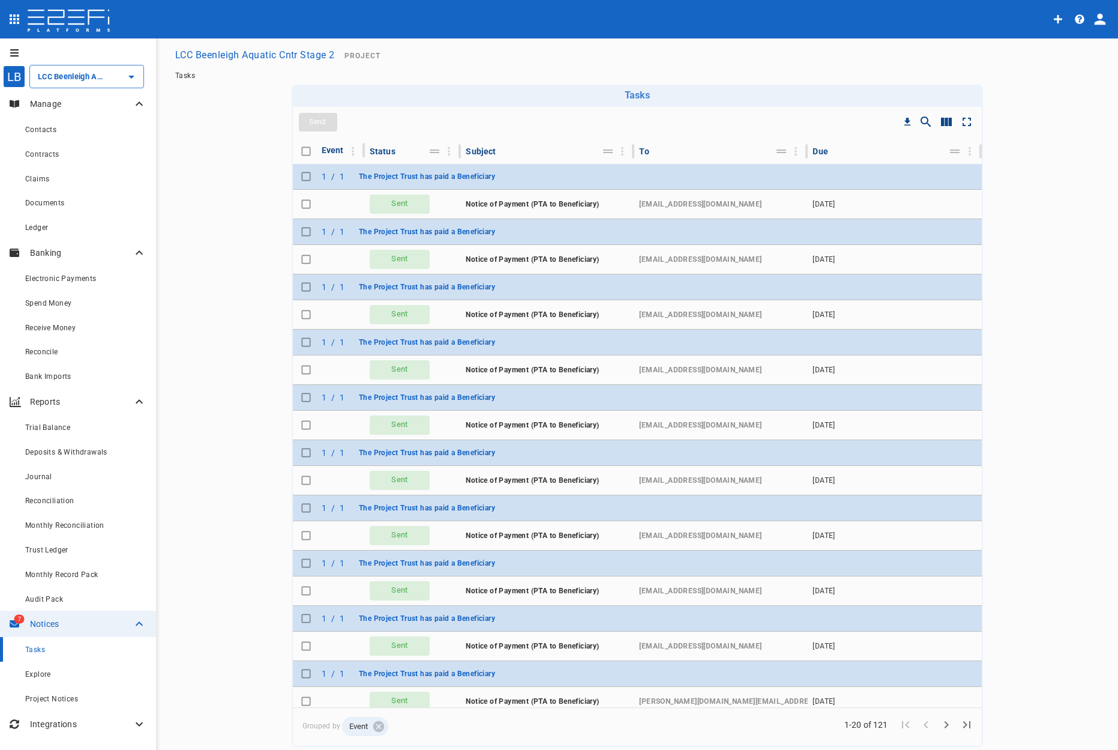
click at [51, 649] on div "Tasks" at bounding box center [85, 649] width 121 height 15
click at [58, 505] on span "Reconciliation" at bounding box center [49, 500] width 49 height 8
